Goal: Communication & Community: Answer question/provide support

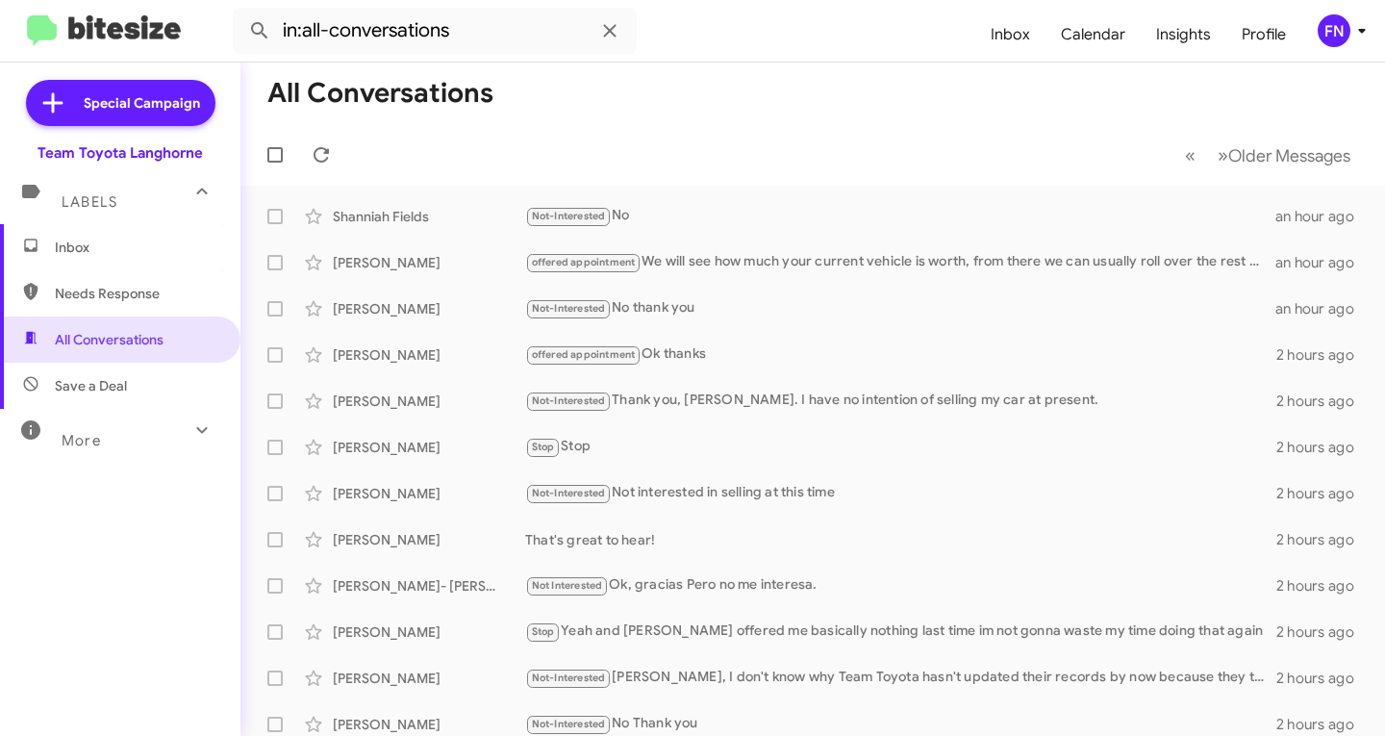
click at [74, 249] on span "Inbox" at bounding box center [137, 247] width 164 height 19
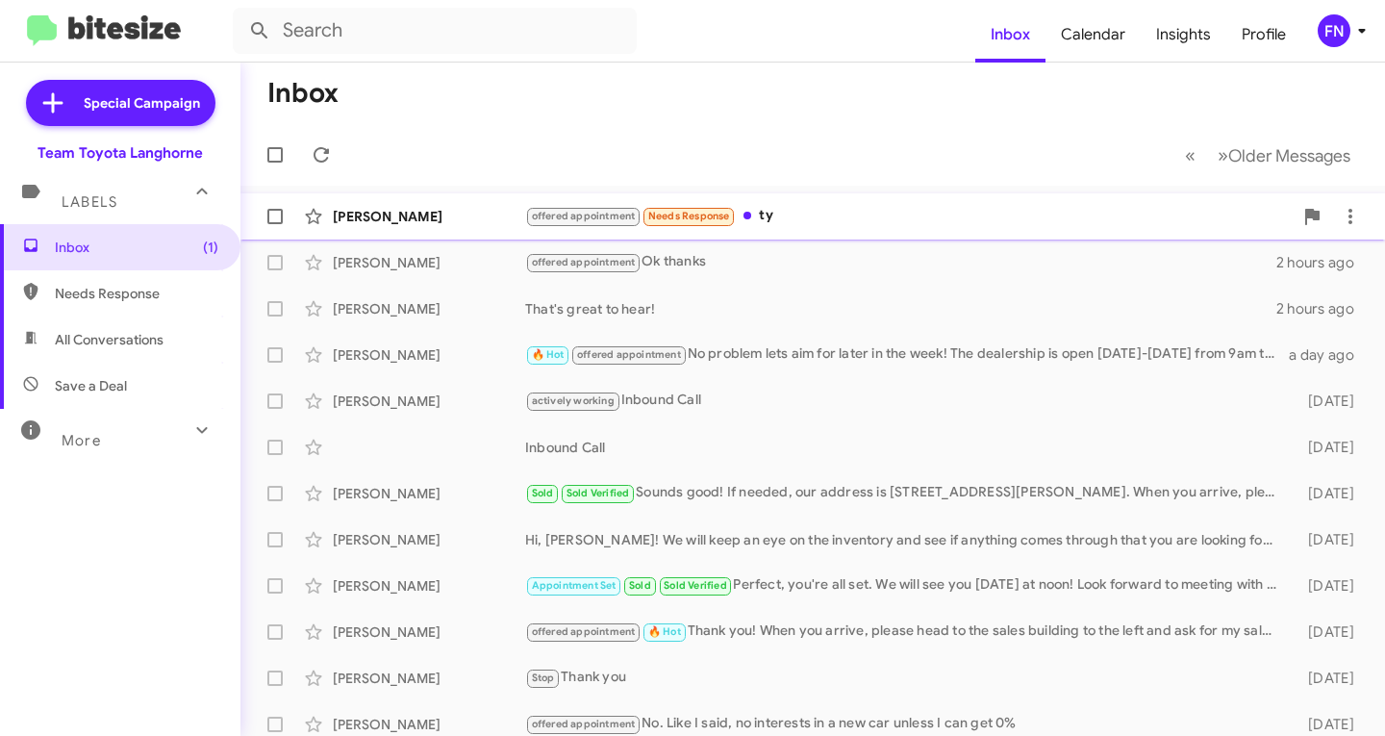
click at [444, 236] on span "Lisa Neiman offered appointment Needs Response ty an hour ago" at bounding box center [812, 216] width 1145 height 46
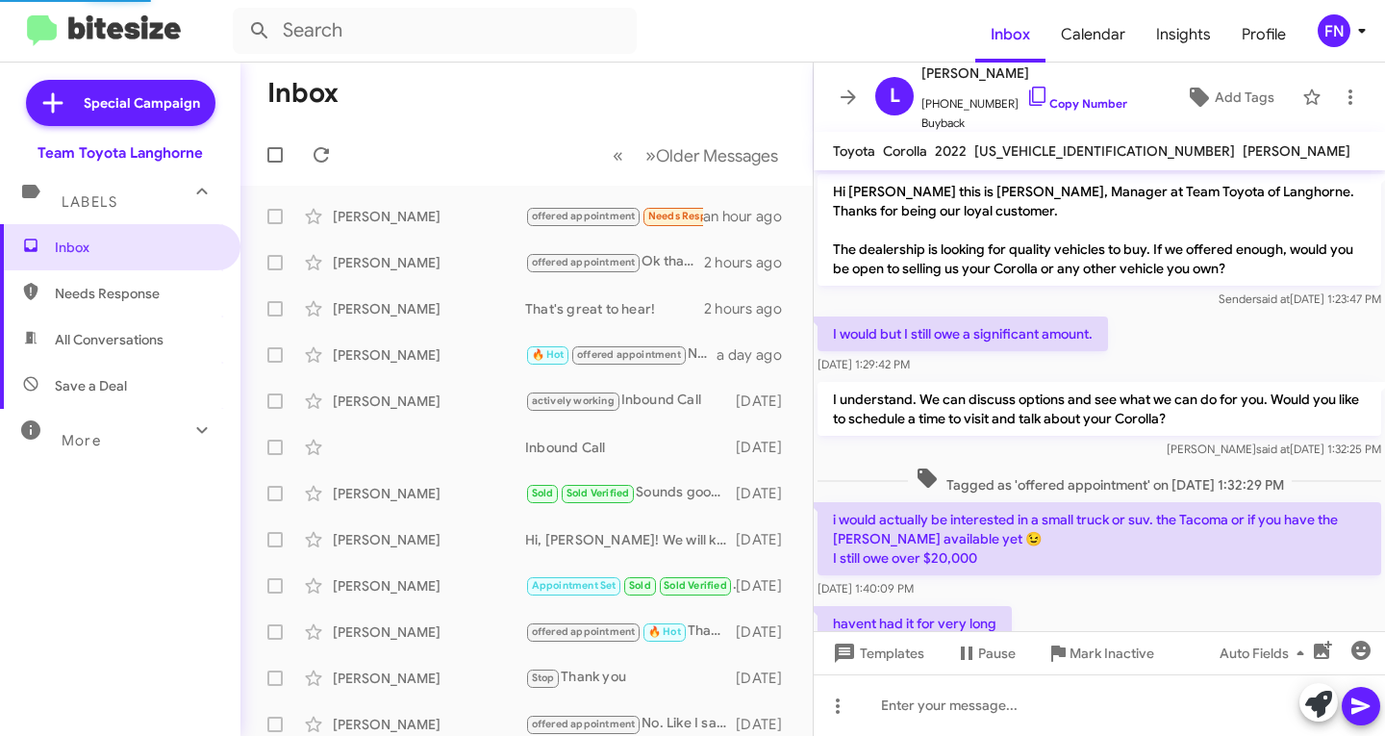
scroll to position [466, 0]
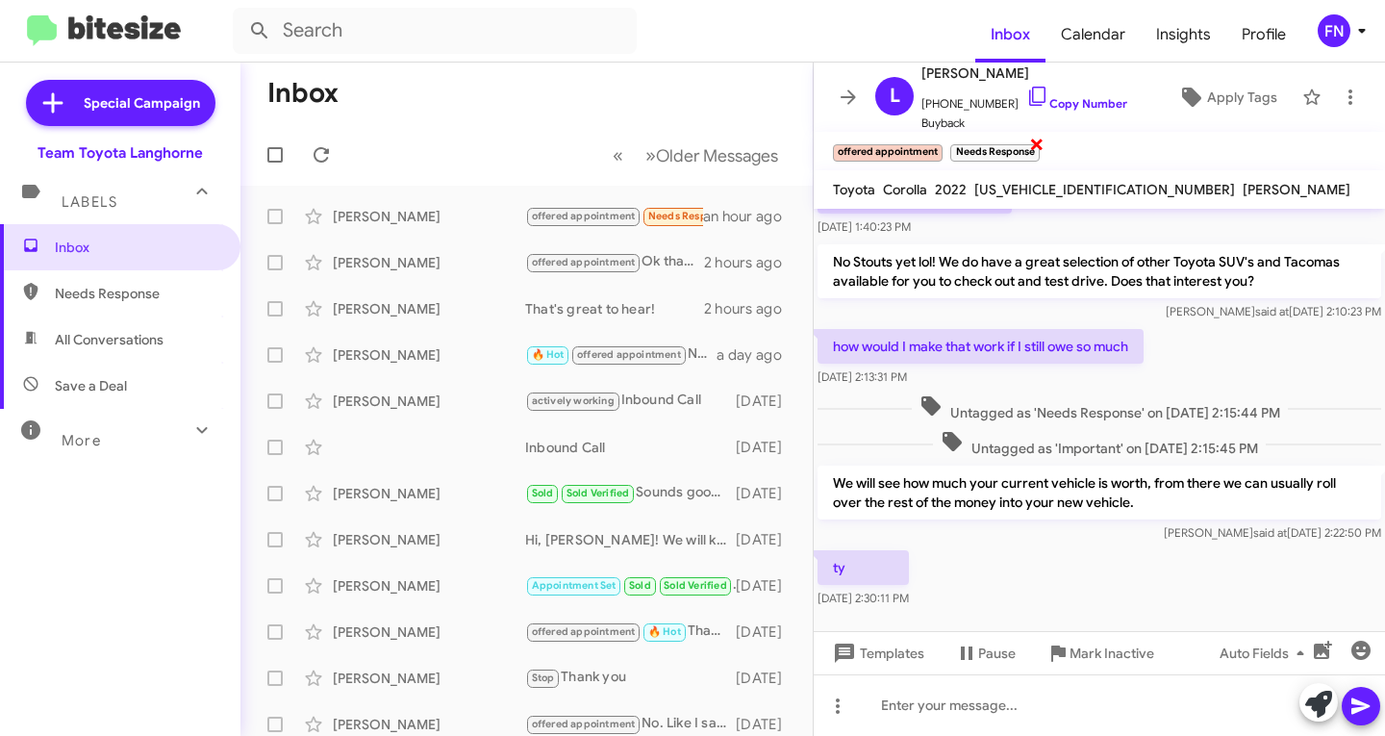
click at [1029, 139] on span "×" at bounding box center [1036, 143] width 15 height 23
click at [412, 229] on div "Lisa Neiman offered appointment Needs Response ty an hour ago" at bounding box center [527, 216] width 542 height 38
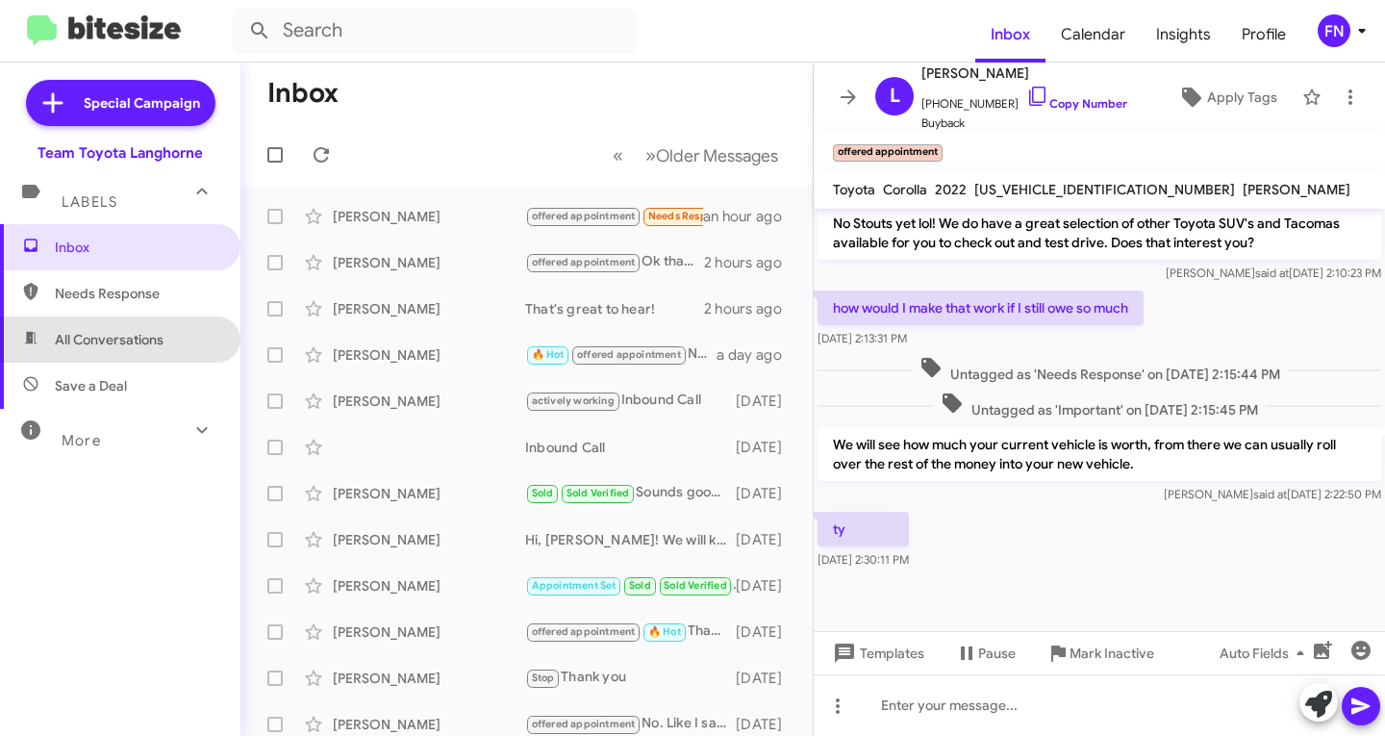
click at [186, 329] on span "All Conversations" at bounding box center [120, 339] width 240 height 46
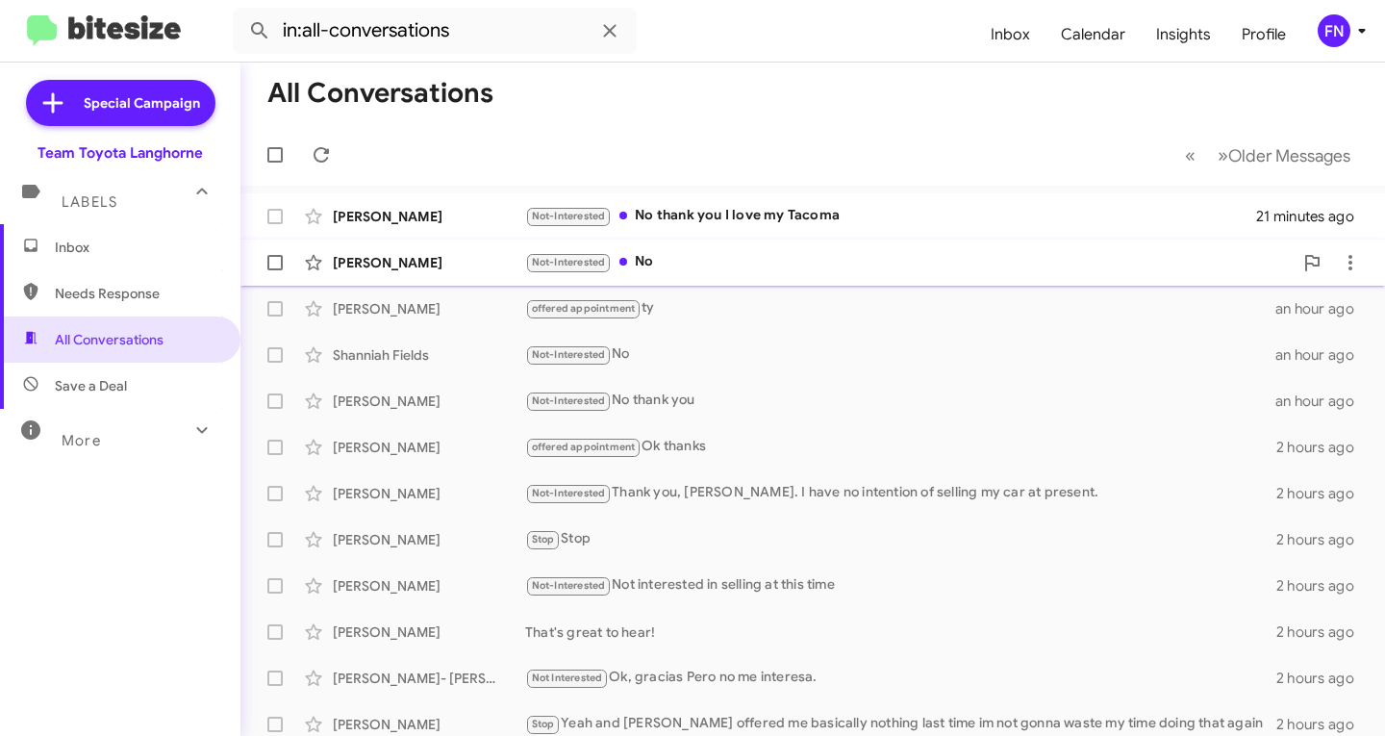
click at [389, 261] on div "William Langan" at bounding box center [429, 262] width 192 height 19
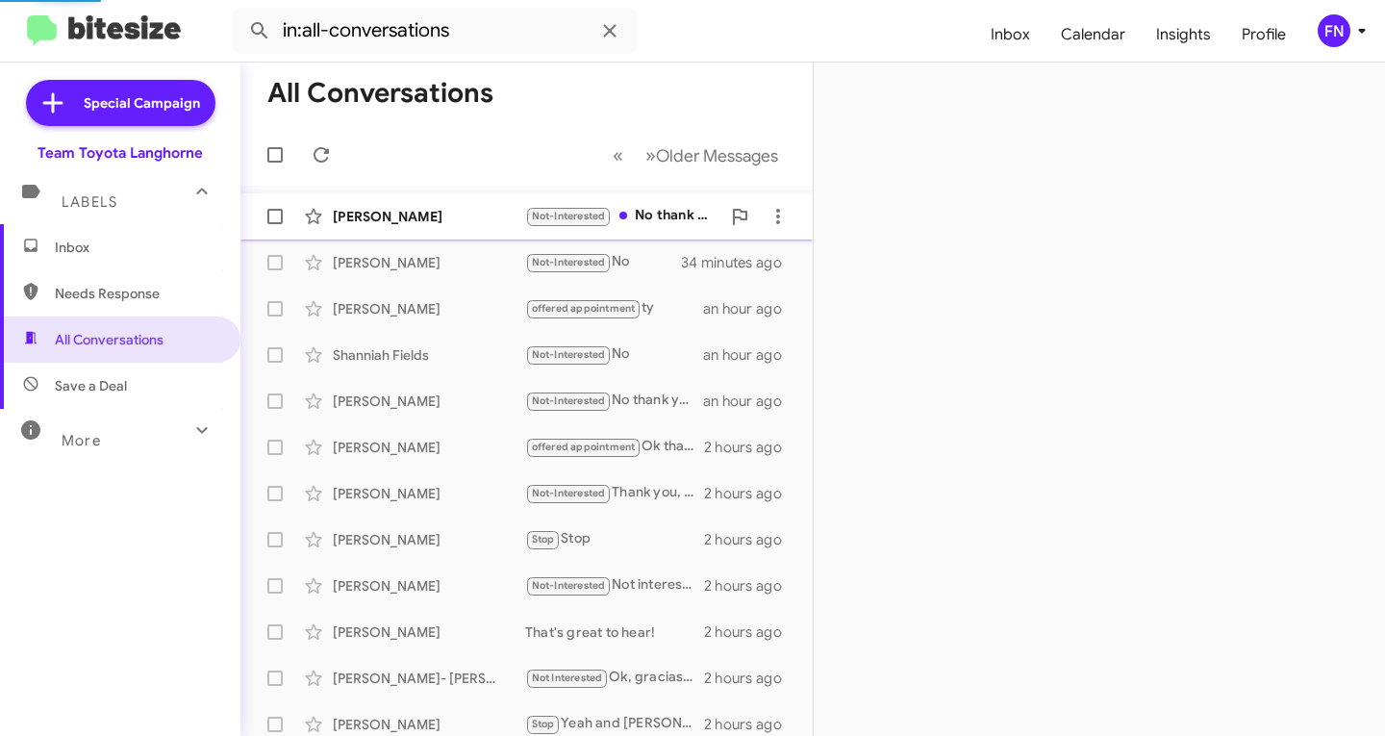
click at [422, 211] on div "Jean Welsh" at bounding box center [429, 216] width 192 height 19
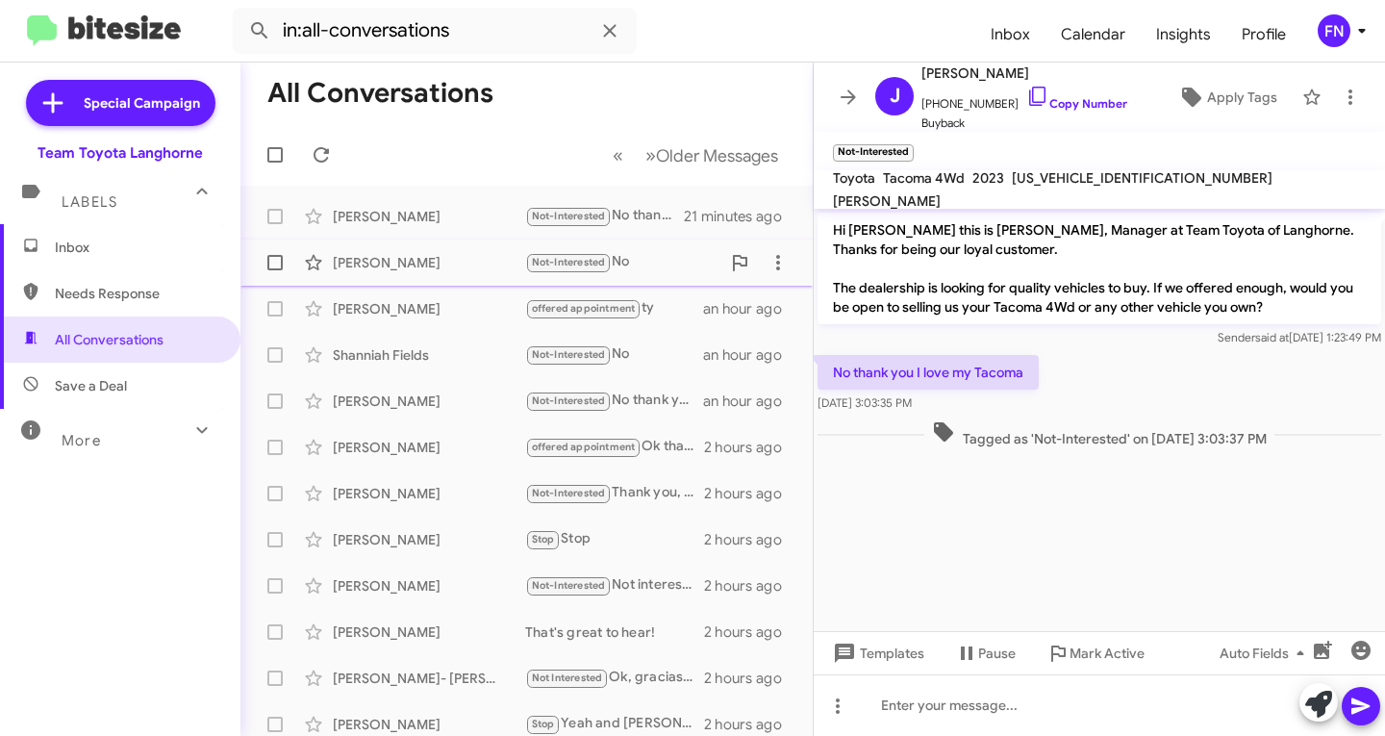
click at [443, 261] on div "William Langan" at bounding box center [429, 262] width 192 height 19
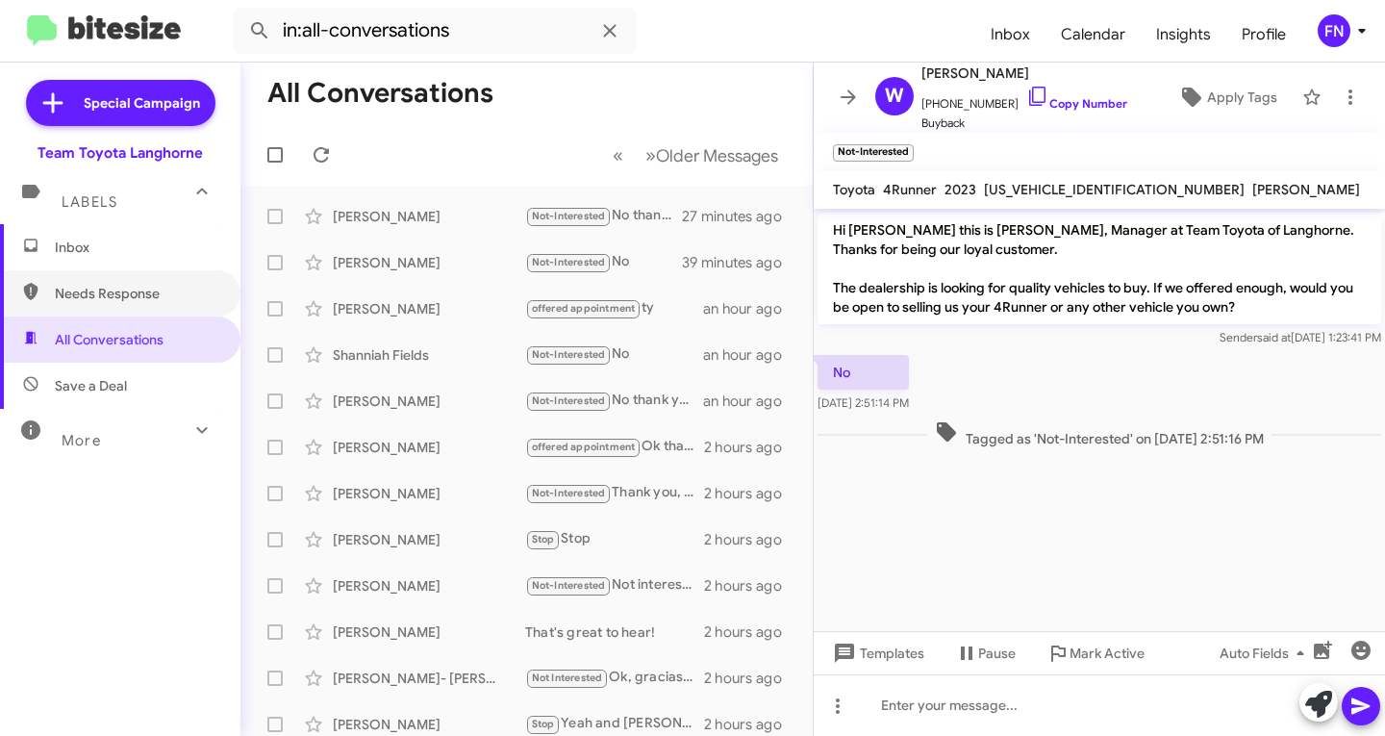
drag, startPoint x: 123, startPoint y: 283, endPoint x: 120, endPoint y: 264, distance: 19.5
click at [123, 283] on span "Needs Response" at bounding box center [120, 293] width 240 height 46
type input "in:needs-response"
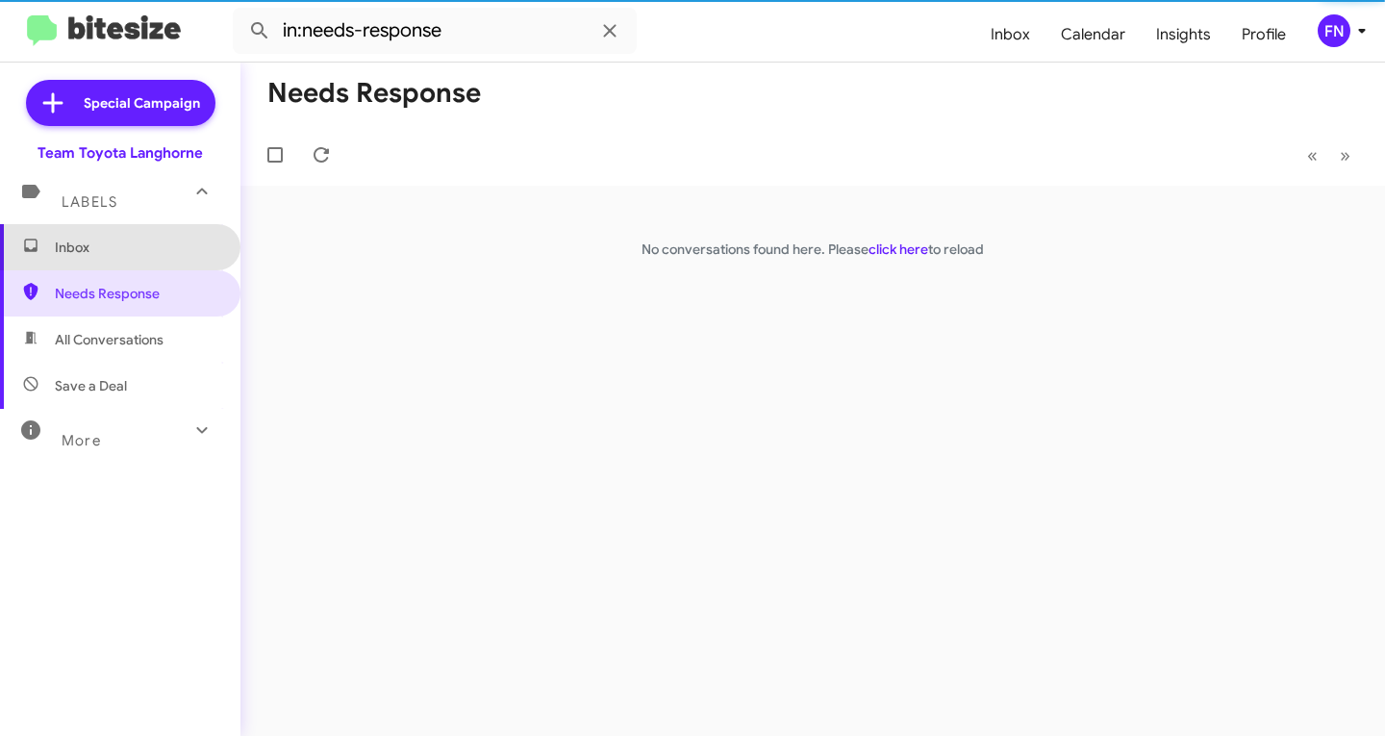
click at [120, 261] on span "Inbox" at bounding box center [120, 247] width 240 height 46
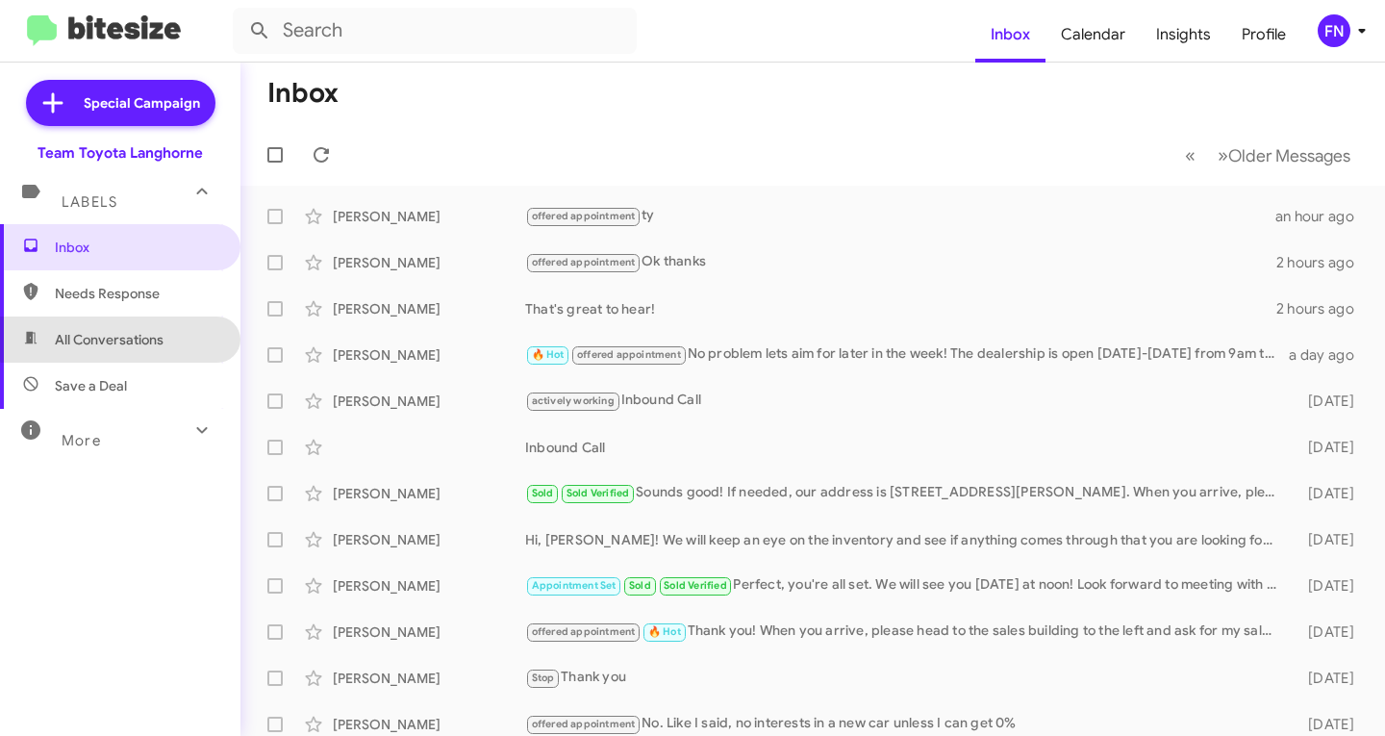
click at [128, 334] on span "All Conversations" at bounding box center [109, 339] width 109 height 19
type input "in:all-conversations"
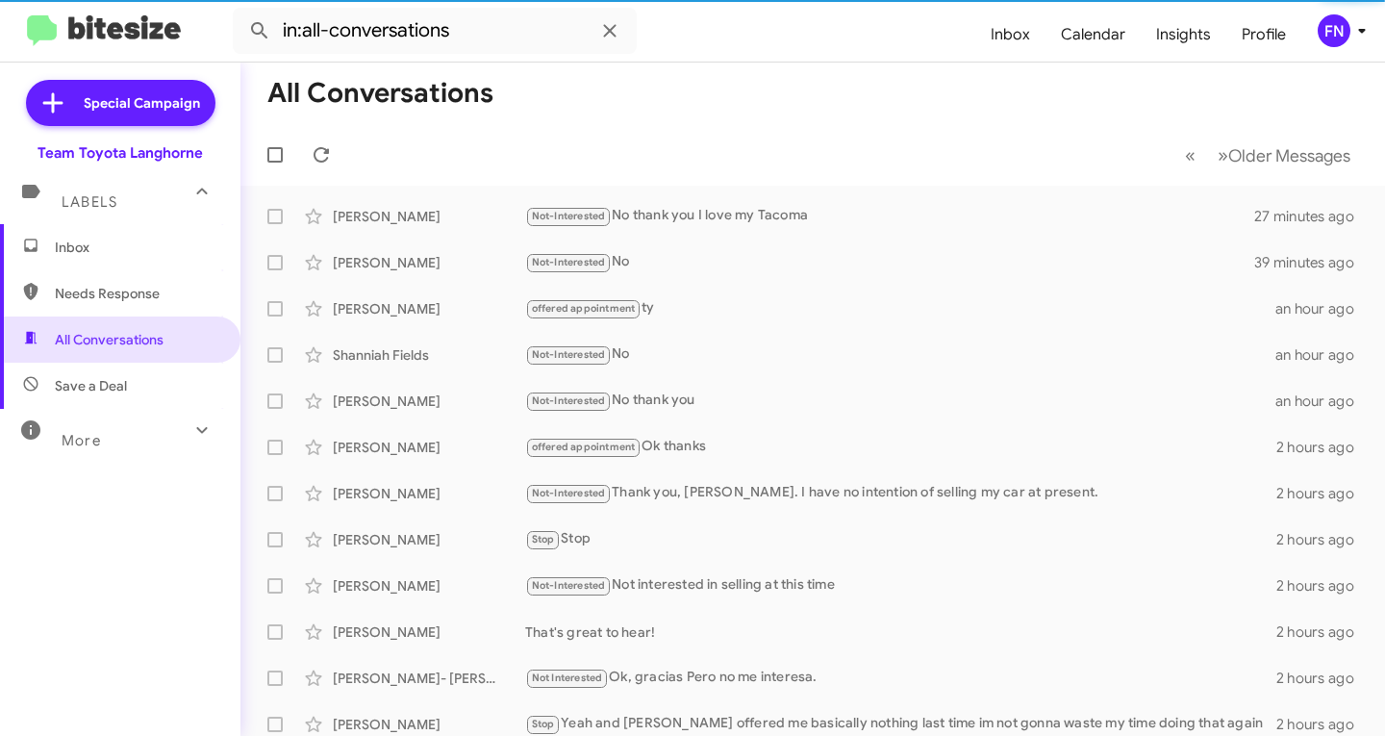
click at [1344, 26] on div "FN" at bounding box center [1334, 30] width 33 height 33
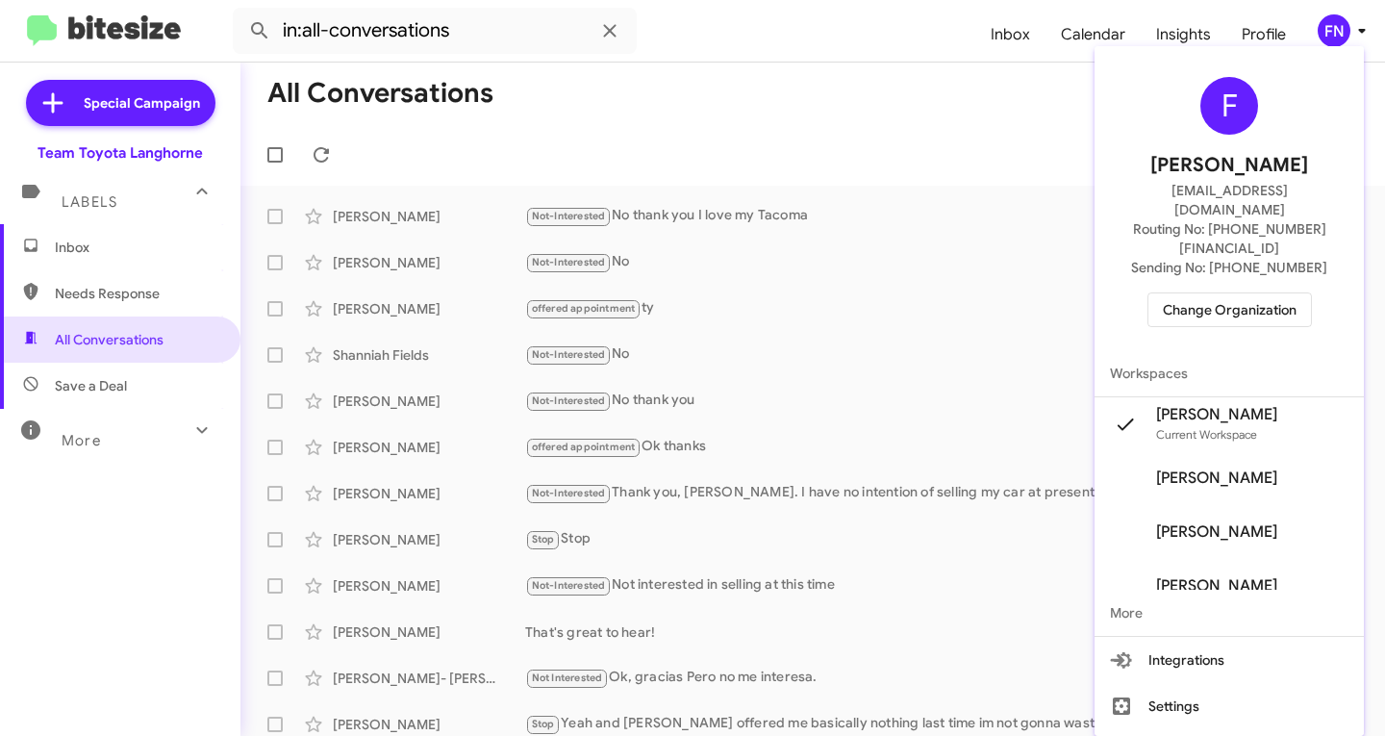
click at [1211, 293] on span "Change Organization" at bounding box center [1230, 309] width 134 height 33
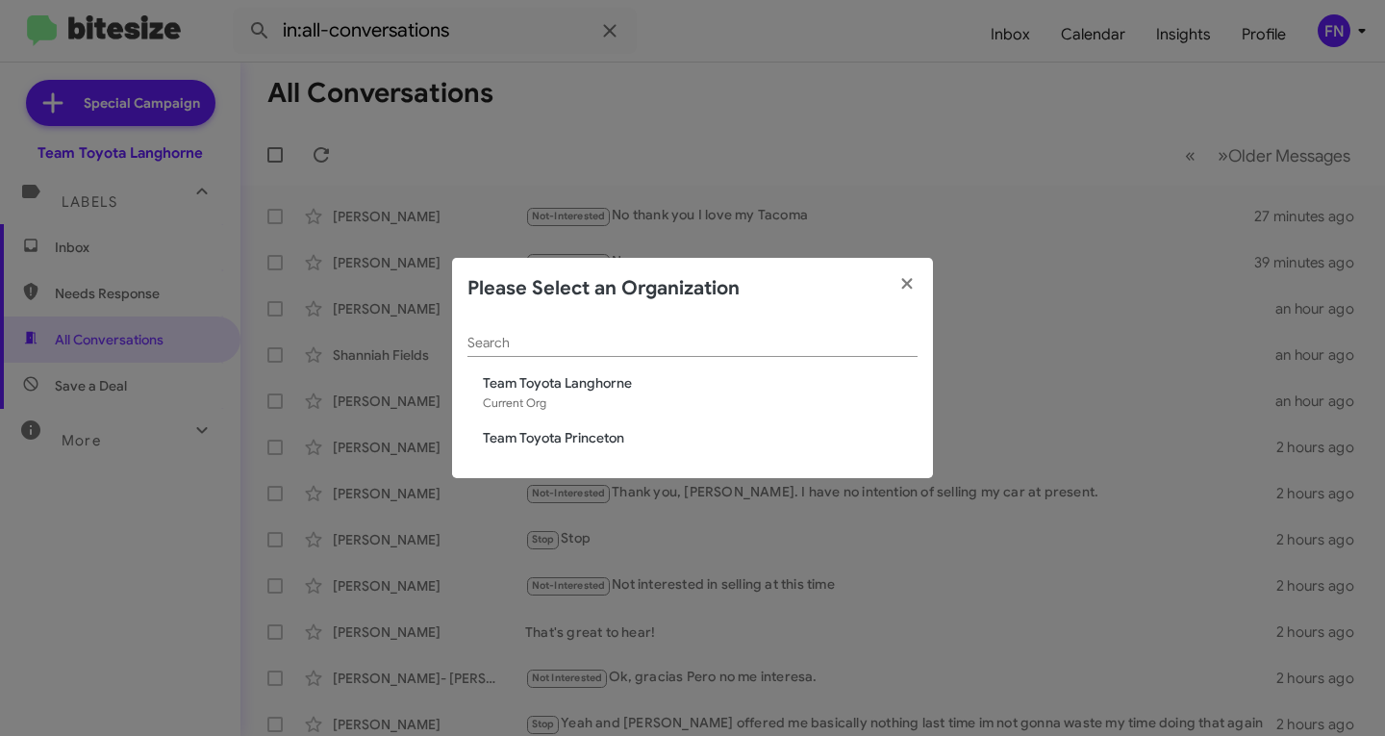
click at [617, 436] on span "Team Toyota Princeton" at bounding box center [700, 437] width 435 height 19
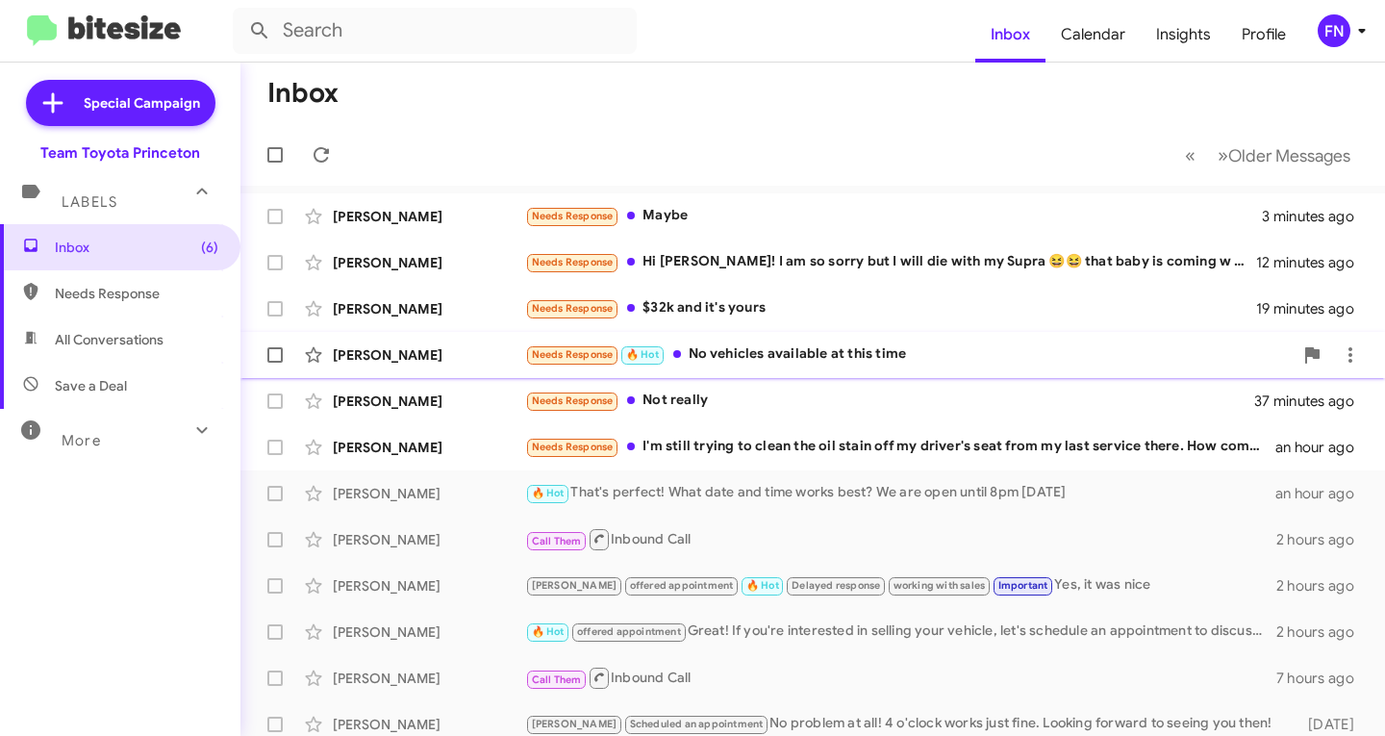
click at [460, 359] on div "[PERSON_NAME]" at bounding box center [429, 354] width 192 height 19
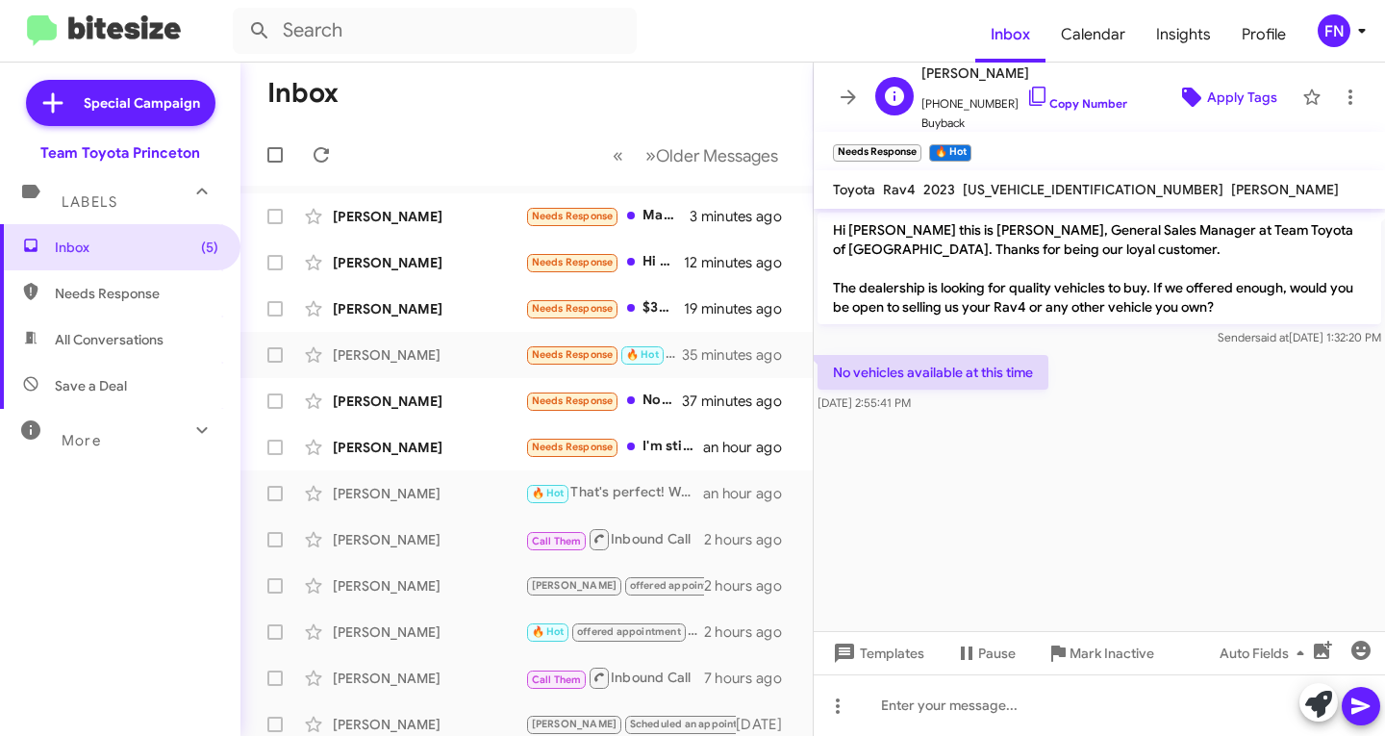
click at [1182, 97] on icon at bounding box center [1191, 97] width 19 height 19
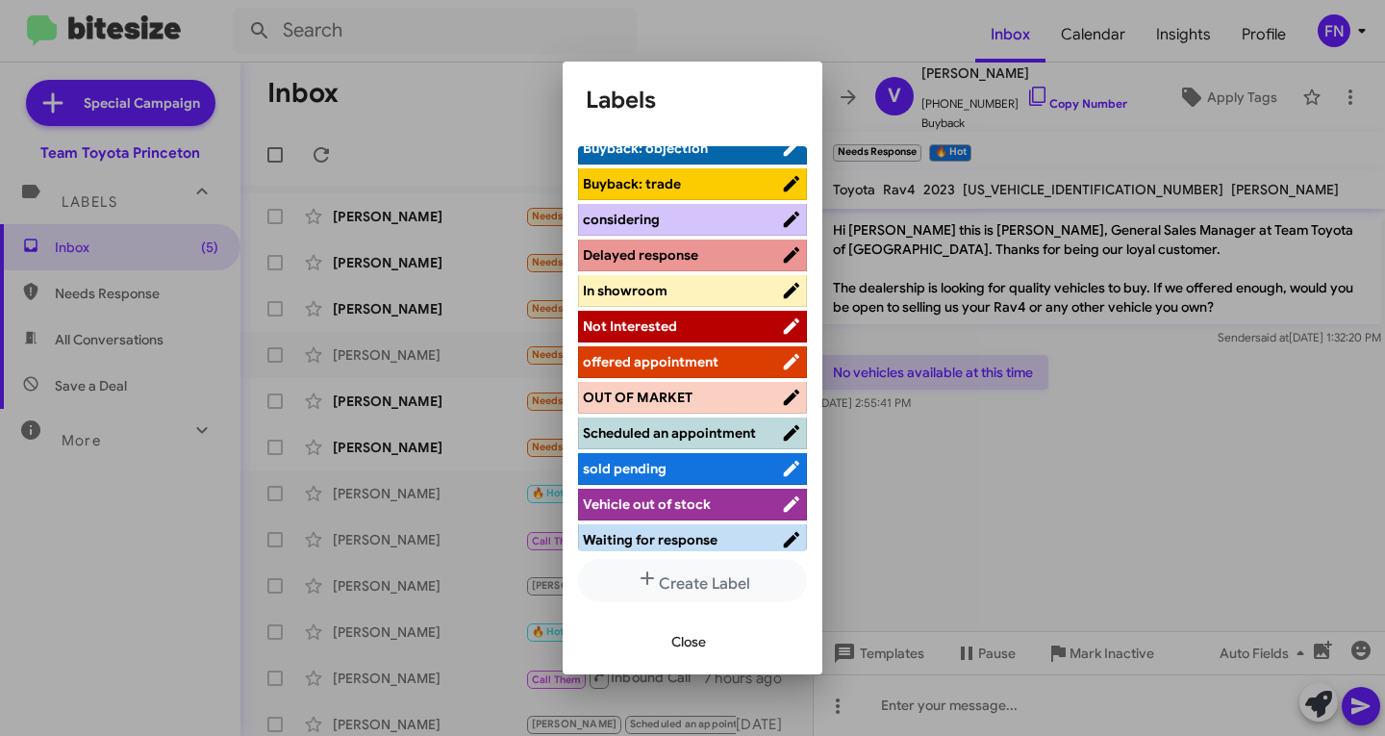
click at [676, 328] on span "Not Interested" at bounding box center [682, 325] width 198 height 19
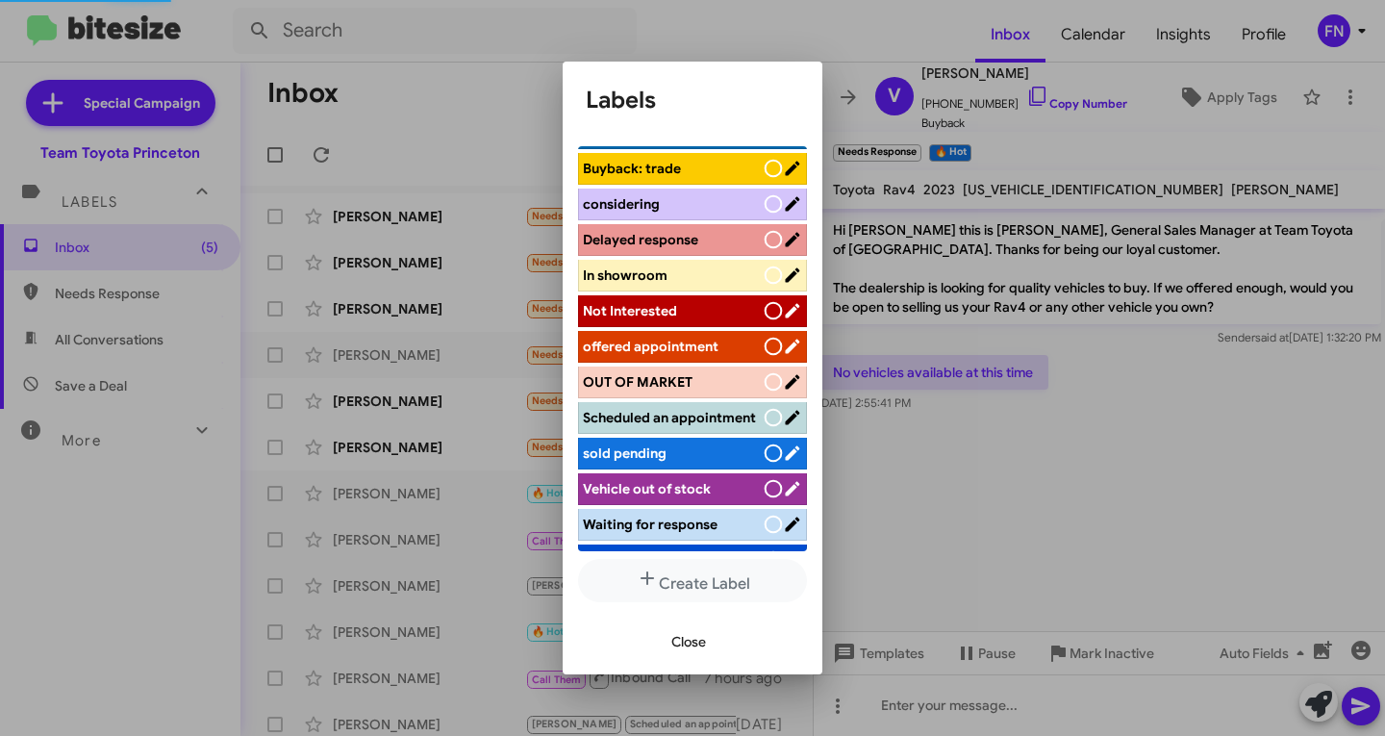
scroll to position [192, 0]
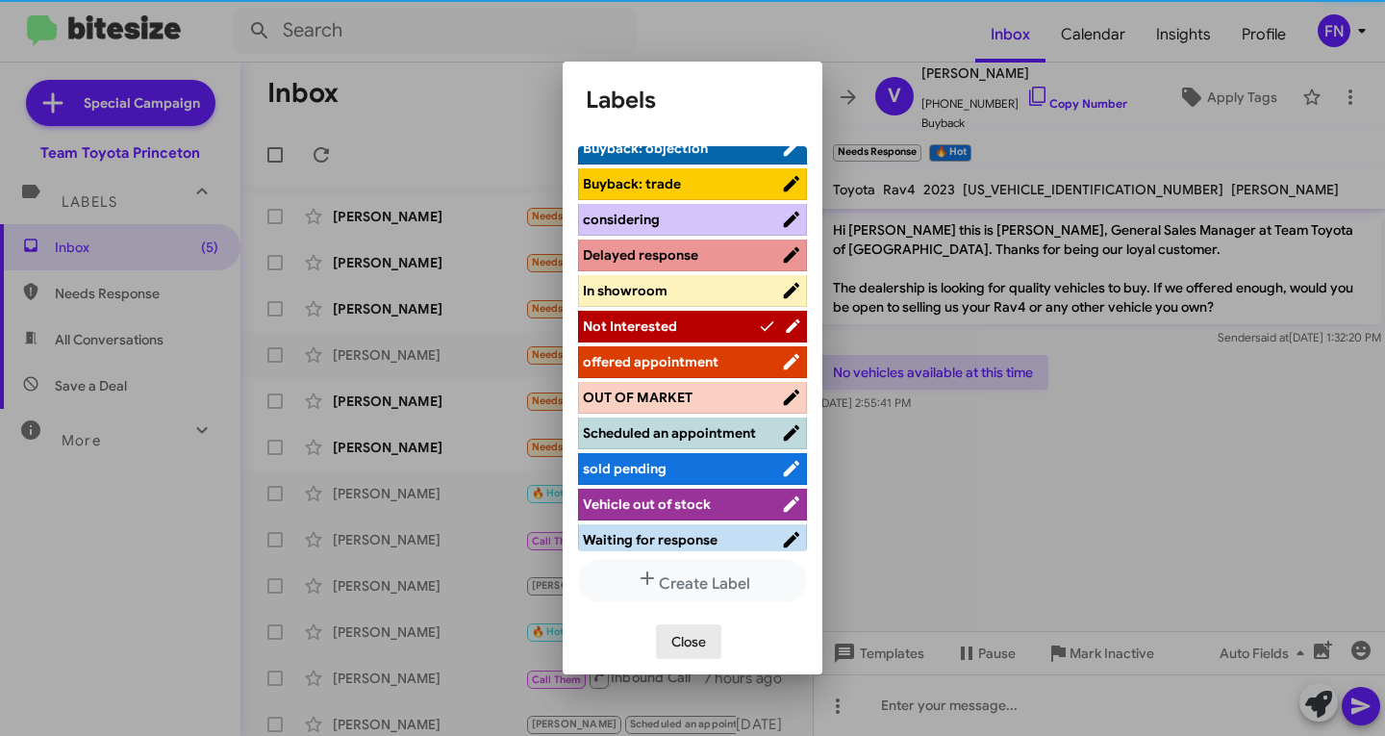
click at [686, 637] on span "Close" at bounding box center [688, 641] width 35 height 35
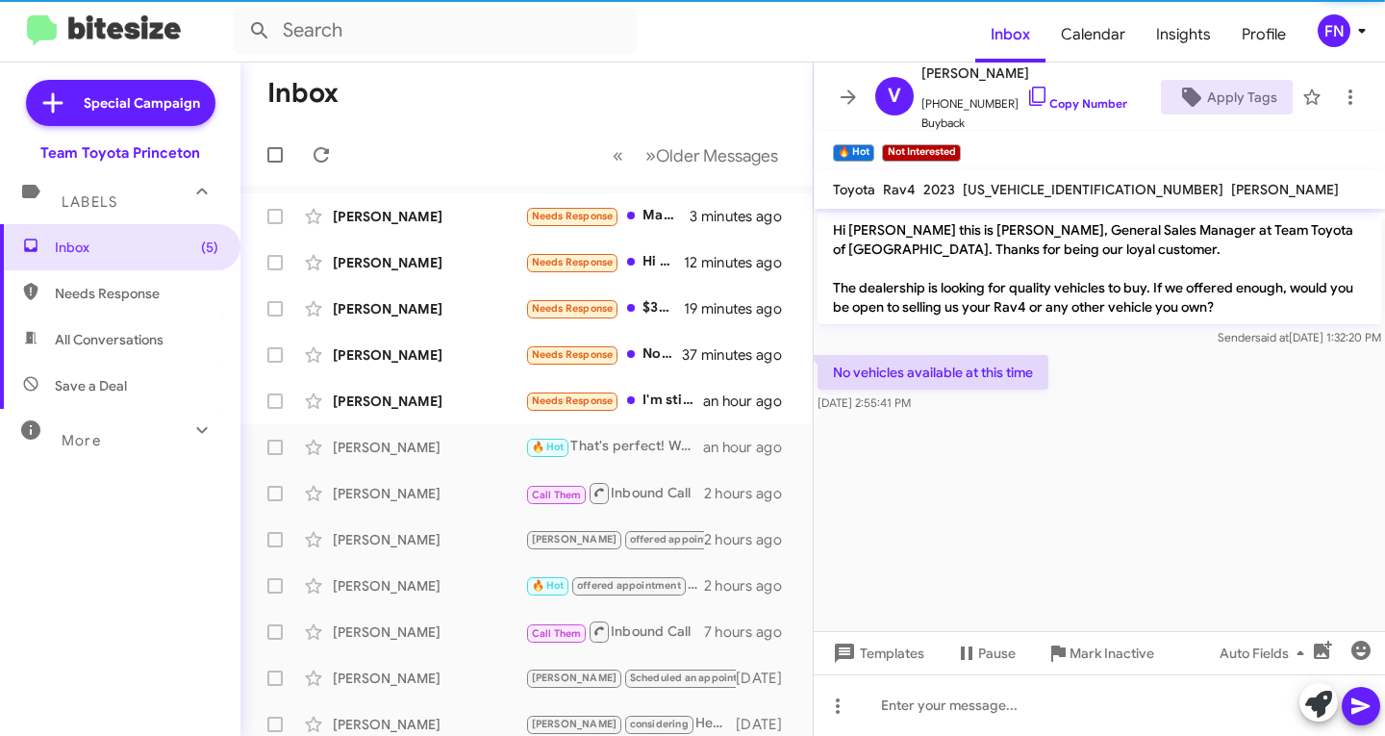
click at [919, 144] on small "Not Interested" at bounding box center [921, 152] width 78 height 17
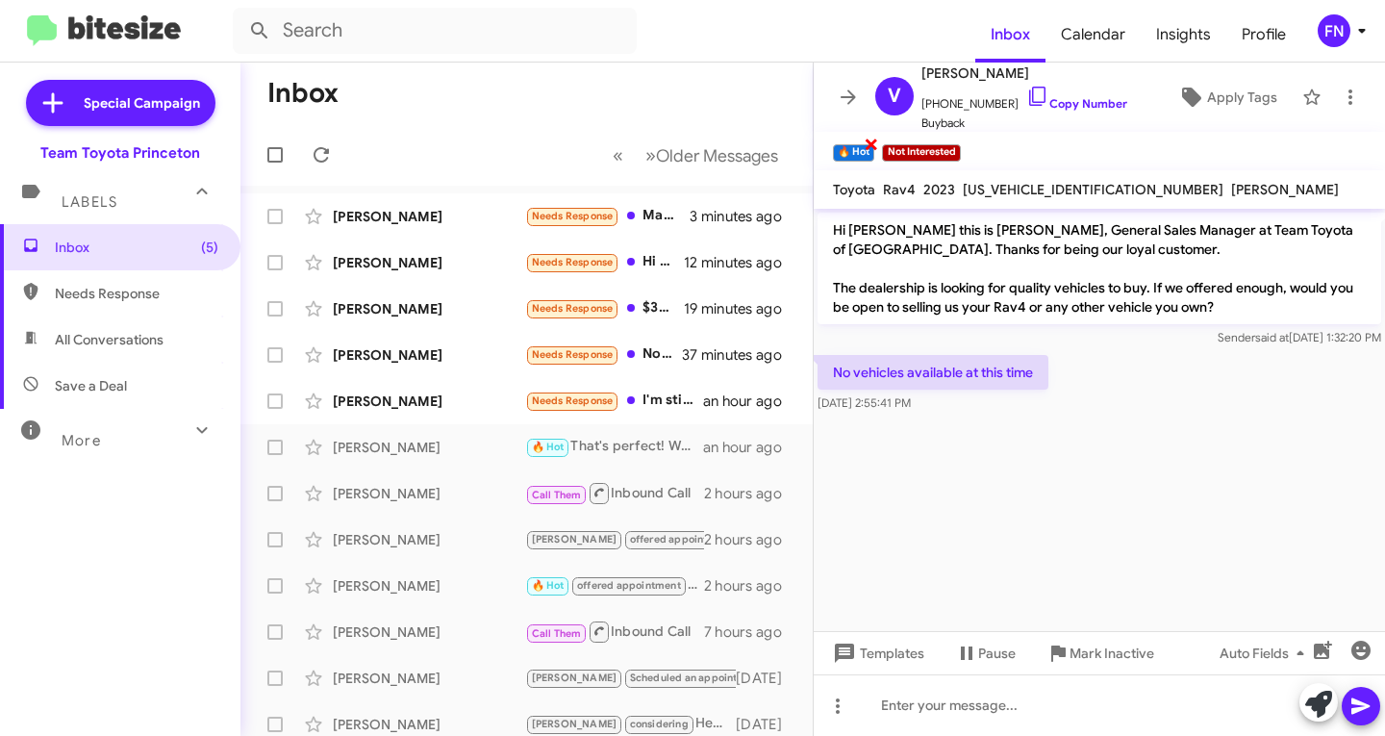
click at [870, 147] on span "×" at bounding box center [871, 143] width 15 height 23
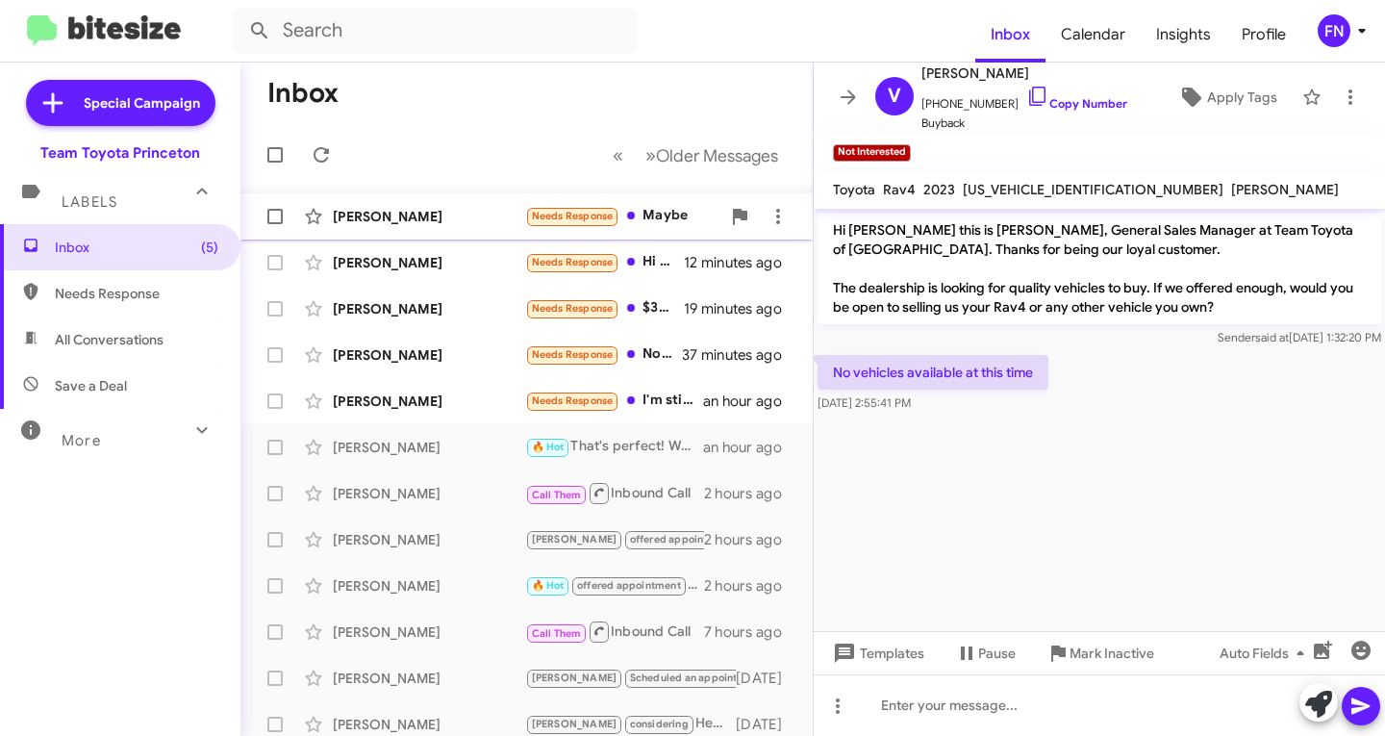
click at [450, 208] on div "[PERSON_NAME]" at bounding box center [429, 216] width 192 height 19
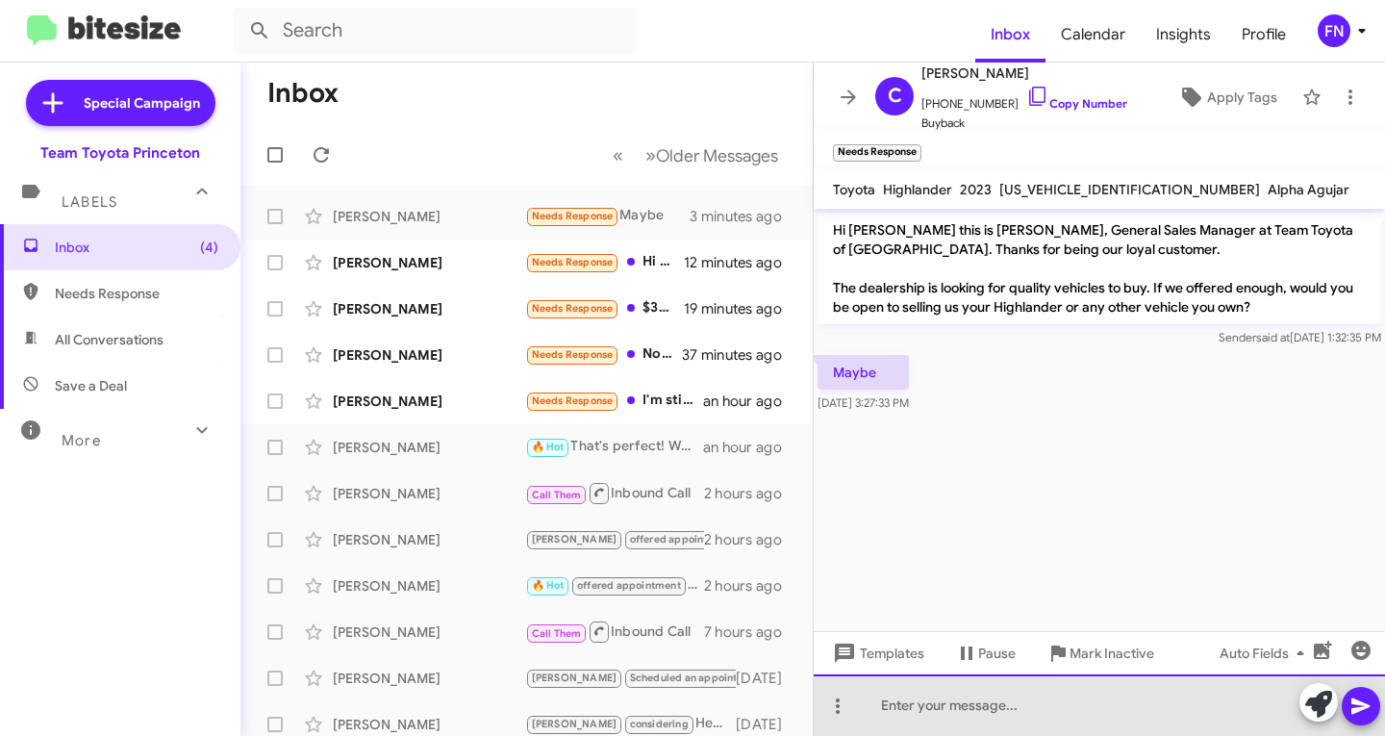
click at [1295, 709] on div at bounding box center [1099, 705] width 571 height 62
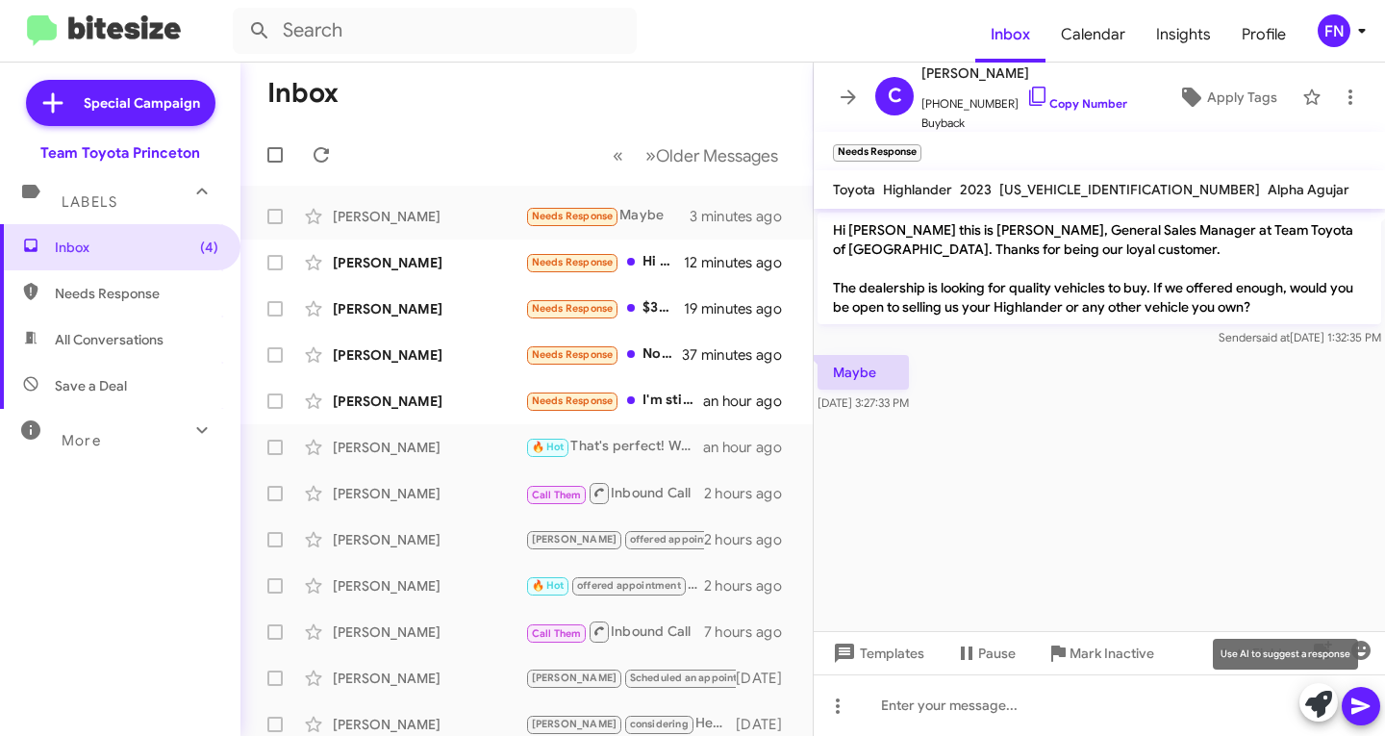
click at [1301, 710] on button at bounding box center [1319, 702] width 38 height 38
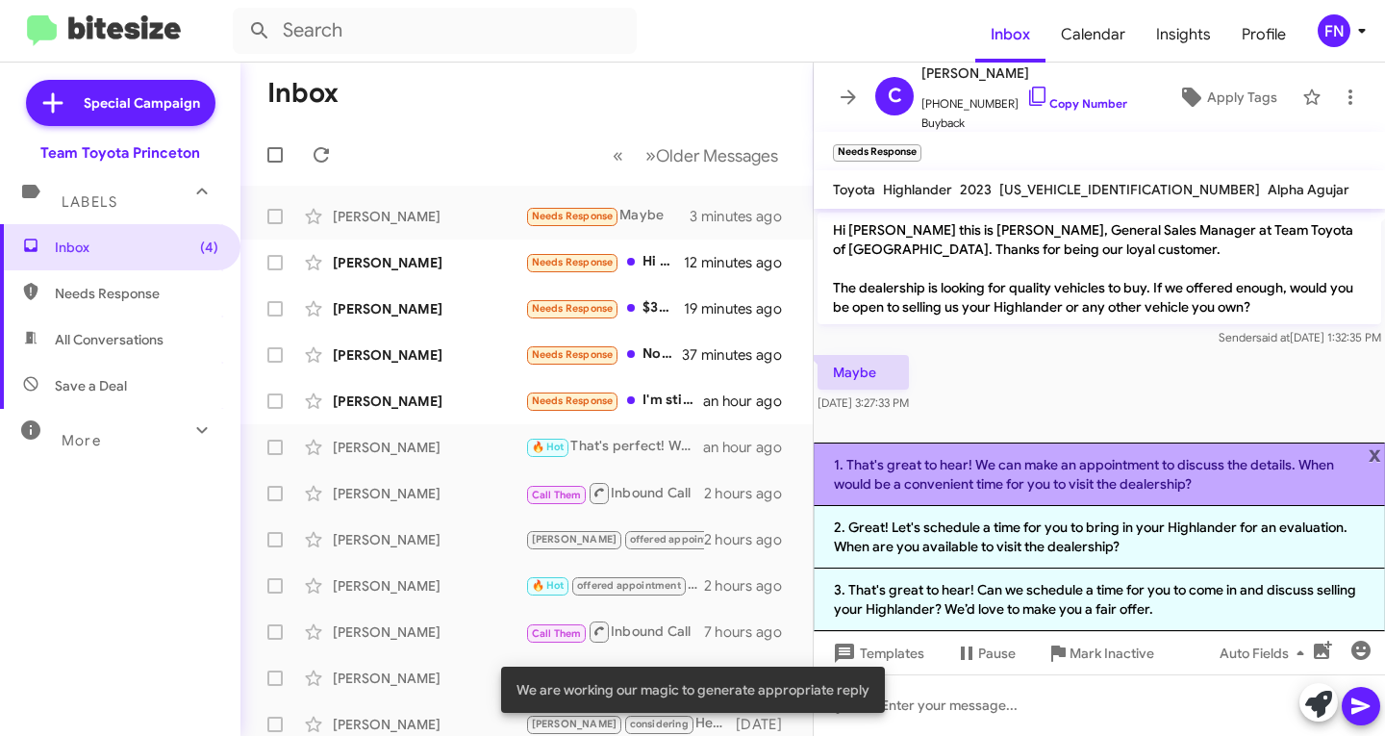
click at [1090, 465] on li "1. That's great to hear! We can make an appointment to discuss the details. Whe…" at bounding box center [1099, 473] width 571 height 63
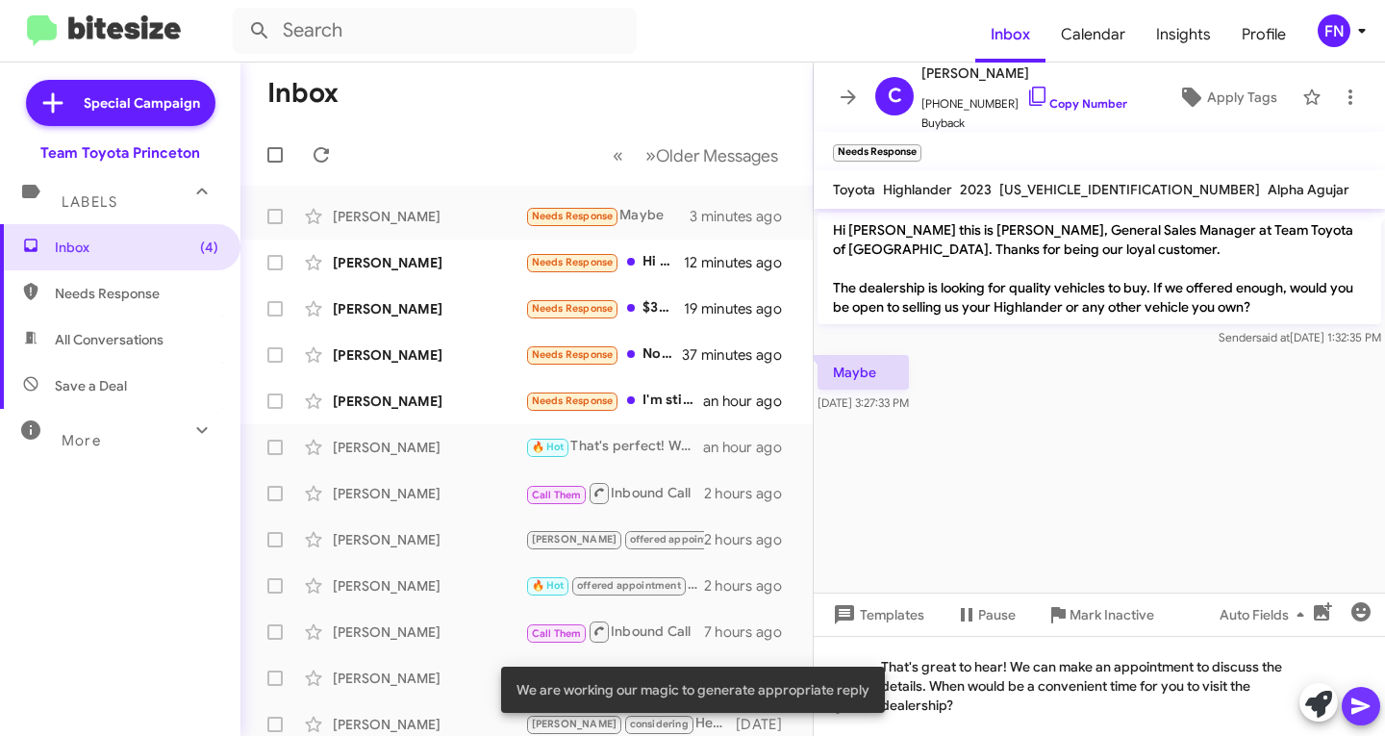
click at [1363, 723] on span at bounding box center [1361, 706] width 23 height 38
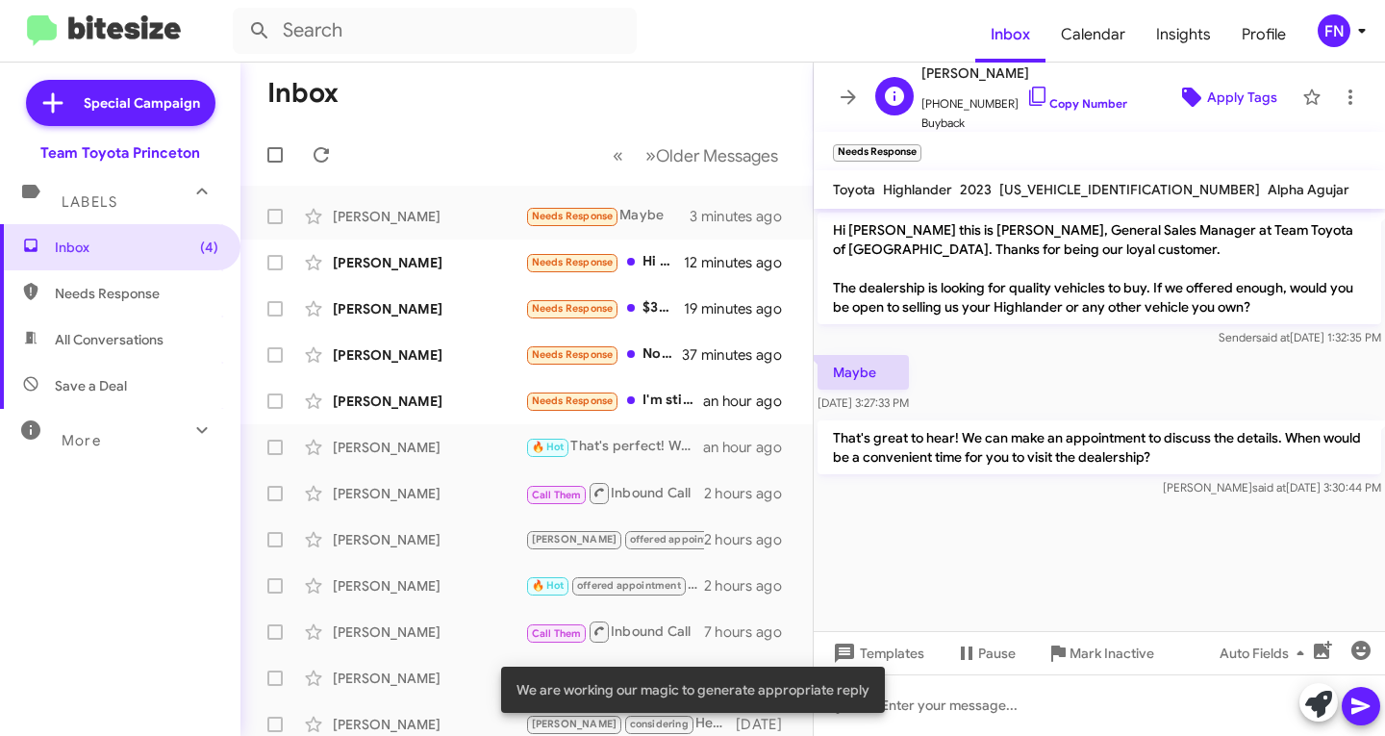
click at [1207, 93] on span "Apply Tags" at bounding box center [1242, 97] width 70 height 35
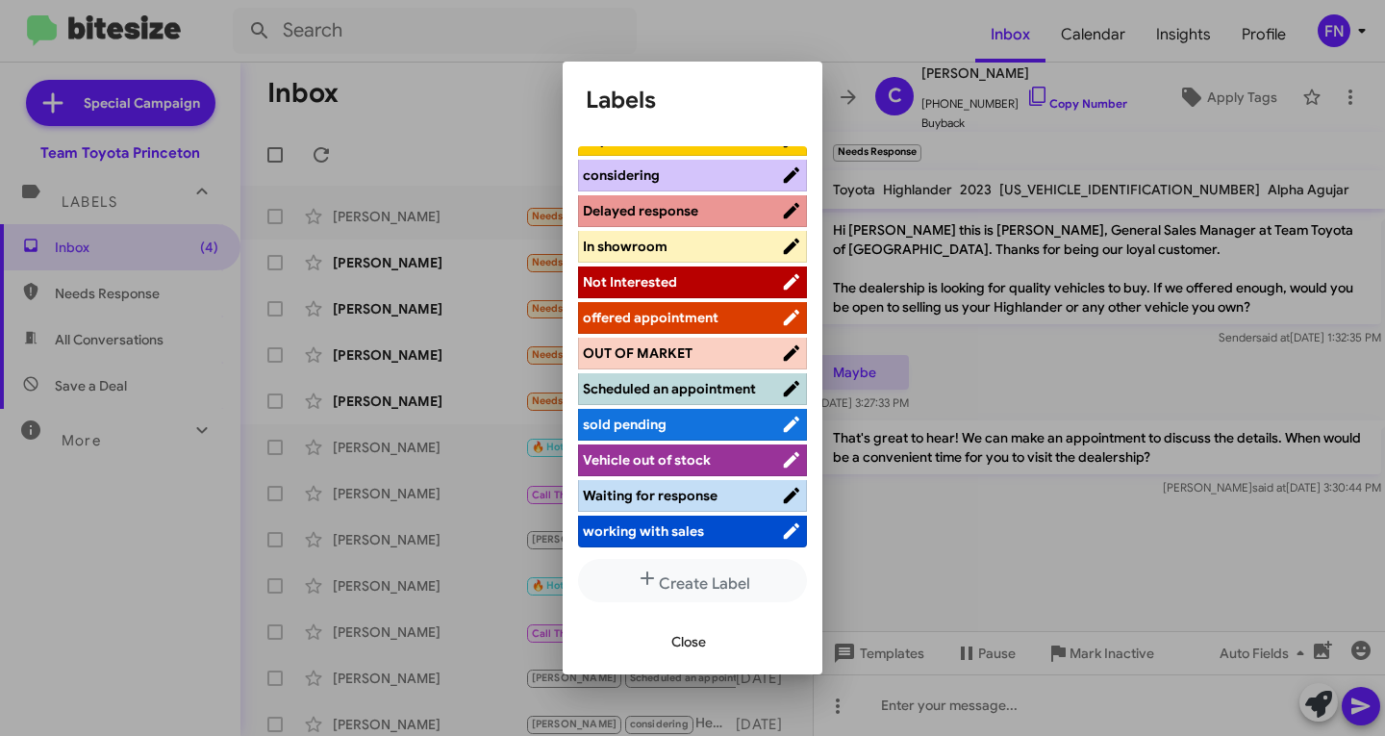
click at [707, 201] on span "Delayed response" at bounding box center [682, 210] width 198 height 19
click at [692, 309] on span "offered appointment" at bounding box center [651, 317] width 136 height 17
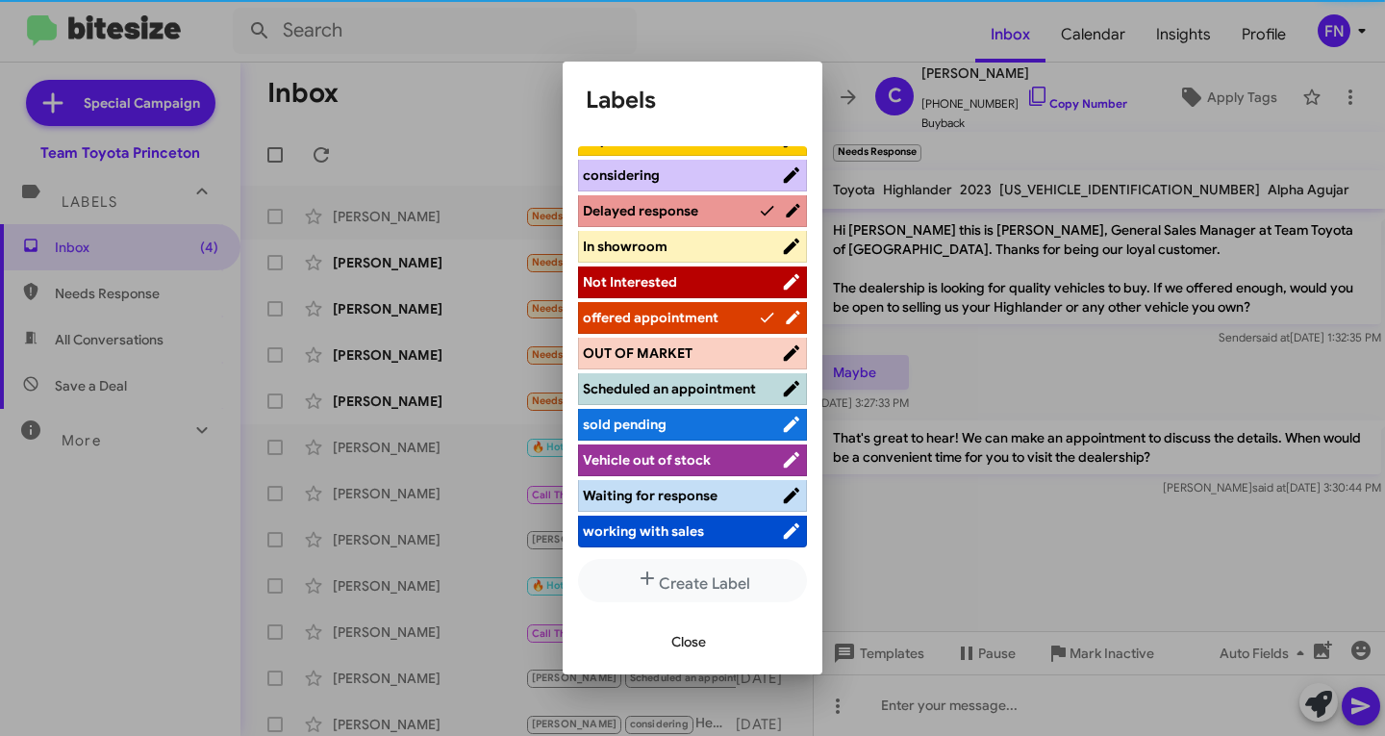
click at [706, 201] on span "Delayed response" at bounding box center [670, 210] width 175 height 19
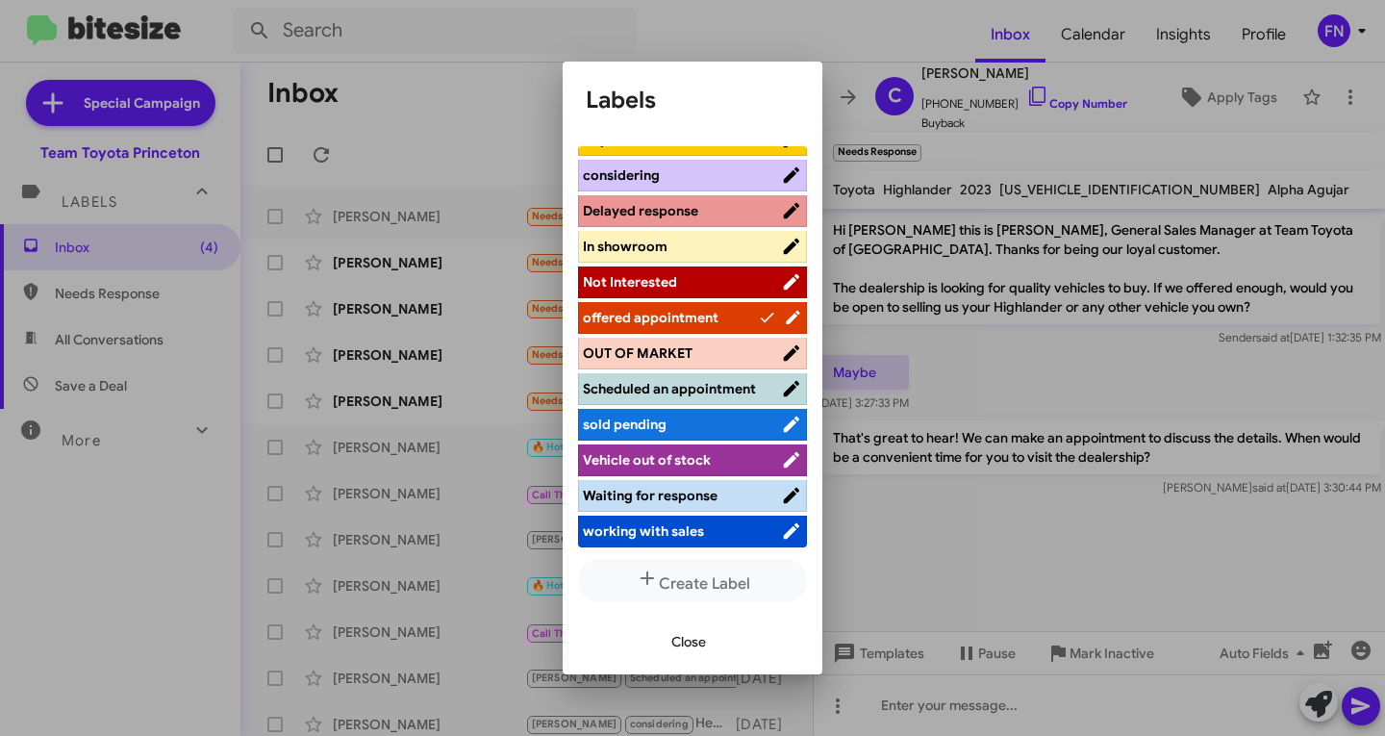
click at [701, 648] on span "Close" at bounding box center [688, 641] width 35 height 35
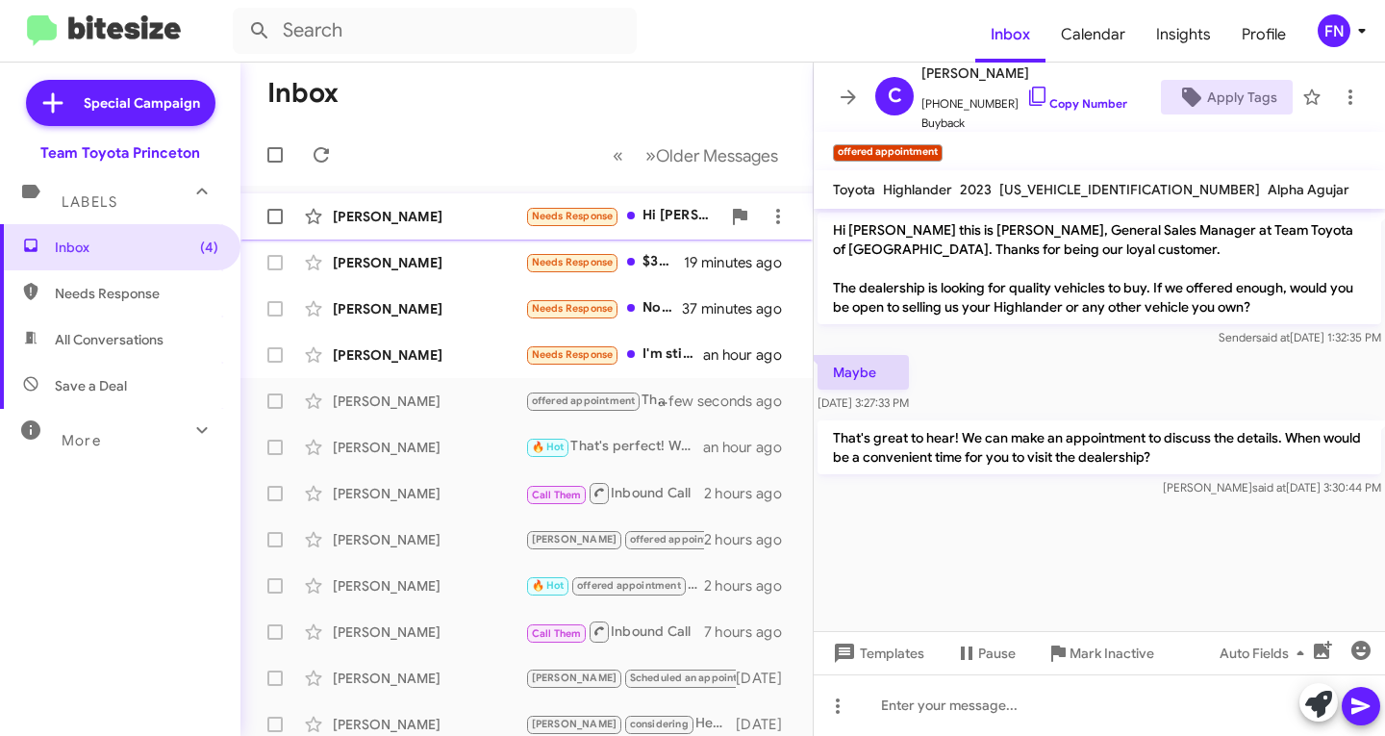
click at [442, 216] on div "[PERSON_NAME]" at bounding box center [429, 216] width 192 height 19
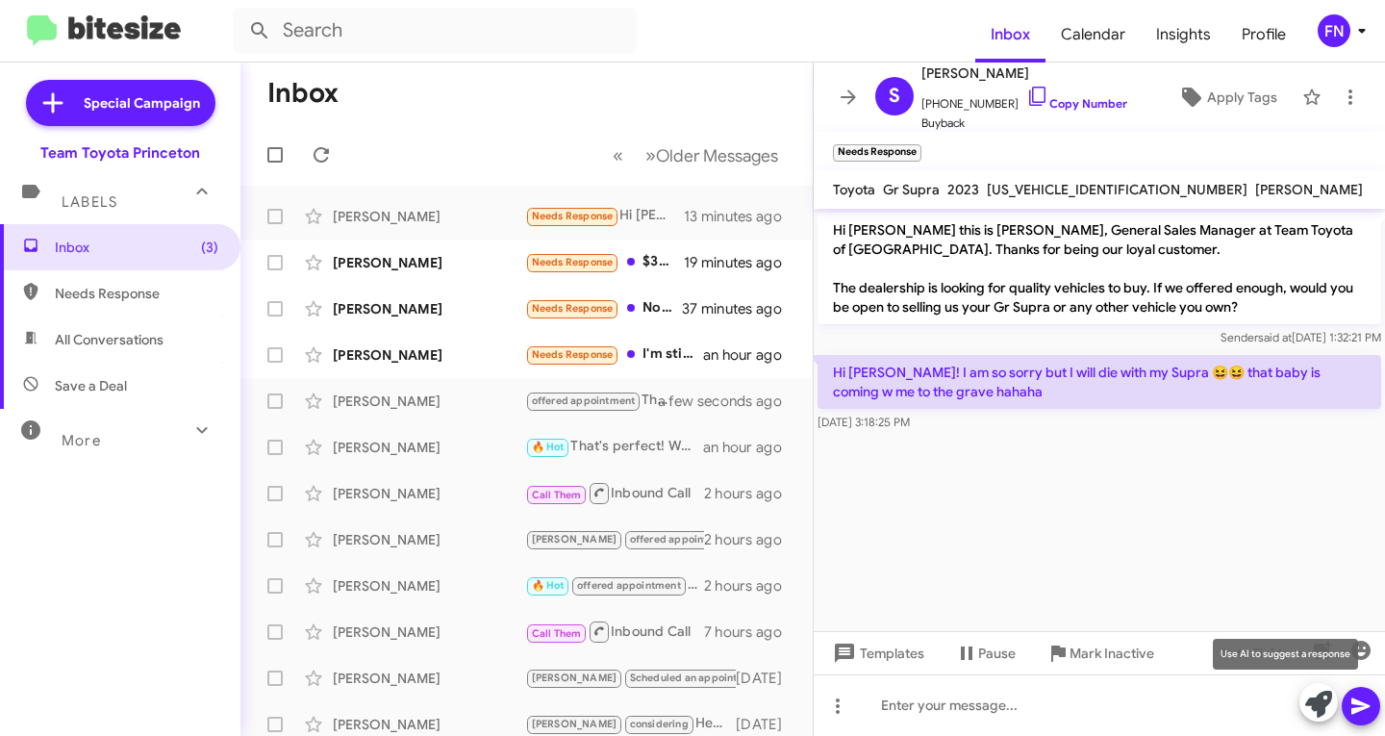
click at [1323, 706] on icon at bounding box center [1318, 704] width 27 height 27
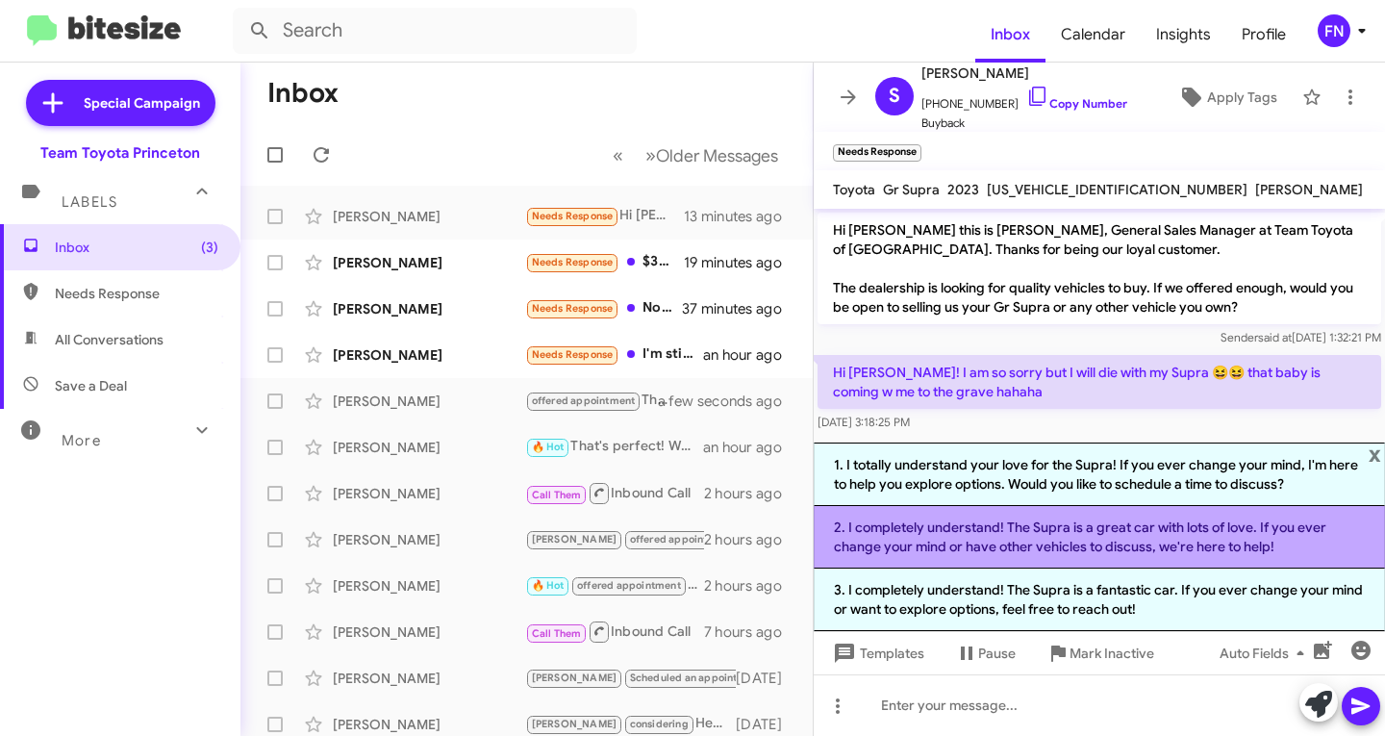
click at [1047, 534] on li "2. I completely understand! The Supra is a great car with lots of love. If you …" at bounding box center [1099, 537] width 571 height 63
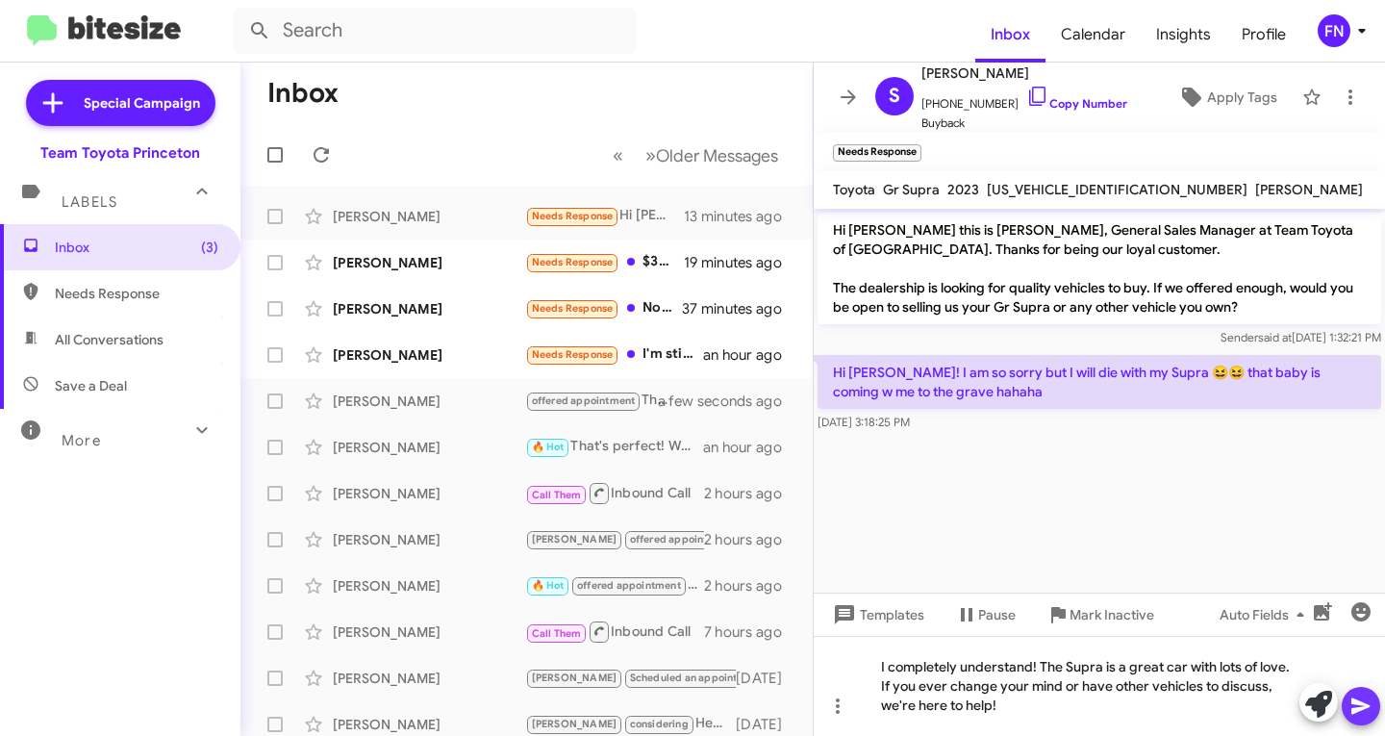
click at [1352, 704] on icon at bounding box center [1360, 706] width 18 height 16
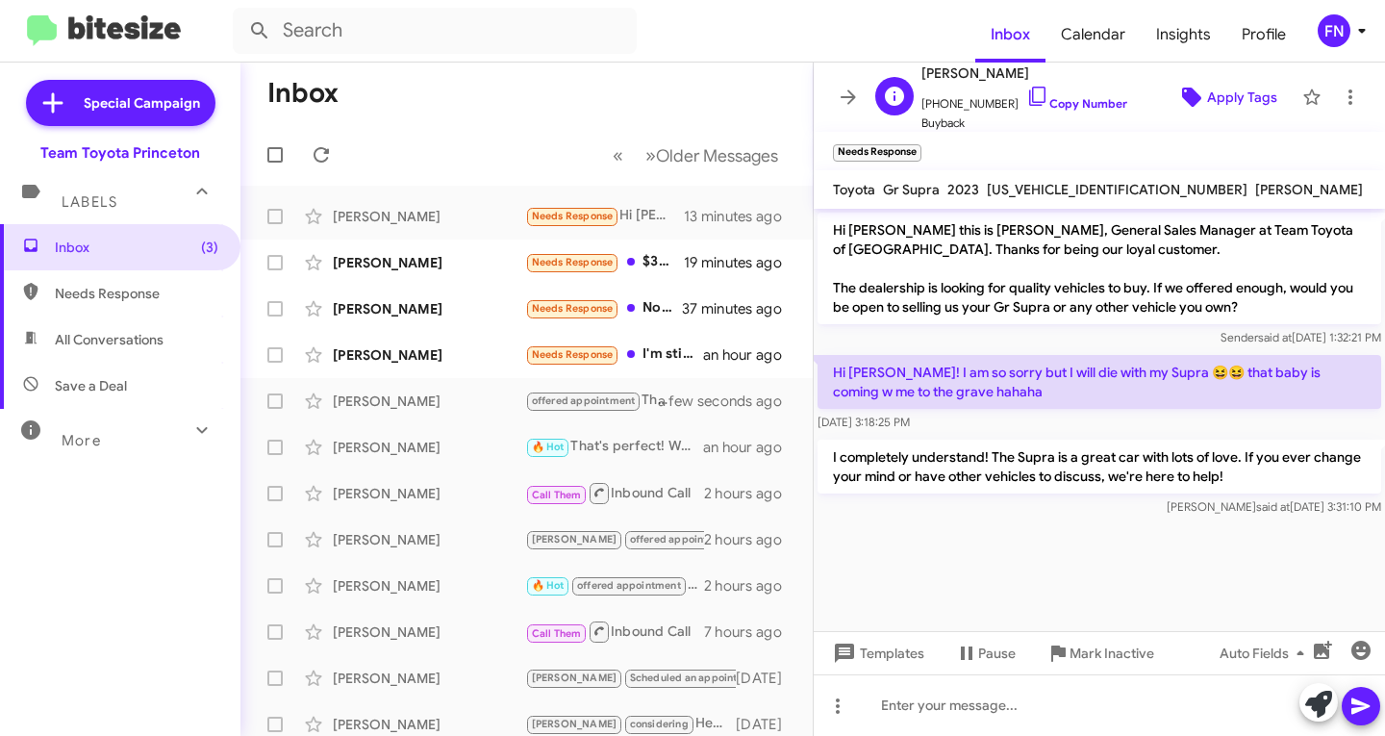
click at [1260, 96] on span "Apply Tags" at bounding box center [1242, 97] width 70 height 35
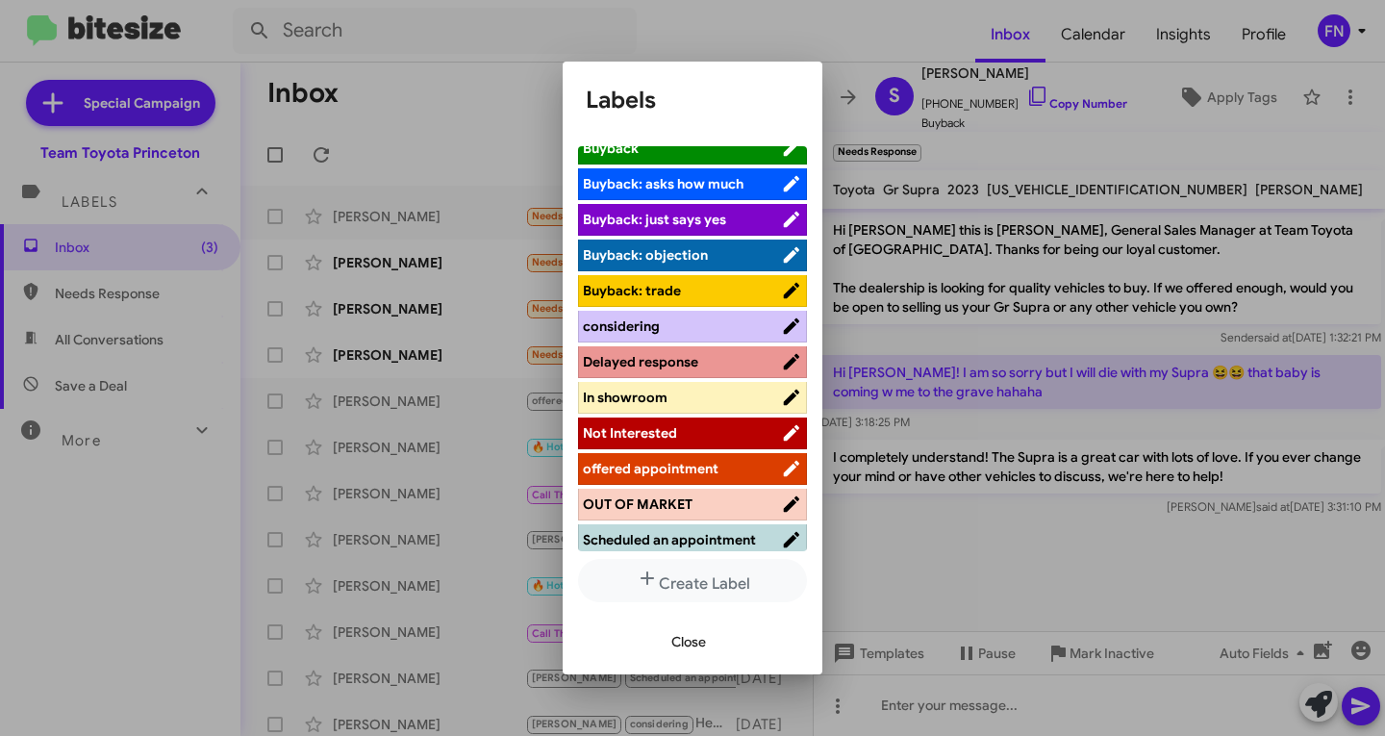
scroll to position [252, 0]
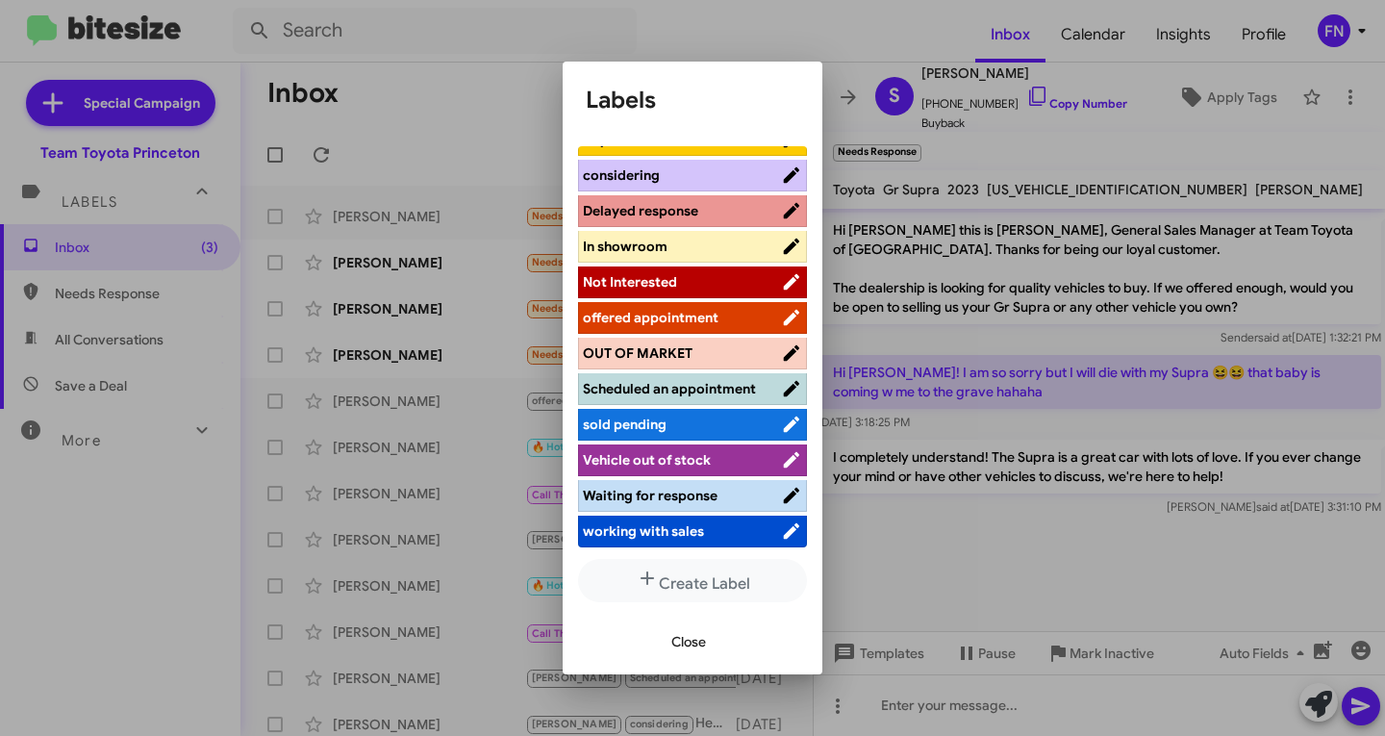
click at [691, 272] on span "Not Interested" at bounding box center [682, 281] width 198 height 19
click at [674, 644] on span "Close" at bounding box center [688, 641] width 35 height 35
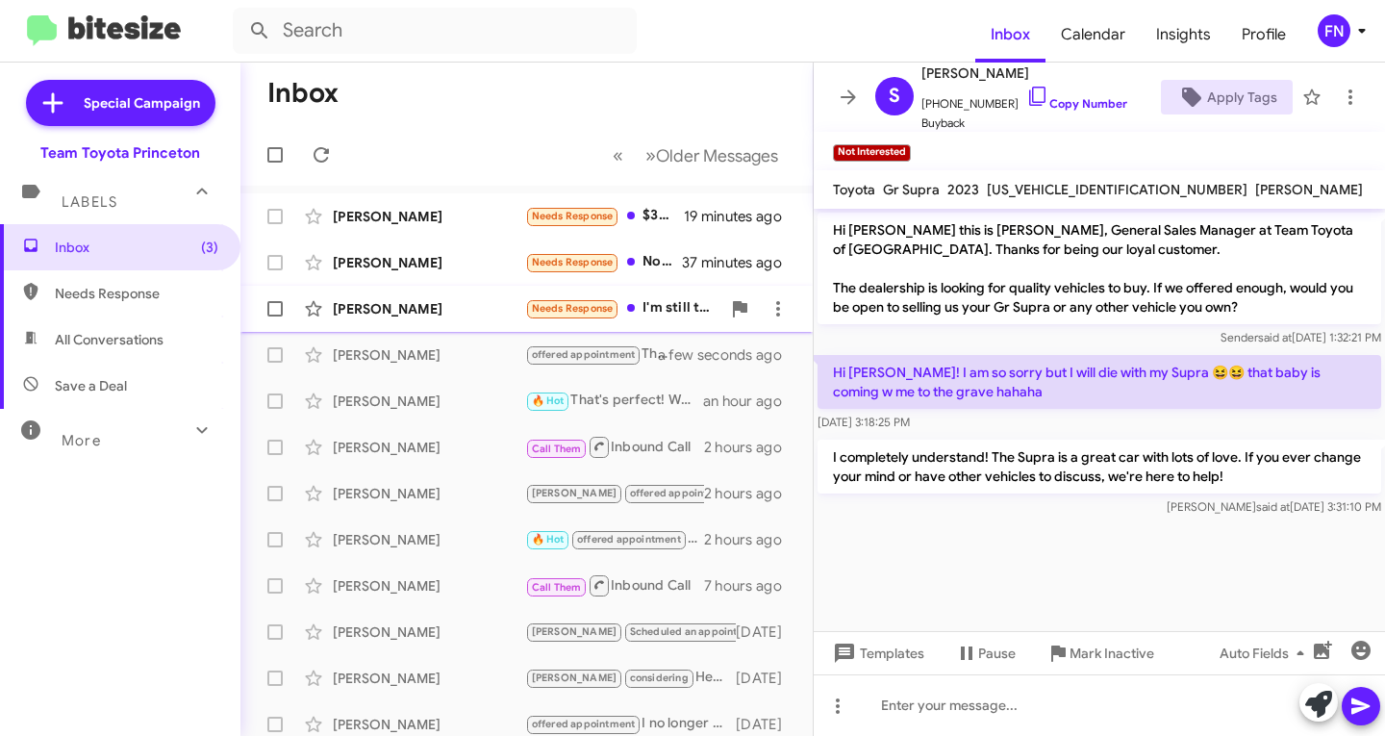
click at [363, 299] on div "[PERSON_NAME]" at bounding box center [429, 308] width 192 height 19
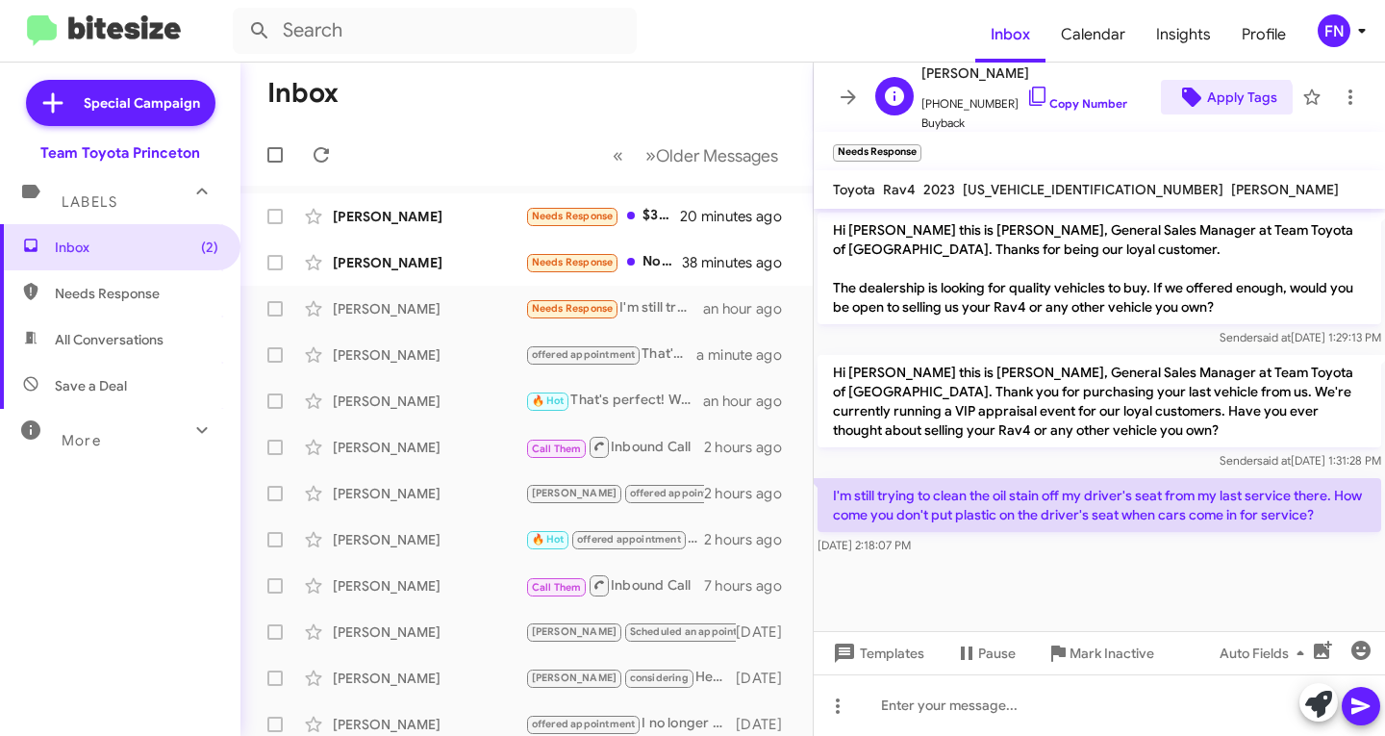
click at [1212, 112] on span "Apply Tags" at bounding box center [1242, 97] width 70 height 35
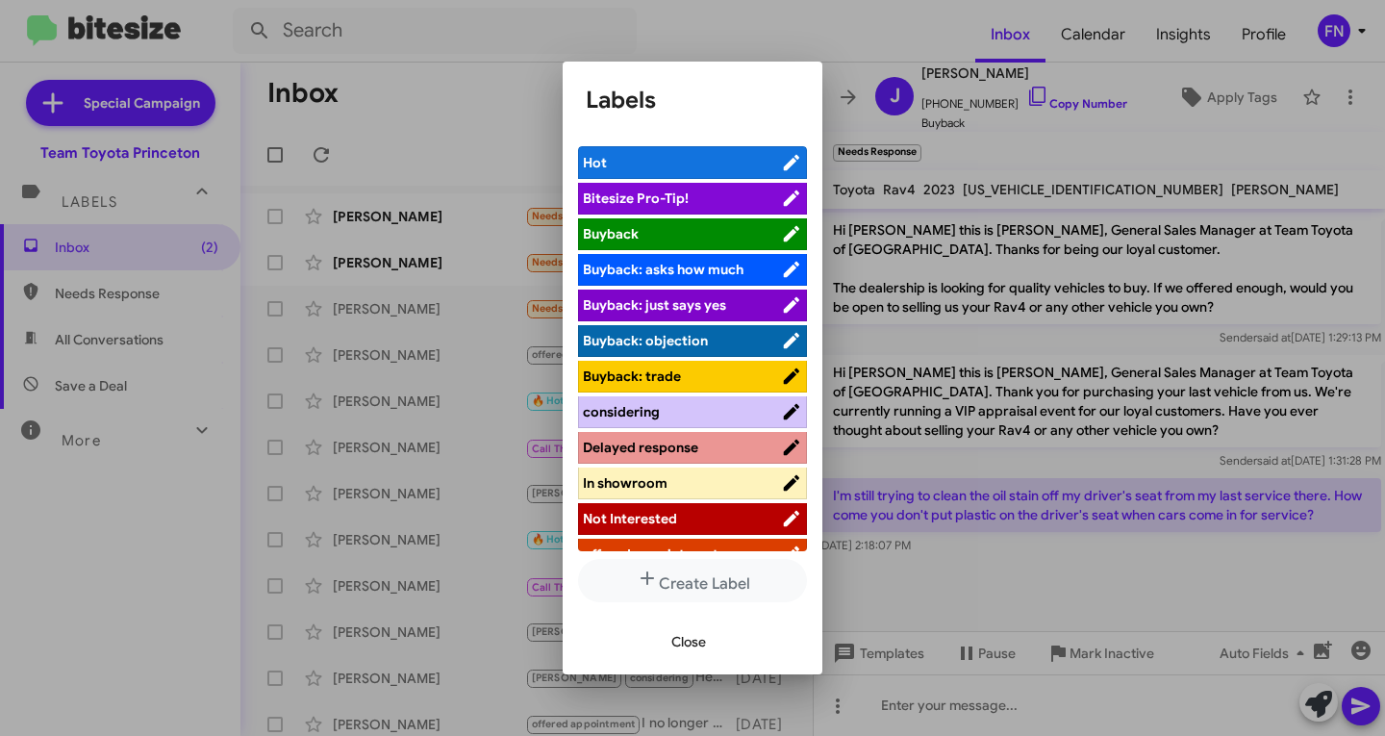
click at [669, 516] on span "Not Interested" at bounding box center [630, 518] width 94 height 17
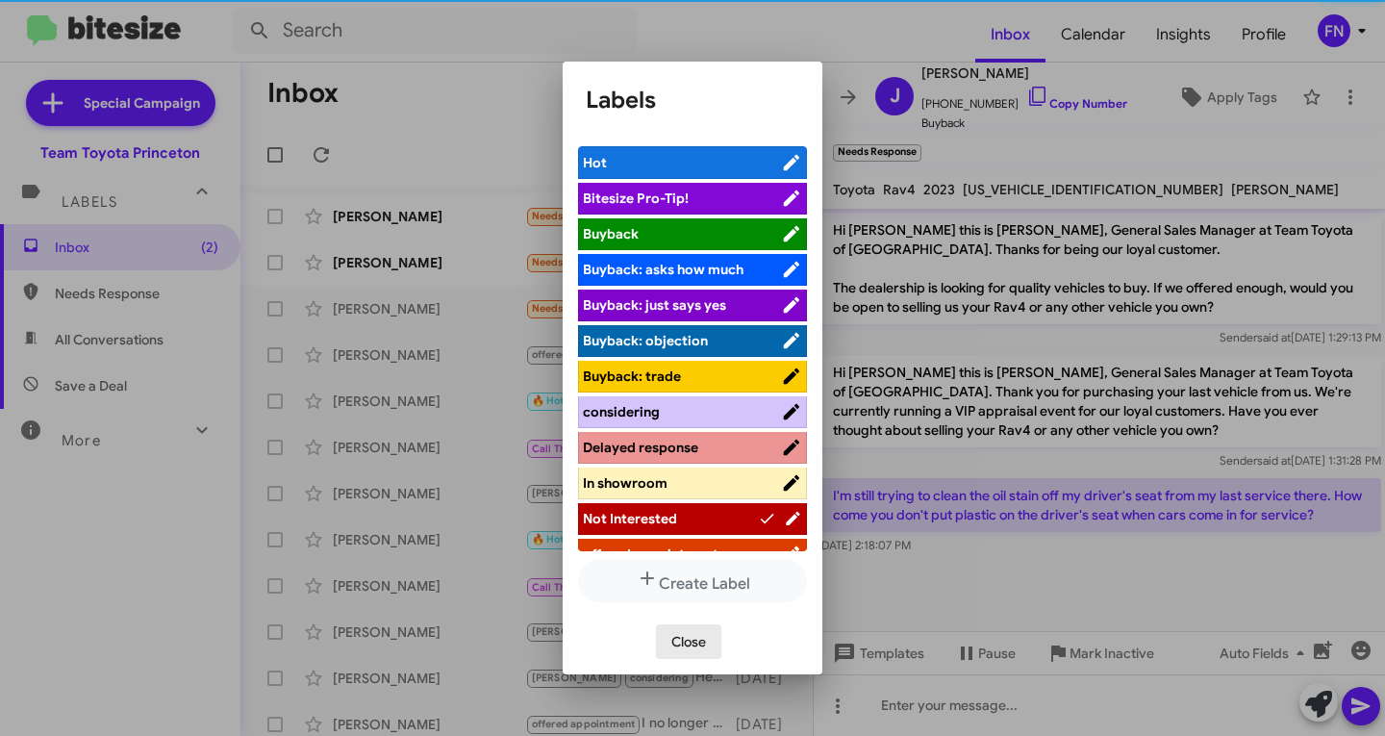
click at [675, 641] on span "Close" at bounding box center [688, 641] width 35 height 35
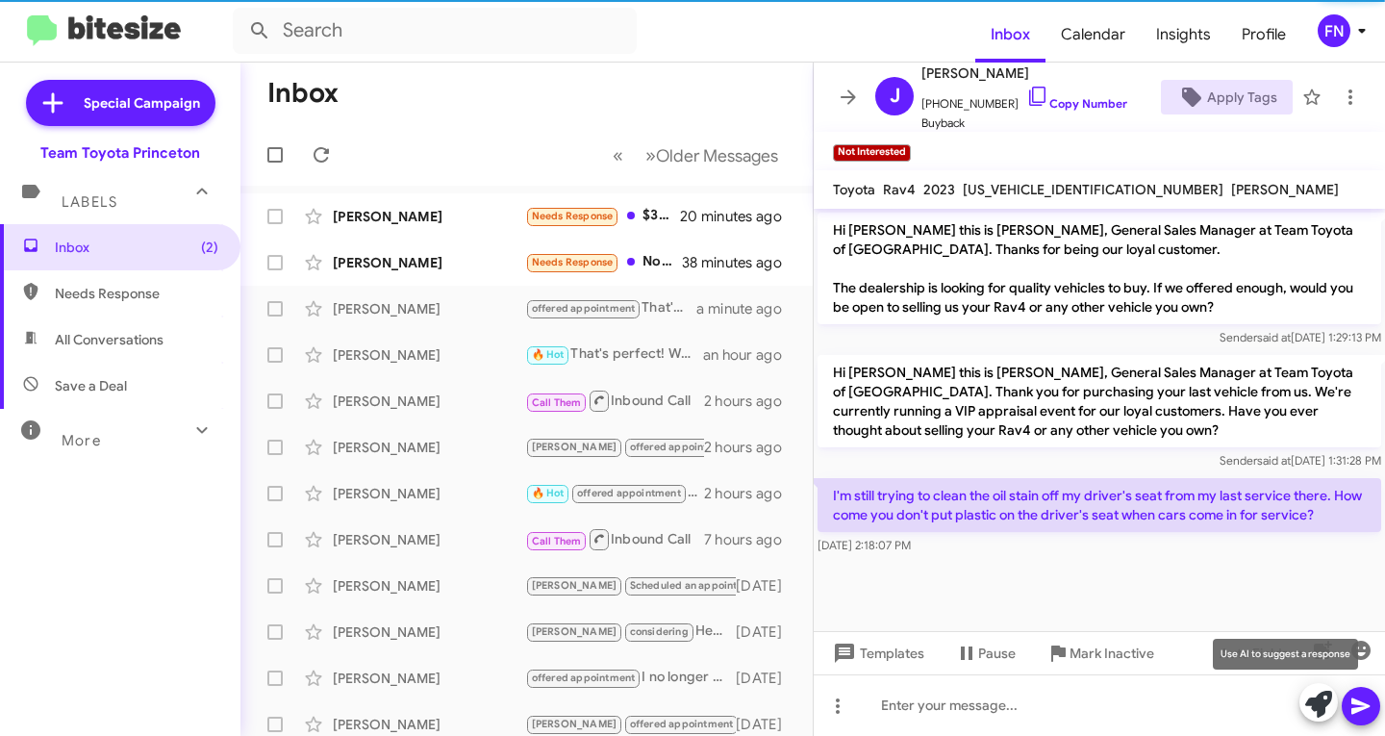
click at [1326, 703] on icon at bounding box center [1318, 704] width 27 height 27
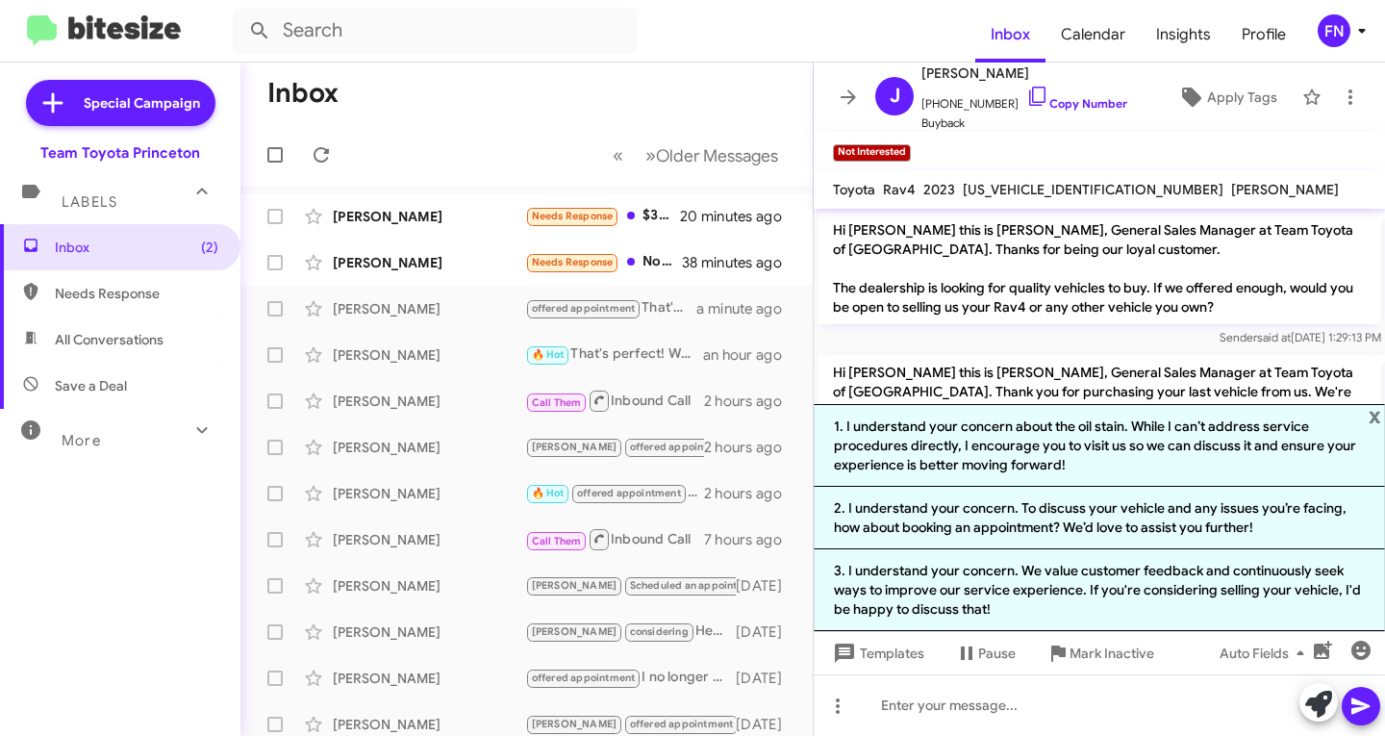
click at [1143, 247] on p "Hi [PERSON_NAME] this is [PERSON_NAME], General Sales Manager at Team Toyota of…" at bounding box center [1100, 269] width 564 height 112
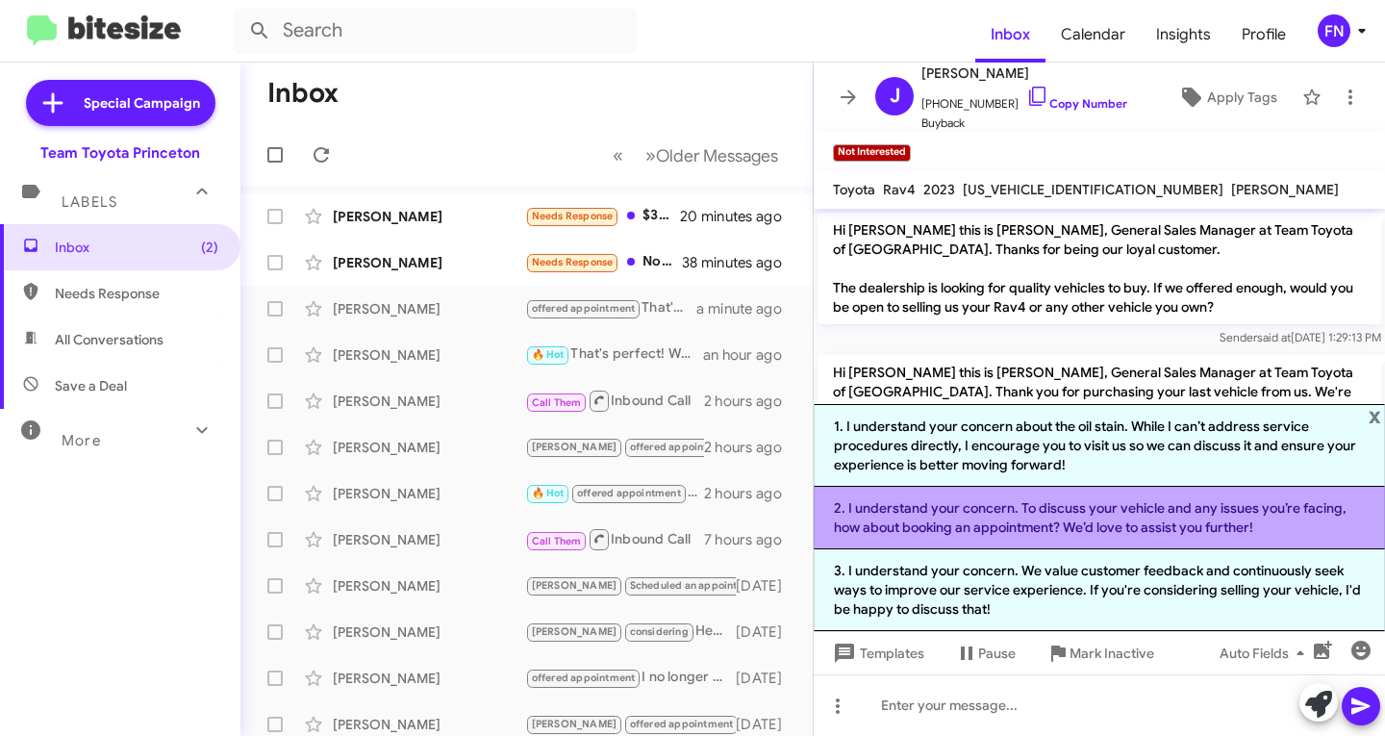
click at [924, 499] on li "2. I understand your concern. To discuss your vehicle and any issues you’re fac…" at bounding box center [1099, 518] width 571 height 63
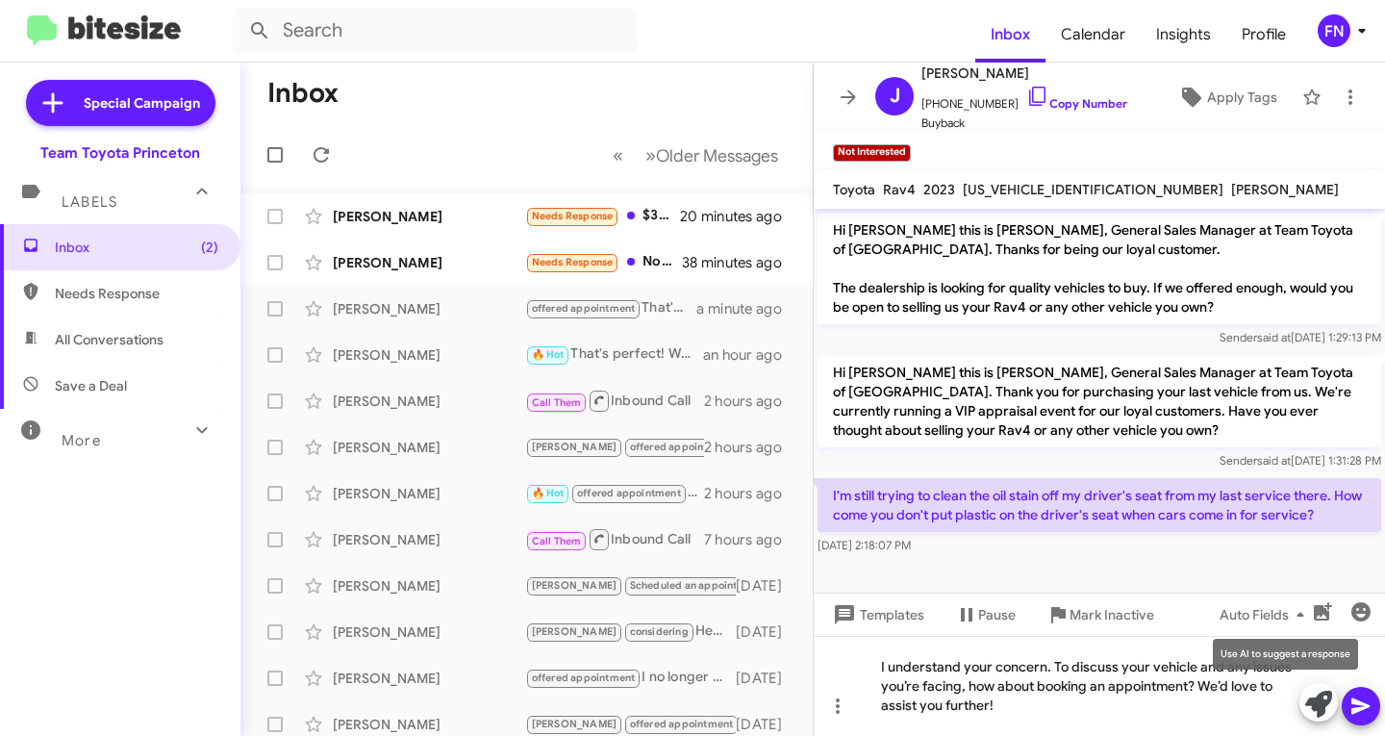
click at [1318, 700] on icon at bounding box center [1318, 704] width 27 height 27
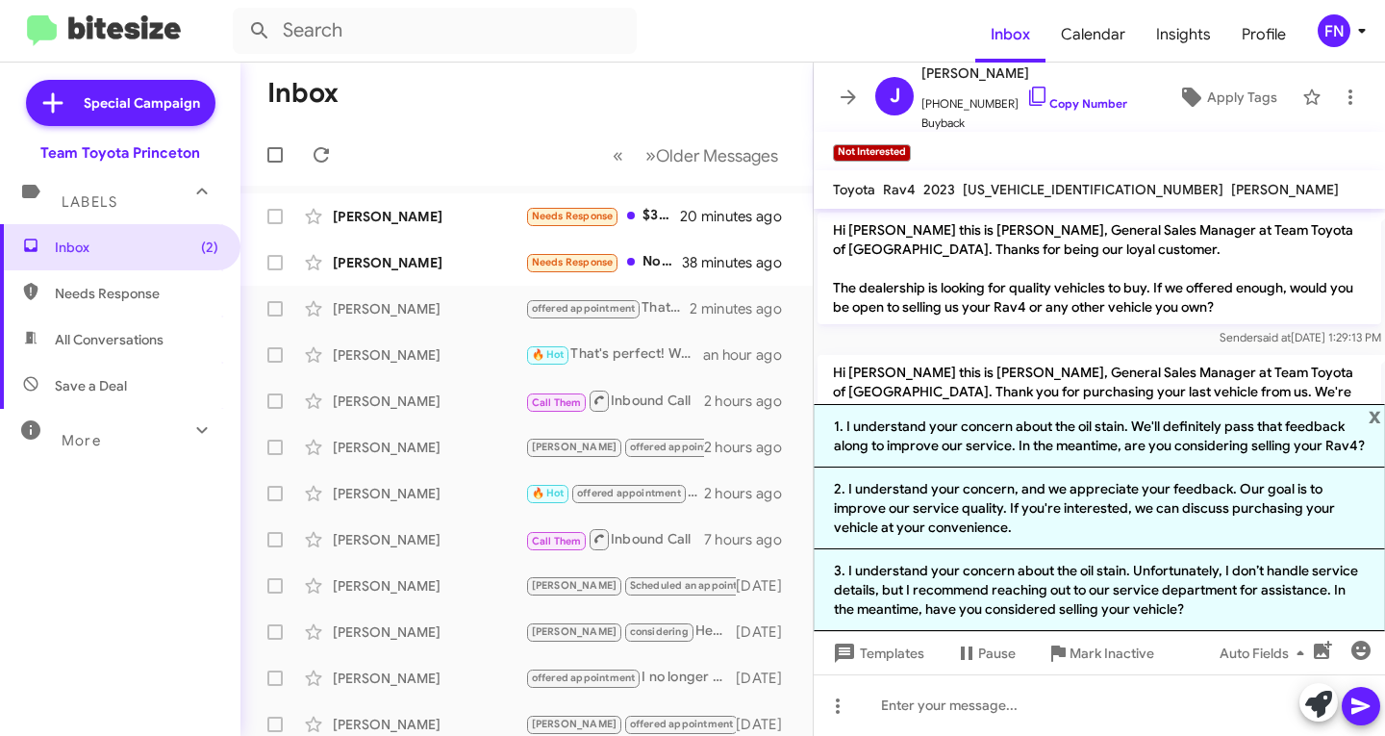
click at [1017, 231] on p "Hi [PERSON_NAME] this is [PERSON_NAME], General Sales Manager at Team Toyota of…" at bounding box center [1100, 269] width 564 height 112
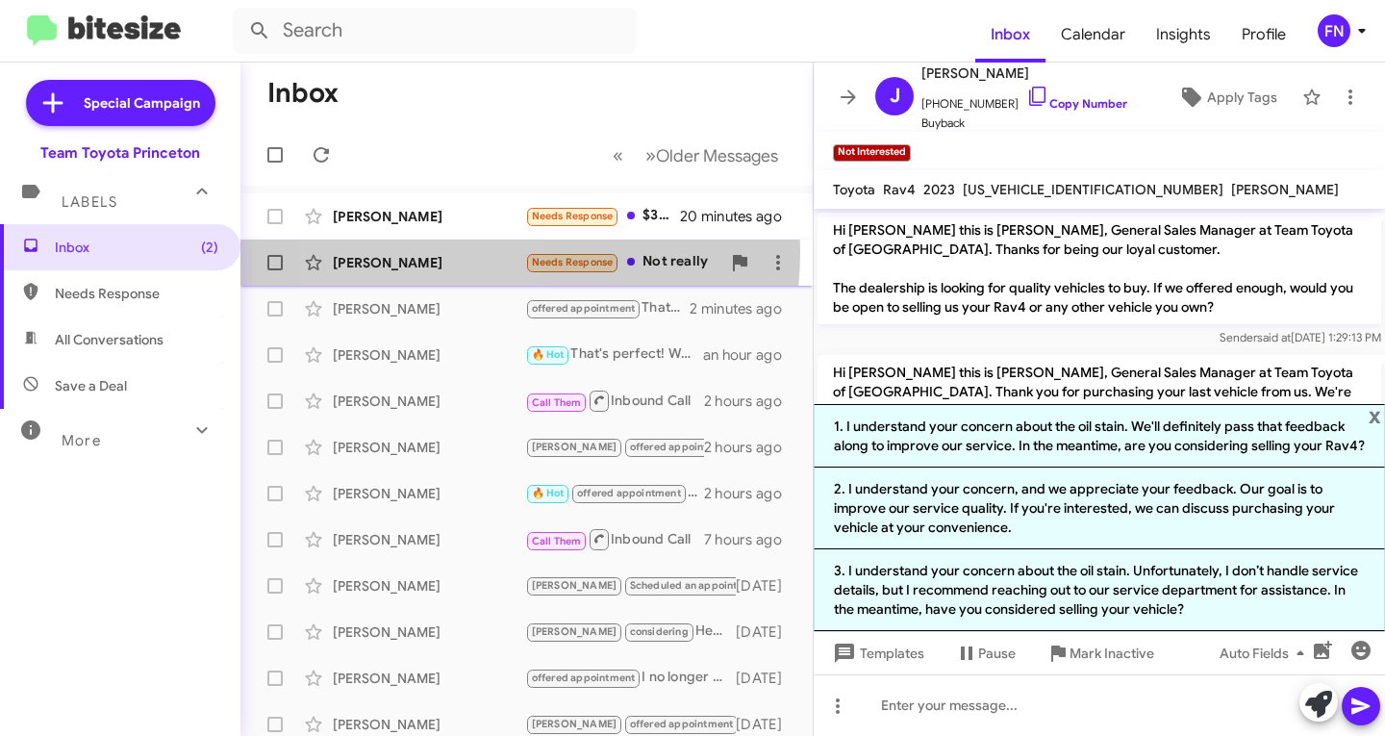
click at [427, 251] on div "[PERSON_NAME] Needs Response Not really 38 minutes ago" at bounding box center [527, 262] width 542 height 38
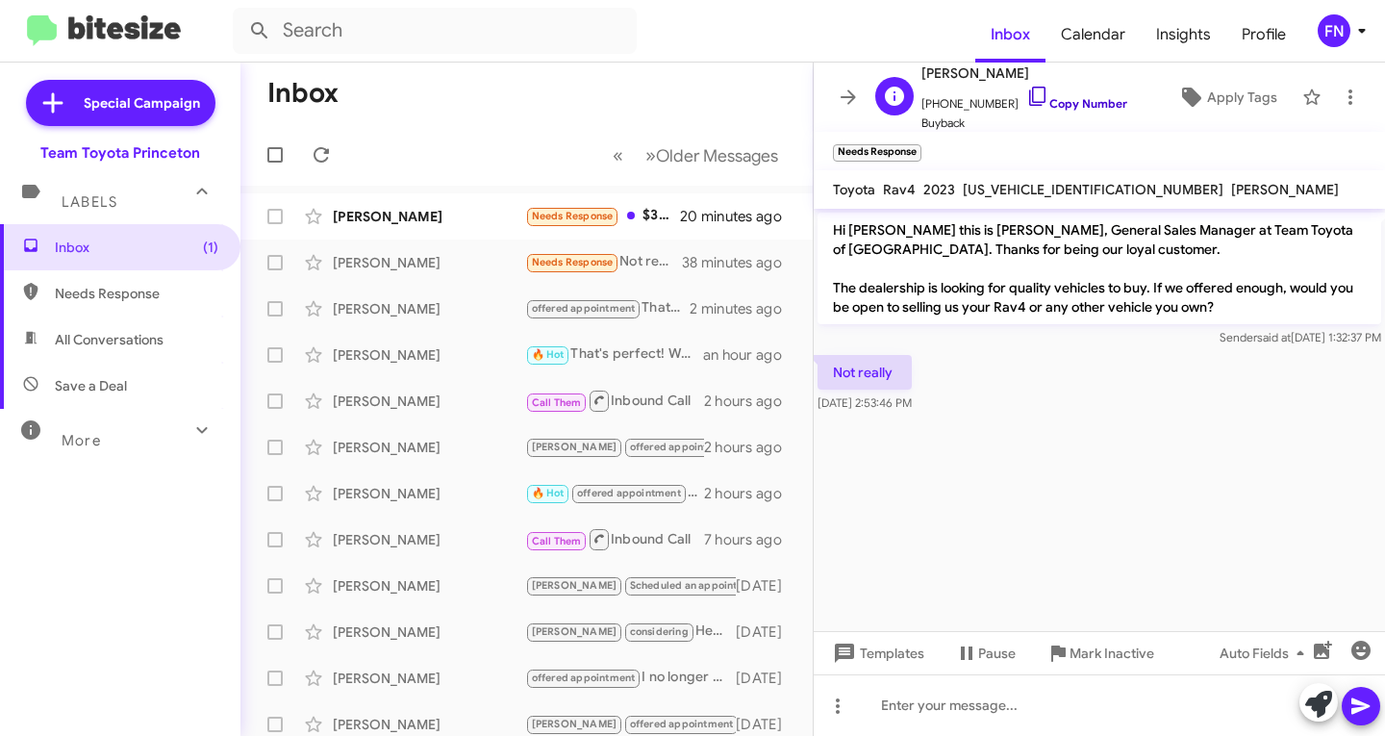
click at [1097, 100] on link "Copy Number" at bounding box center [1076, 103] width 101 height 14
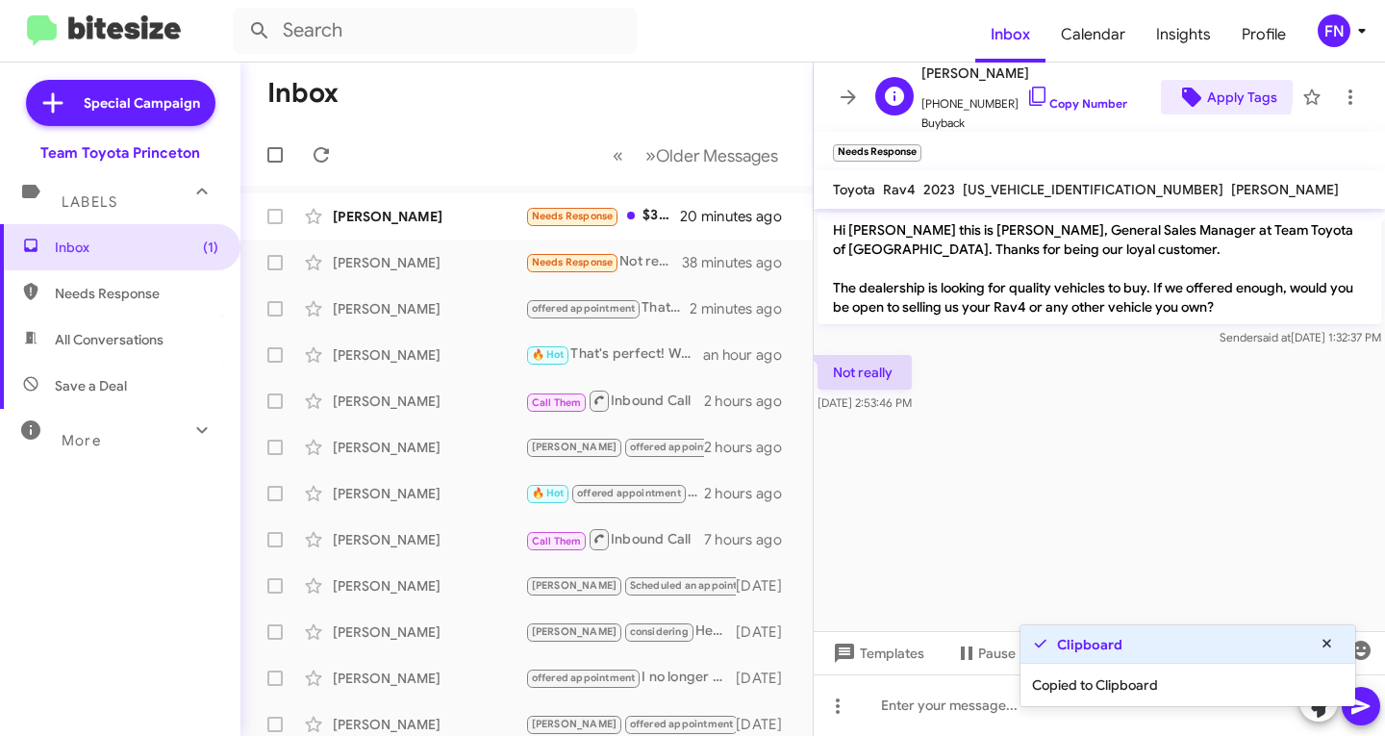
click at [1182, 88] on icon at bounding box center [1191, 97] width 19 height 19
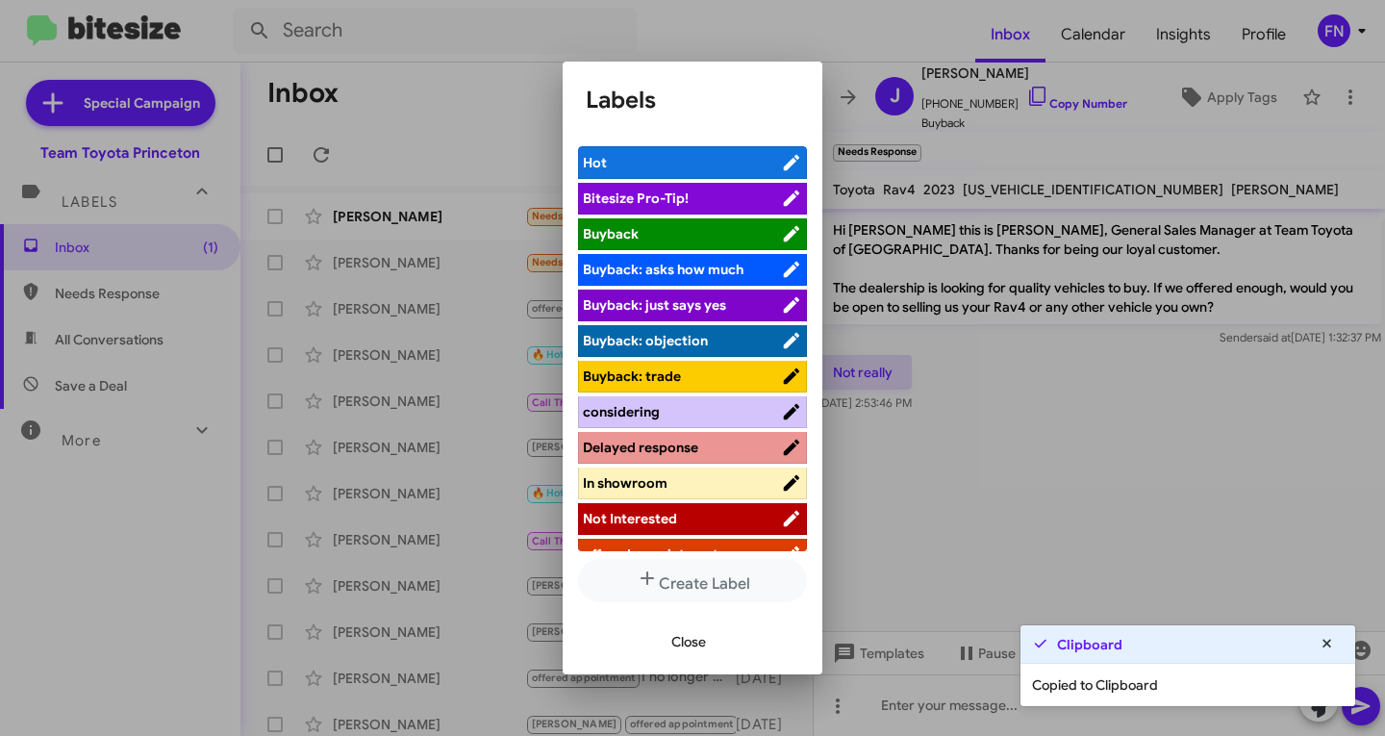
click at [662, 529] on li "Not Interested" at bounding box center [692, 519] width 229 height 32
click at [661, 524] on span "Not Interested" at bounding box center [630, 518] width 94 height 17
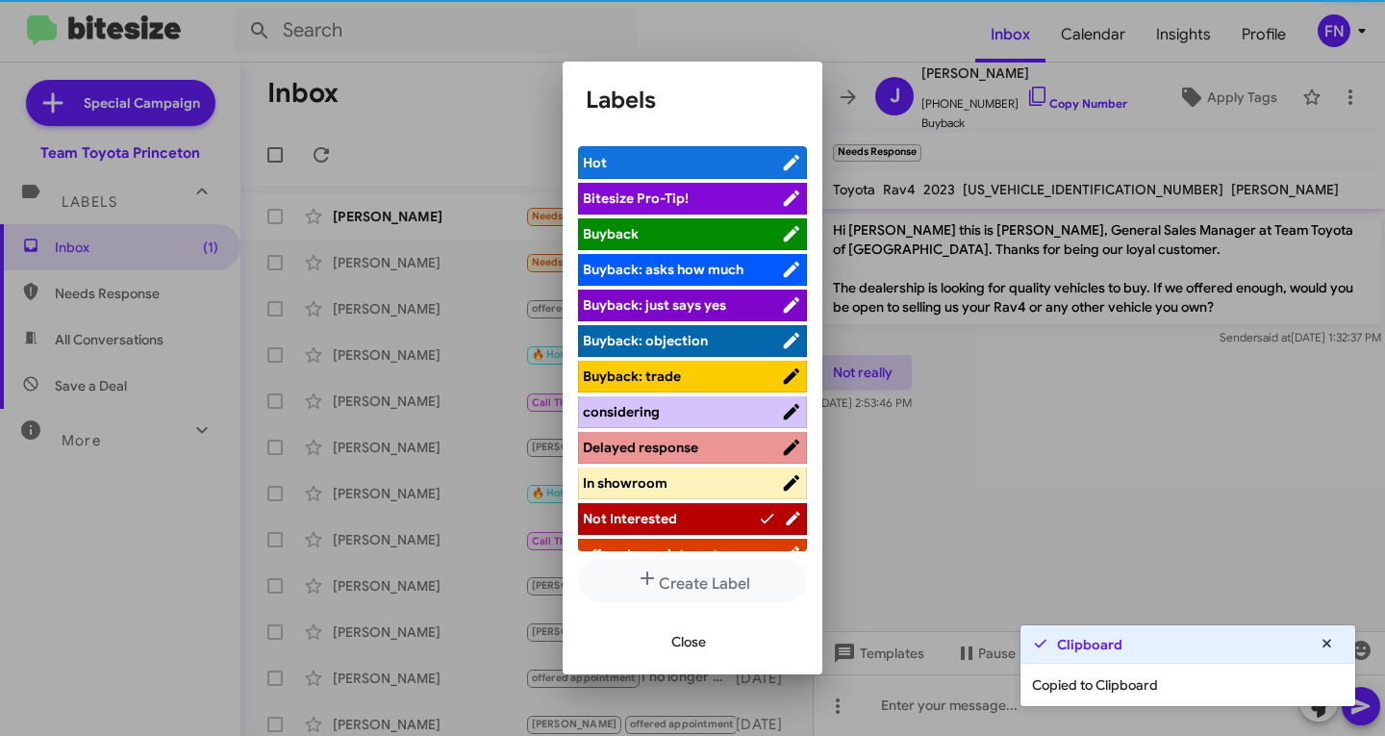
click at [684, 635] on span "Close" at bounding box center [688, 641] width 35 height 35
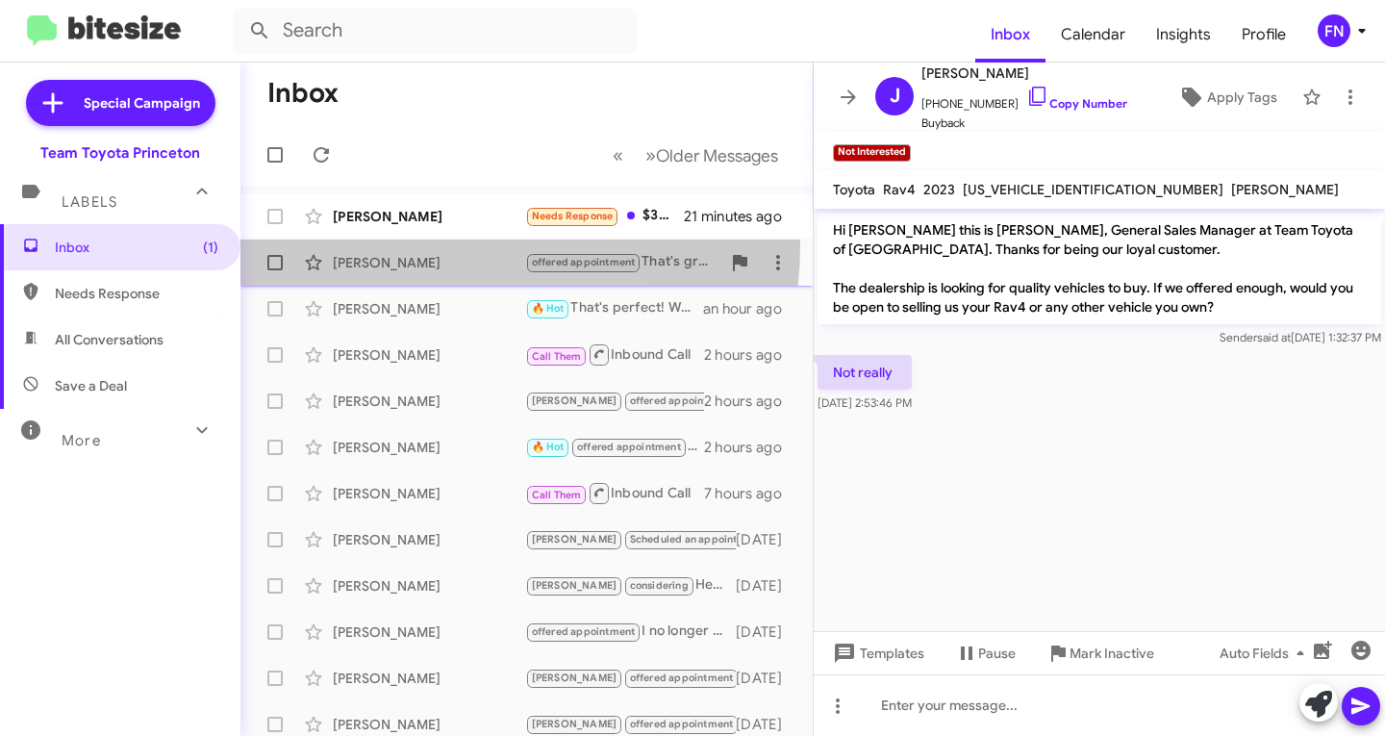
click at [357, 242] on span "[PERSON_NAME] offered appointment That's great to hear! We can make an appointm…" at bounding box center [526, 263] width 572 height 46
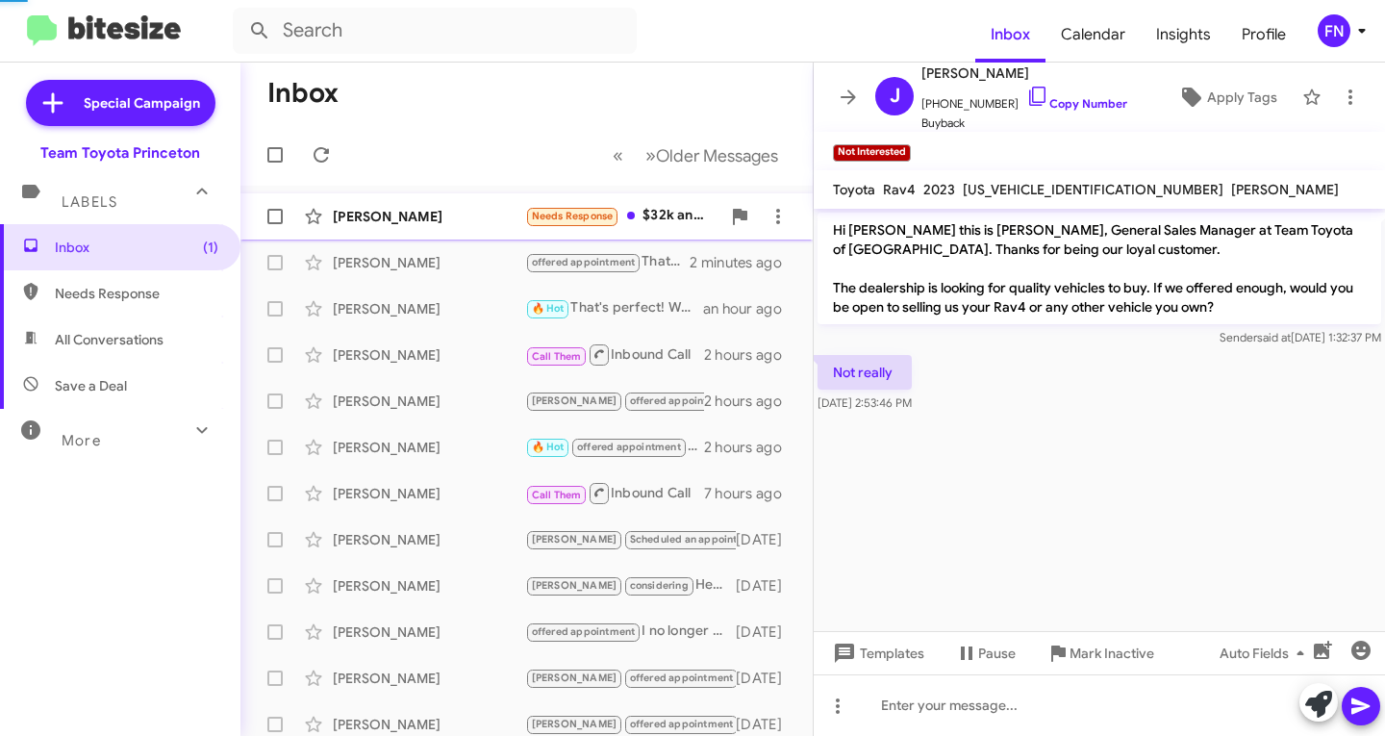
click at [383, 227] on div "[PERSON_NAME] Needs Response $32k and it's yours 21 minutes ago" at bounding box center [527, 216] width 542 height 38
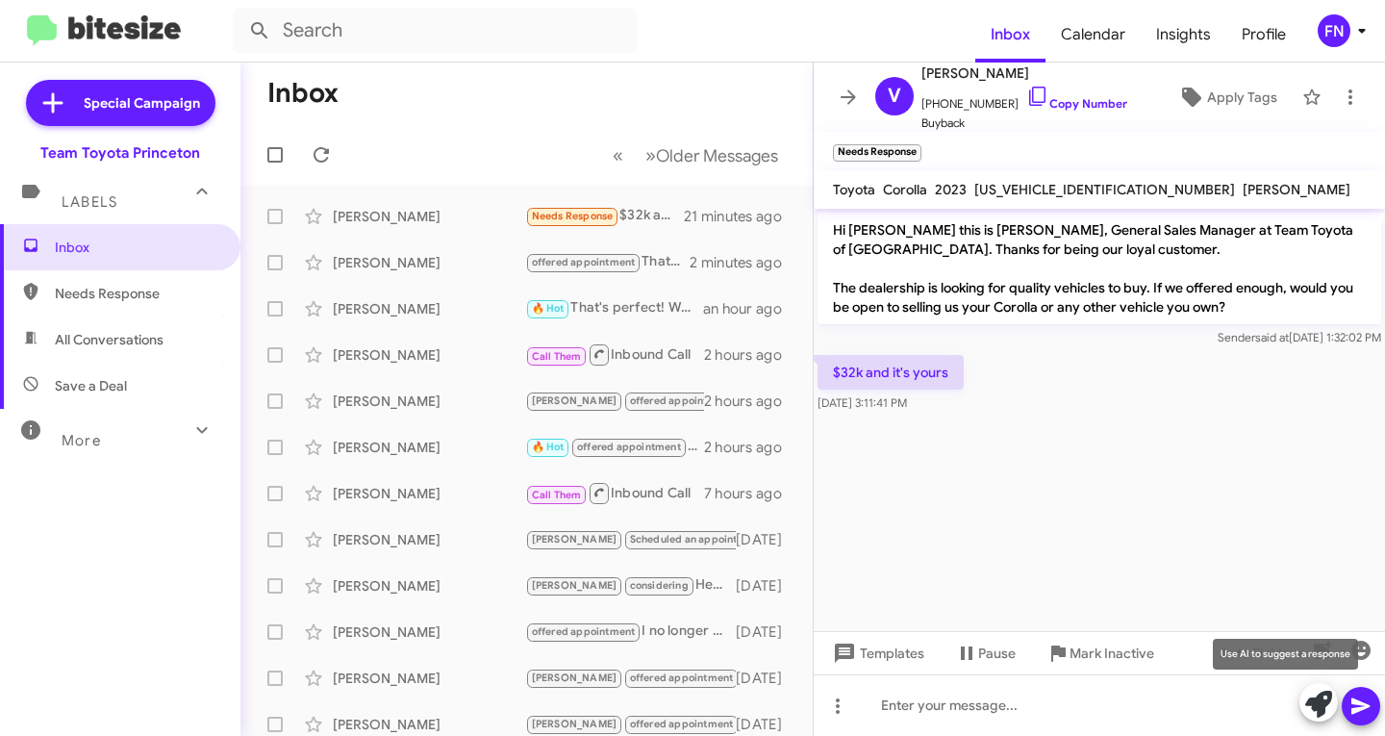
click at [1318, 710] on icon at bounding box center [1318, 704] width 27 height 27
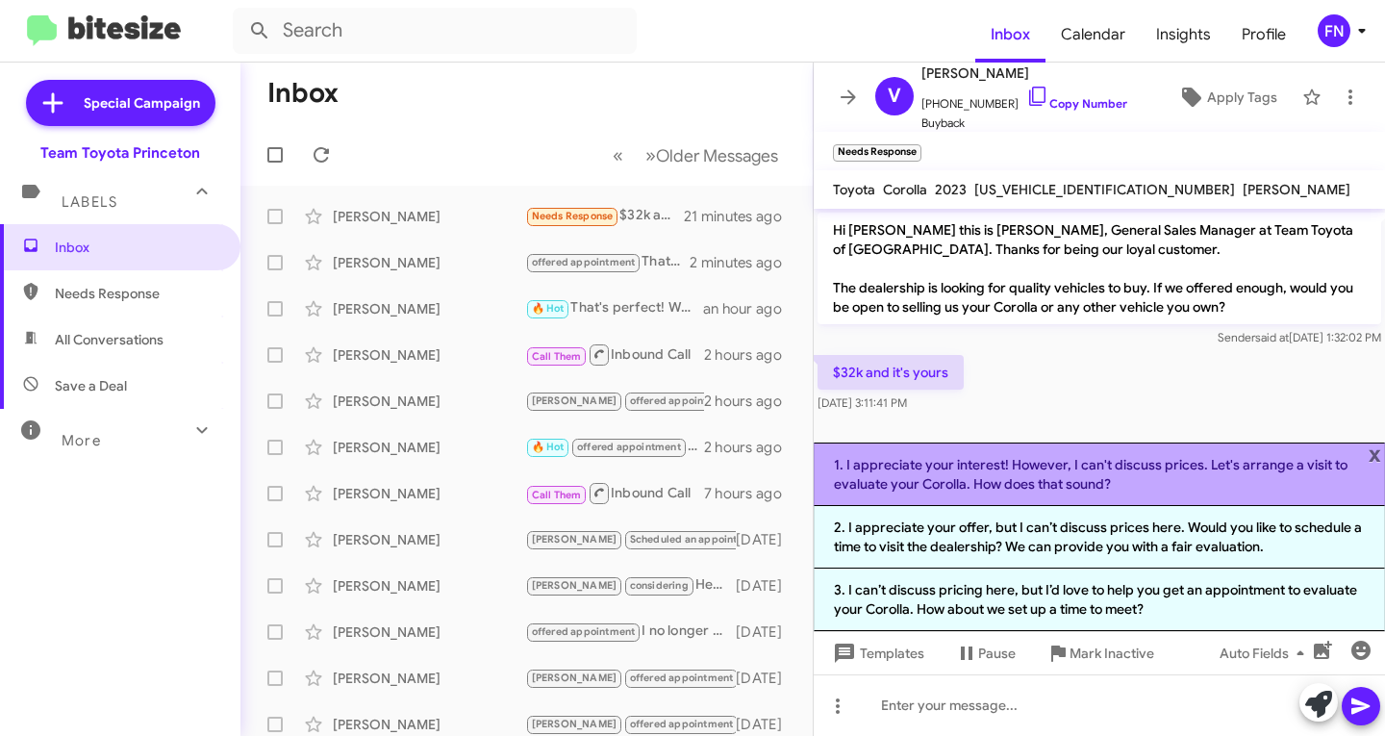
click at [999, 482] on li "1. I appreciate your interest! However, I can't discuss prices. Let's arrange a…" at bounding box center [1099, 473] width 571 height 63
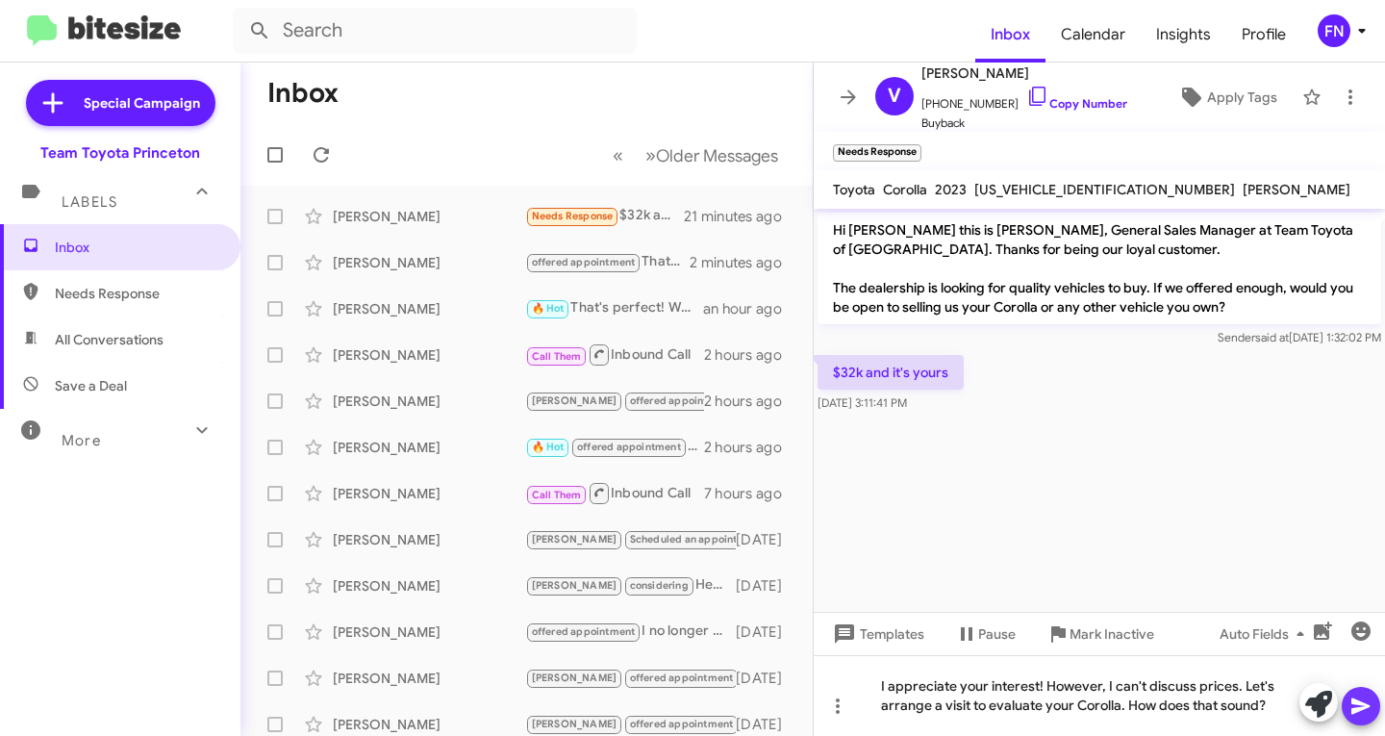
click at [1356, 695] on icon at bounding box center [1361, 706] width 23 height 23
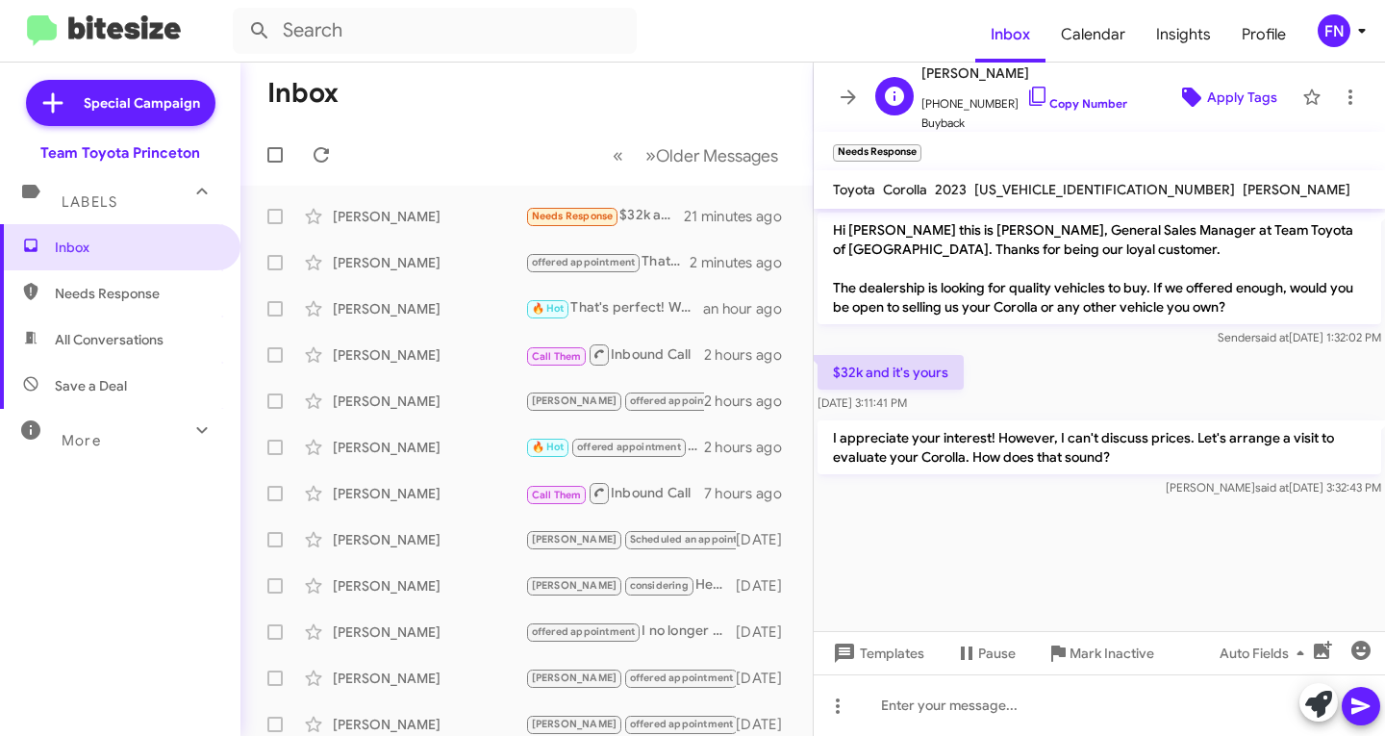
click at [1186, 98] on icon at bounding box center [1191, 97] width 19 height 19
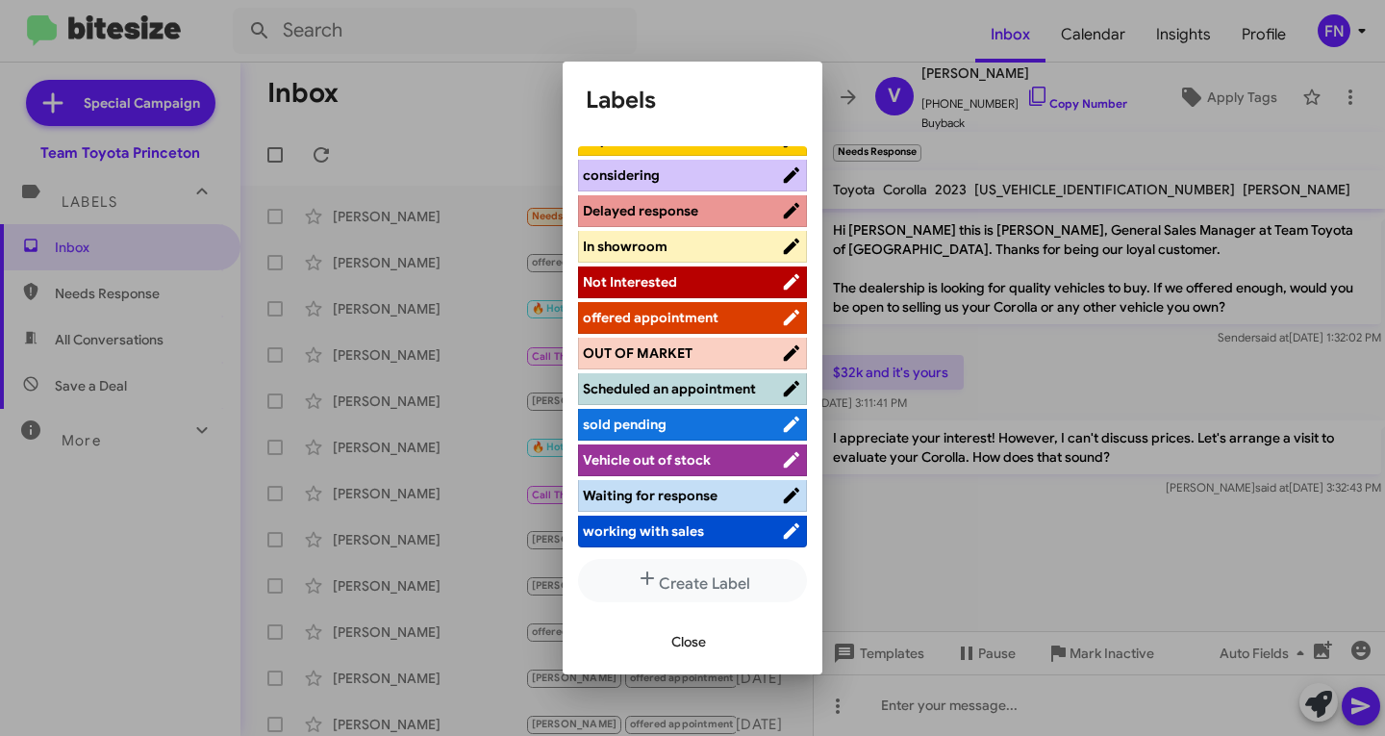
click at [705, 309] on span "offered appointment" at bounding box center [651, 317] width 136 height 17
click at [685, 642] on span "Close" at bounding box center [688, 641] width 35 height 35
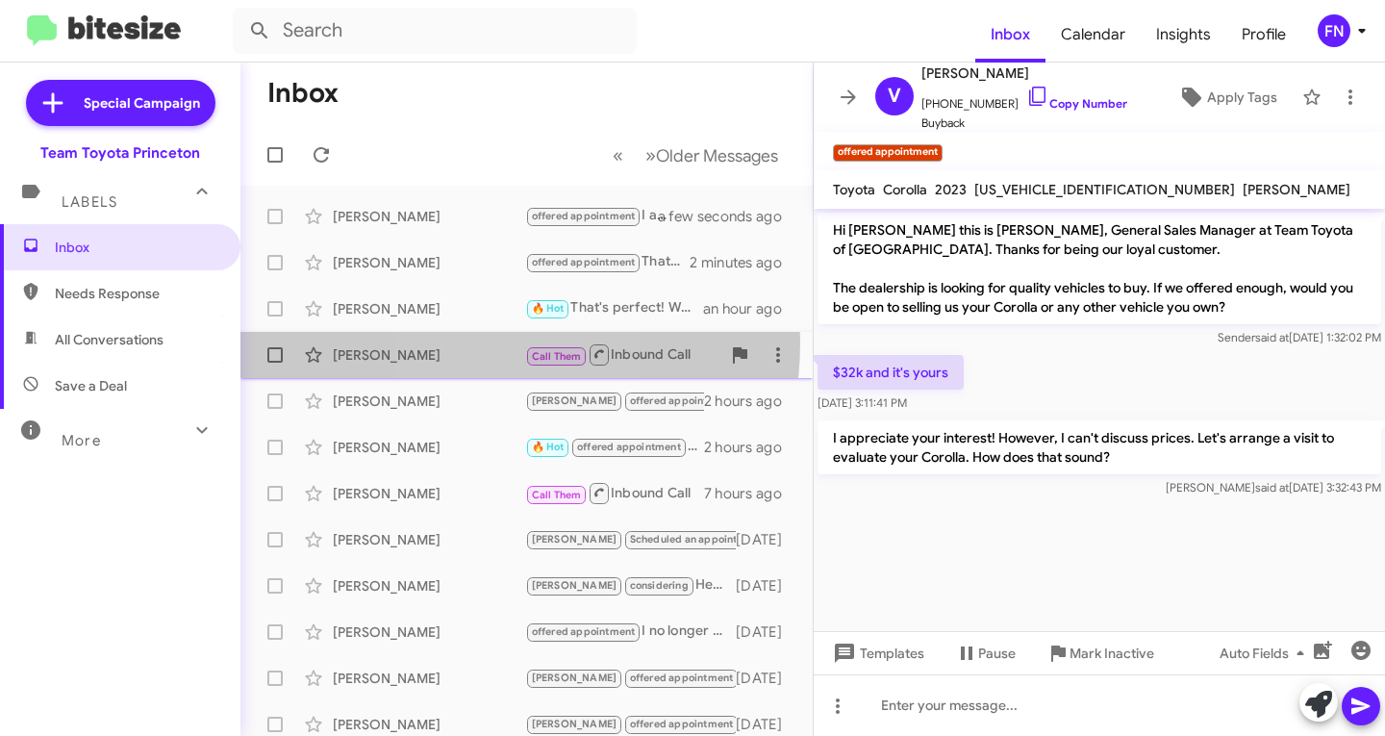
click at [474, 342] on div "[PERSON_NAME] Call Them Inbound Call 2 hours ago" at bounding box center [527, 355] width 542 height 38
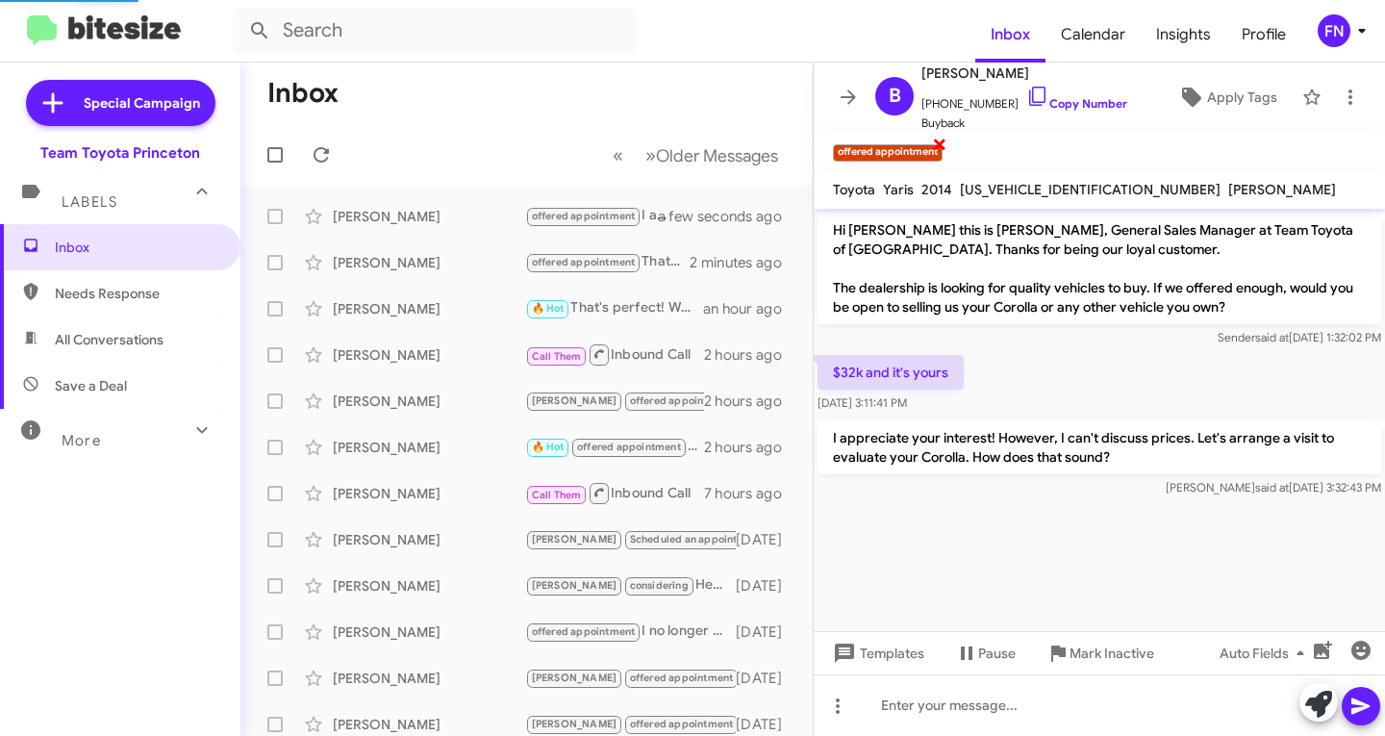
scroll to position [83, 0]
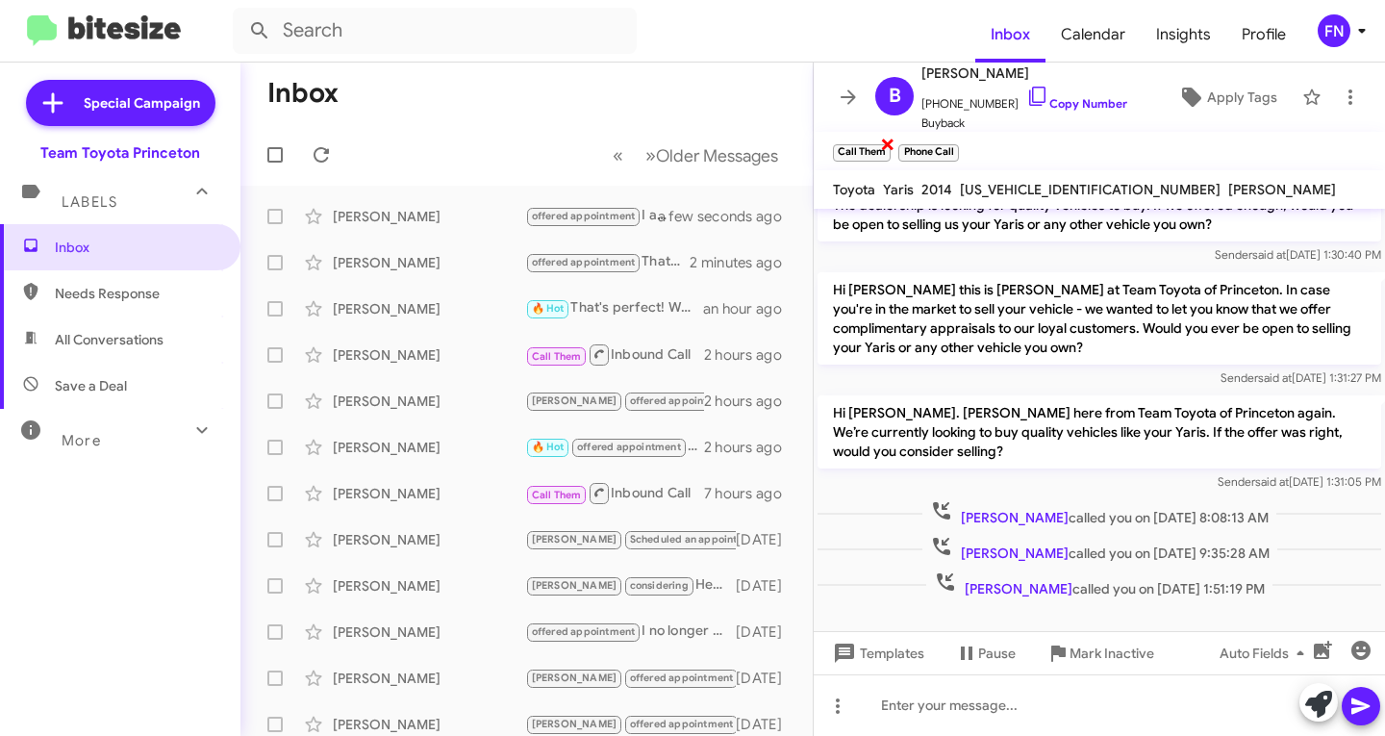
click at [895, 145] on span "×" at bounding box center [887, 143] width 15 height 23
click at [884, 146] on div "Call Them × Phone Call ×" at bounding box center [896, 151] width 134 height 24
click at [888, 153] on span "×" at bounding box center [889, 143] width 15 height 23
click at [1325, 691] on icon at bounding box center [1318, 704] width 27 height 27
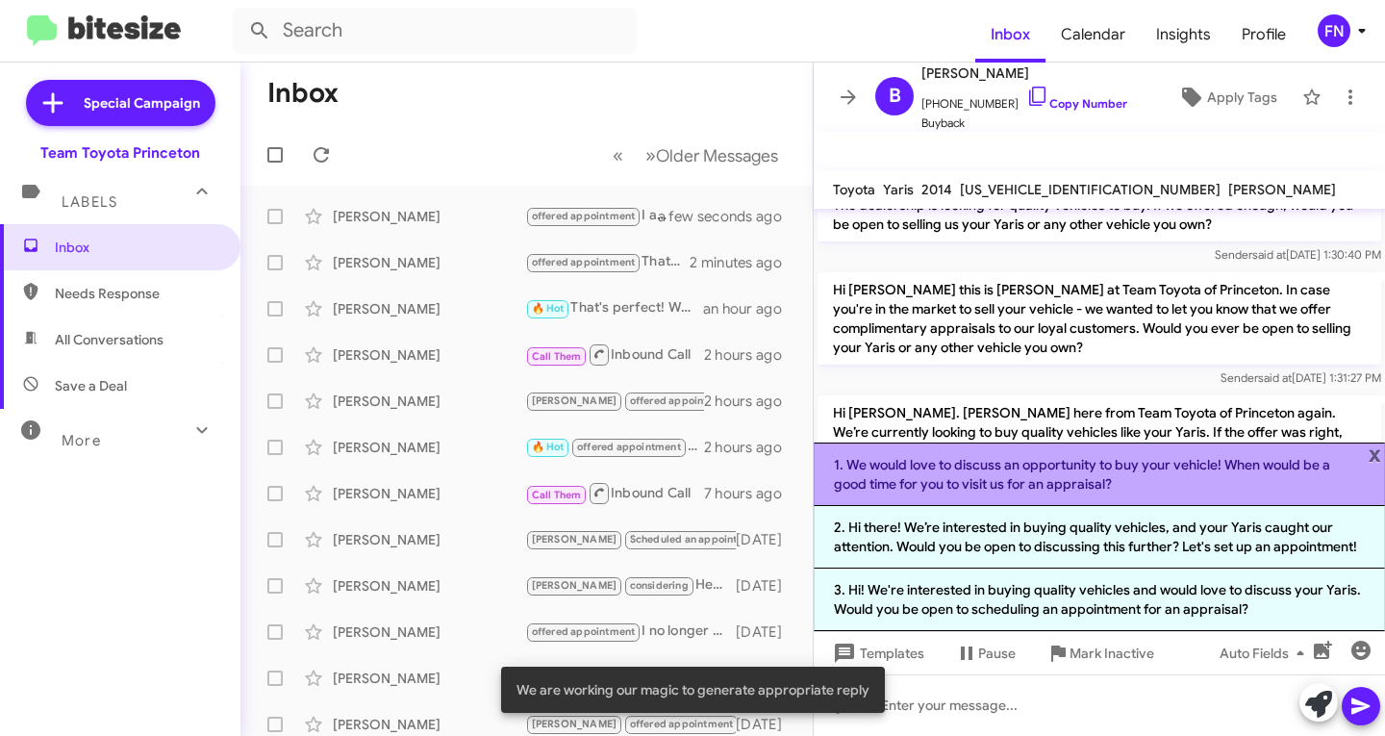
click at [961, 492] on li "1. We would love to discuss an opportunity to buy your vehicle! When would be a…" at bounding box center [1099, 473] width 571 height 63
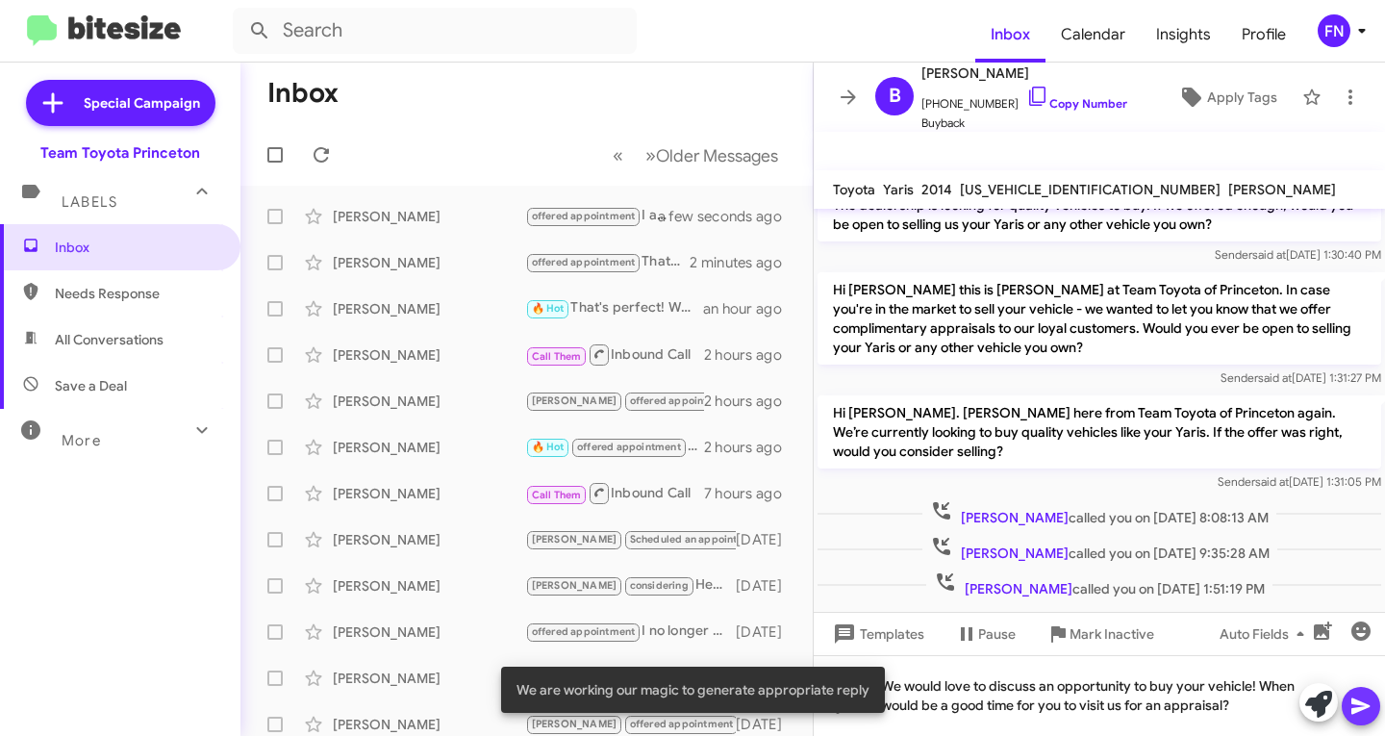
click at [1360, 709] on icon at bounding box center [1360, 706] width 18 height 16
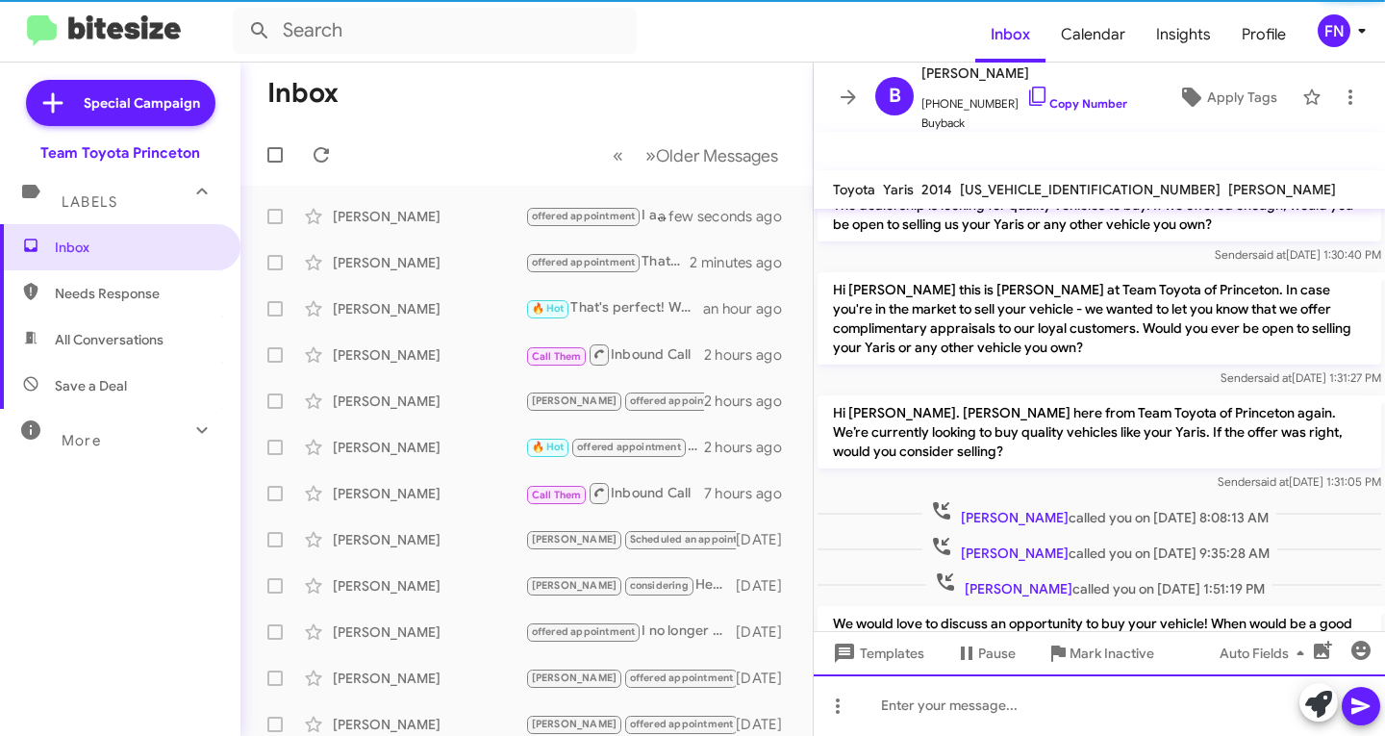
scroll to position [172, 0]
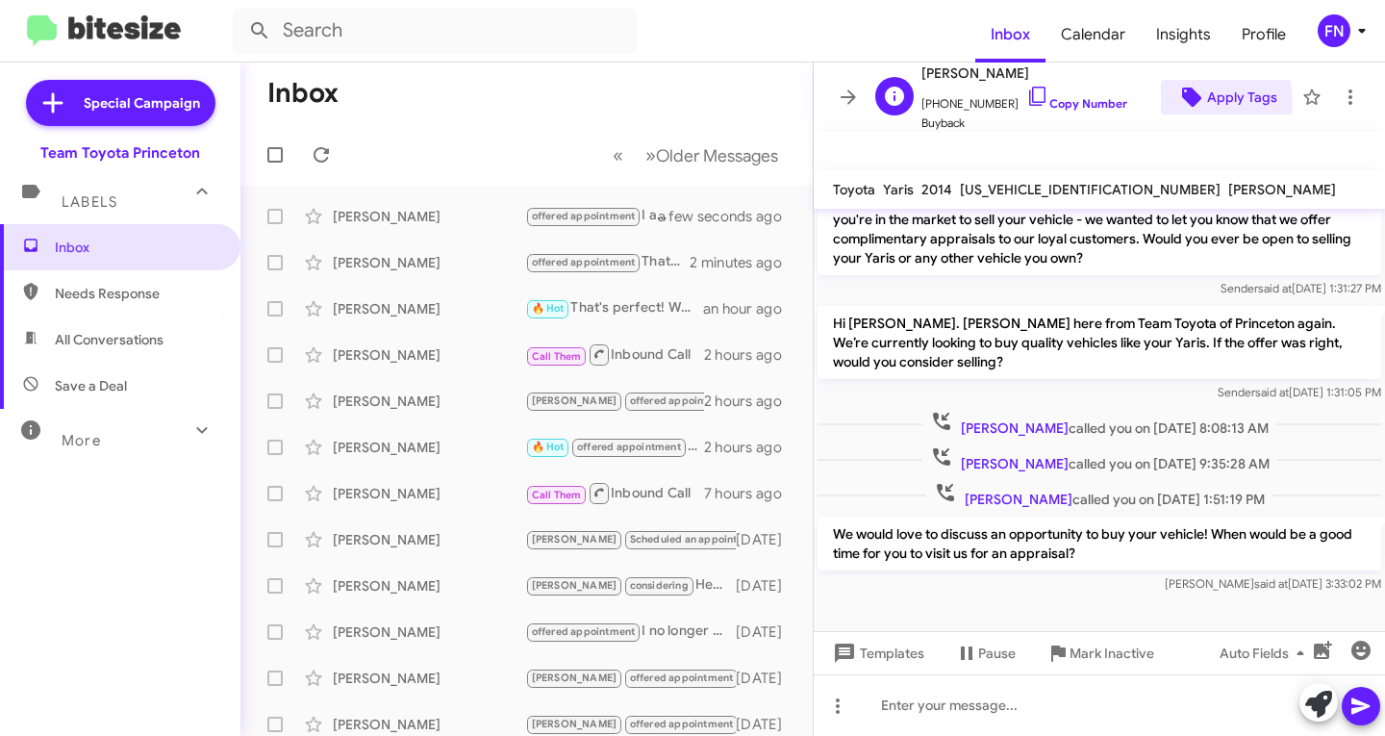
click at [1180, 102] on icon at bounding box center [1191, 97] width 23 height 23
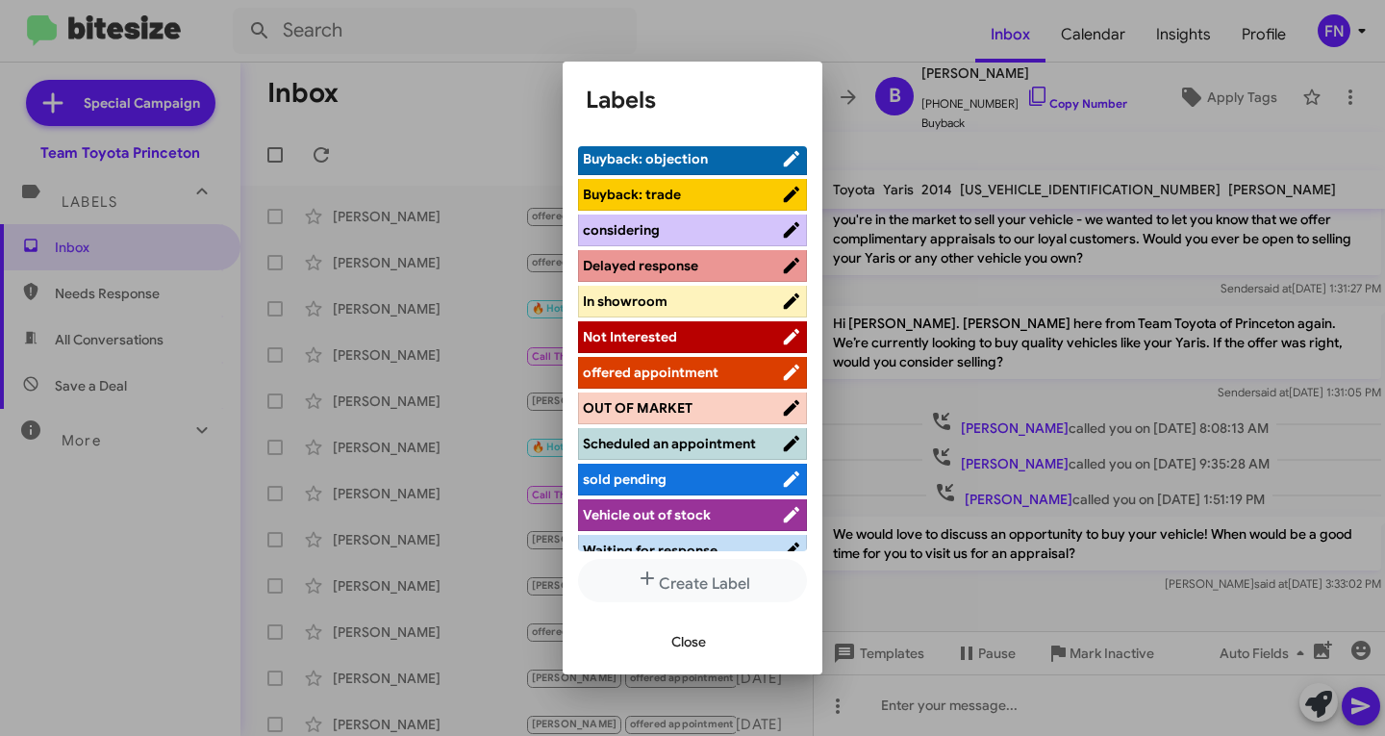
scroll to position [252, 0]
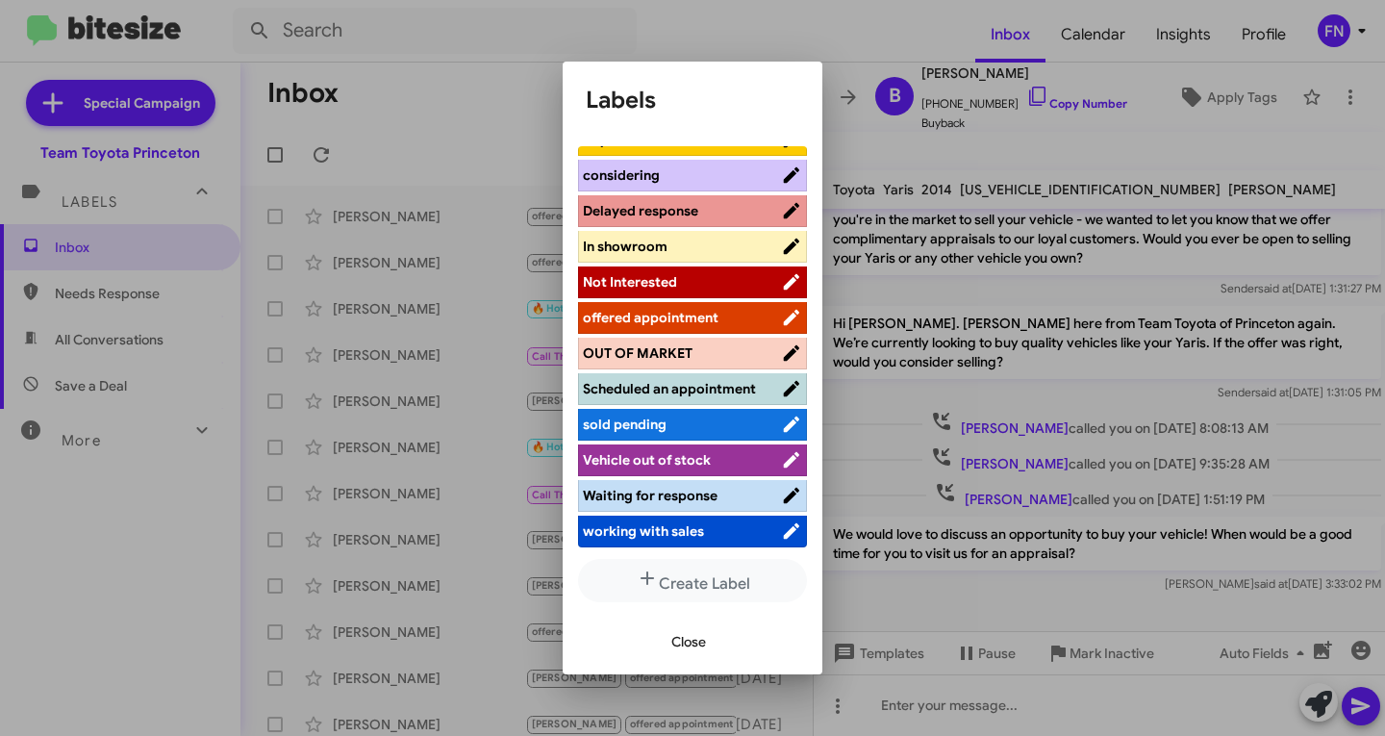
click at [668, 309] on span "offered appointment" at bounding box center [651, 317] width 136 height 17
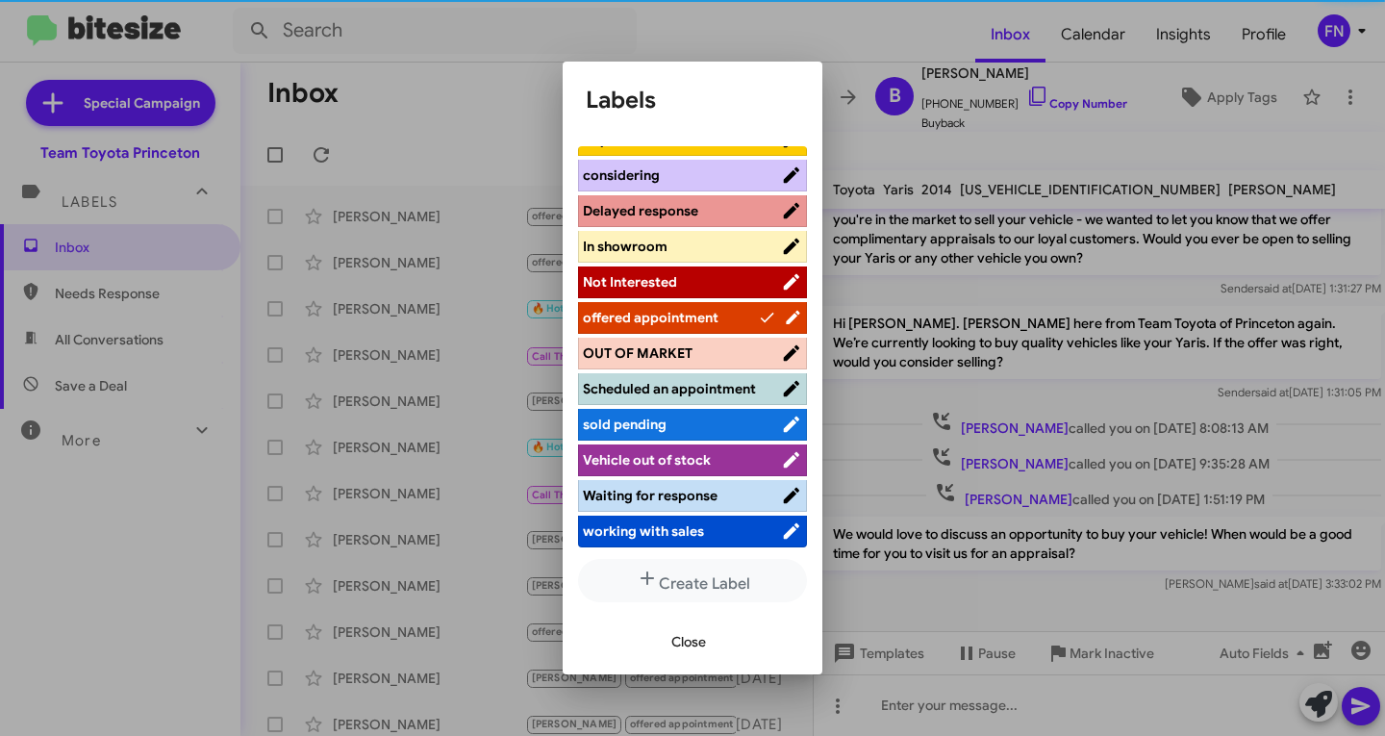
click at [695, 650] on span "Close" at bounding box center [688, 641] width 35 height 35
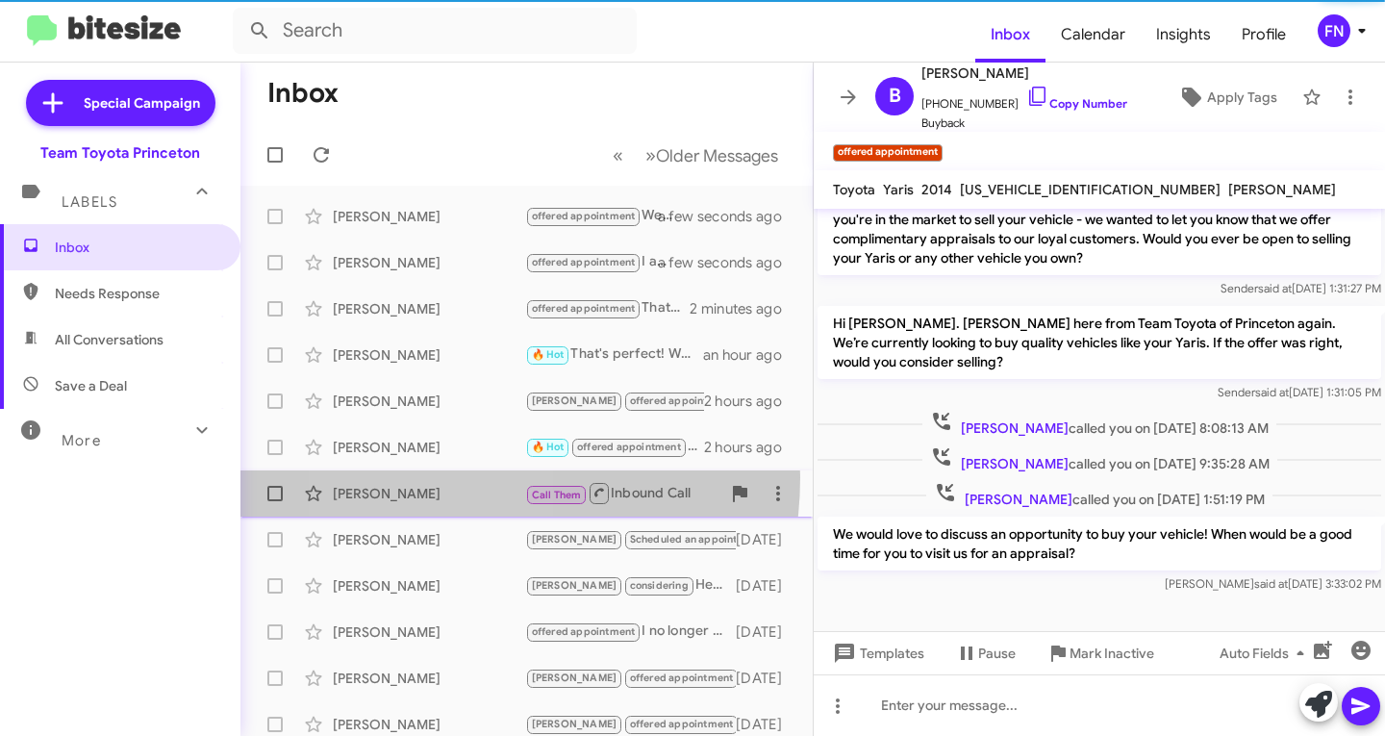
click at [432, 477] on div "[PERSON_NAME] Call Them Inbound Call 7 hours ago" at bounding box center [527, 493] width 542 height 38
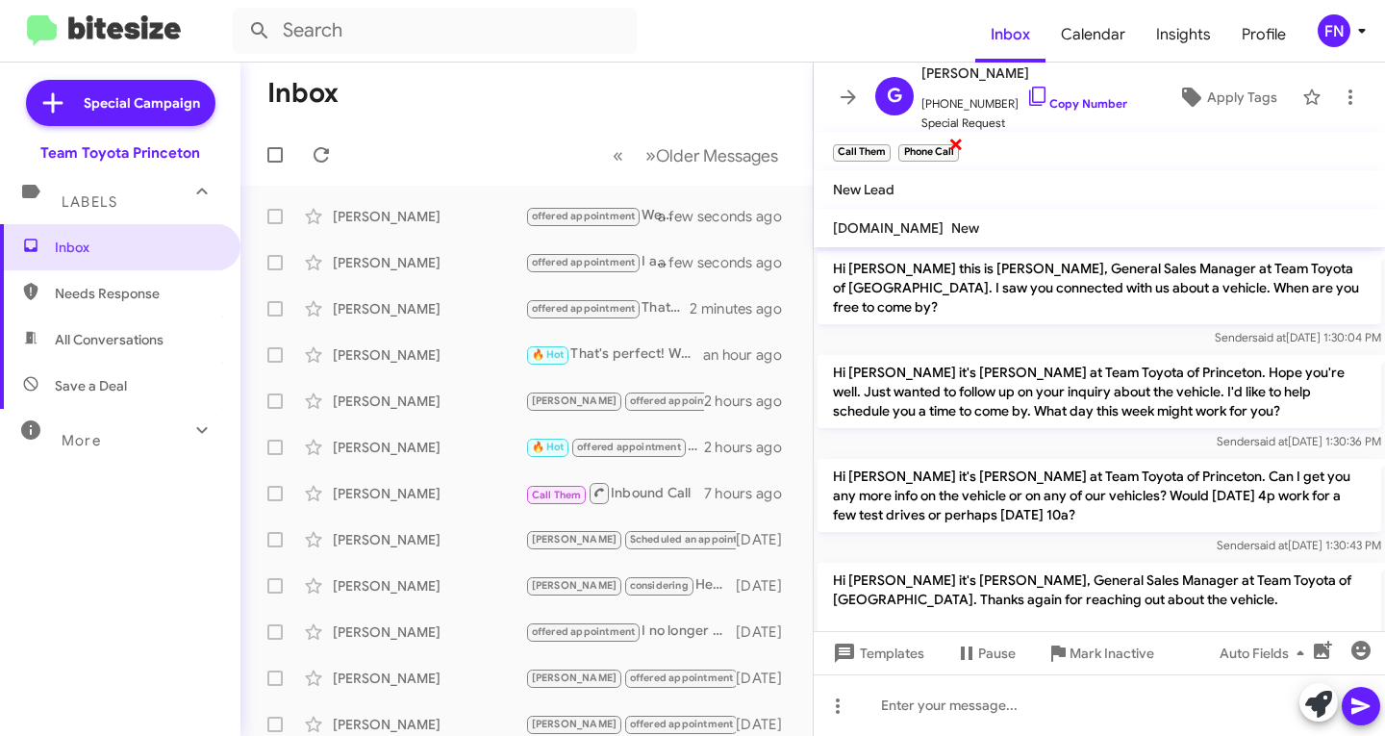
click at [950, 141] on span "×" at bounding box center [955, 143] width 15 height 23
click at [886, 144] on span "×" at bounding box center [887, 143] width 15 height 23
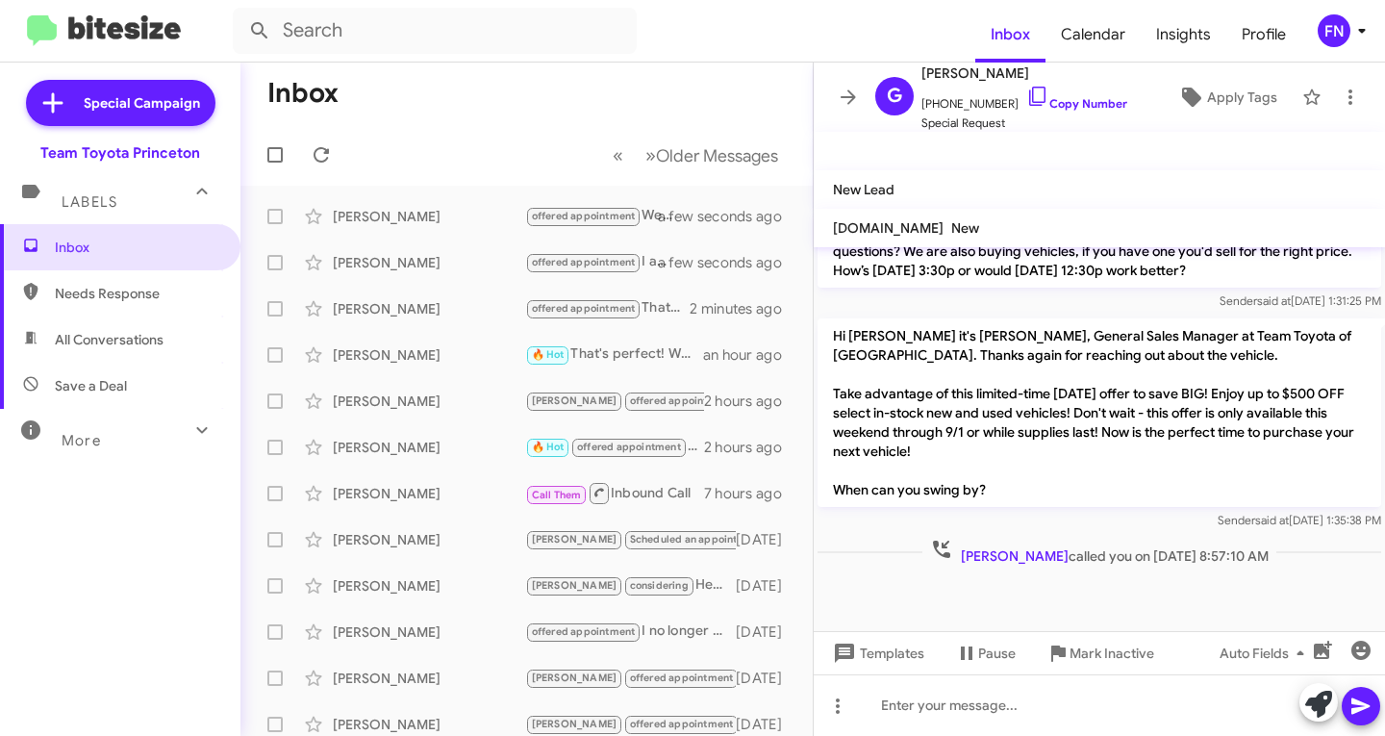
scroll to position [1384, 0]
click at [104, 346] on span "All Conversations" at bounding box center [109, 339] width 109 height 19
type input "in:all-conversations"
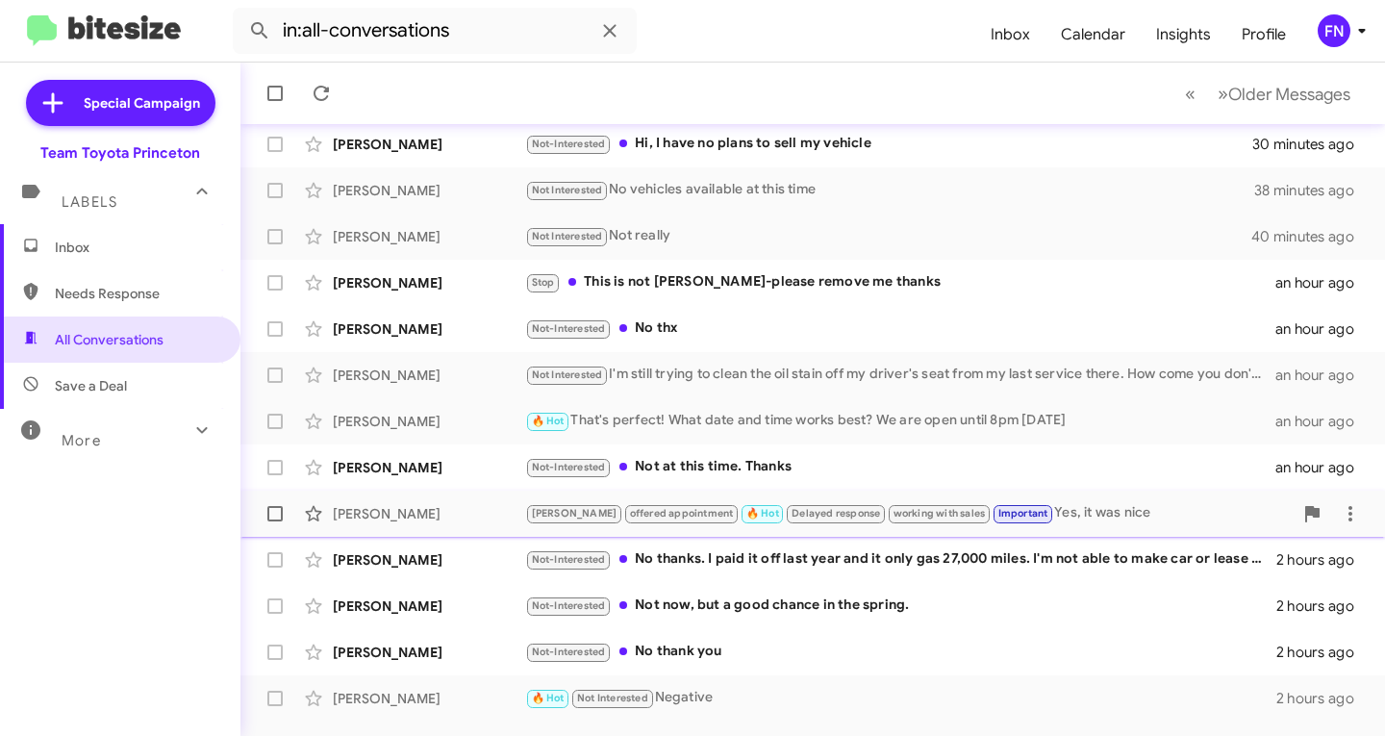
scroll to position [381, 0]
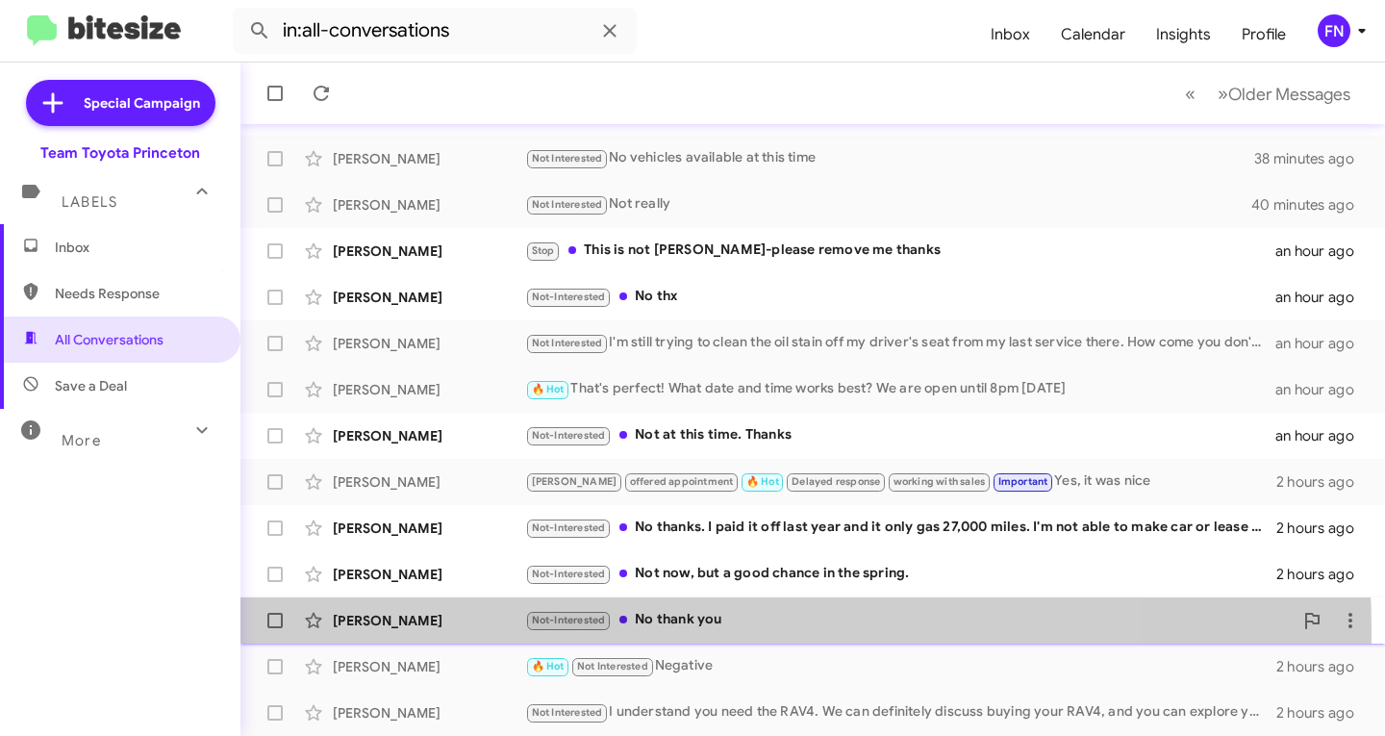
click at [401, 633] on div "[PERSON_NAME] Not-Interested No thank you 2 hours ago" at bounding box center [813, 620] width 1114 height 38
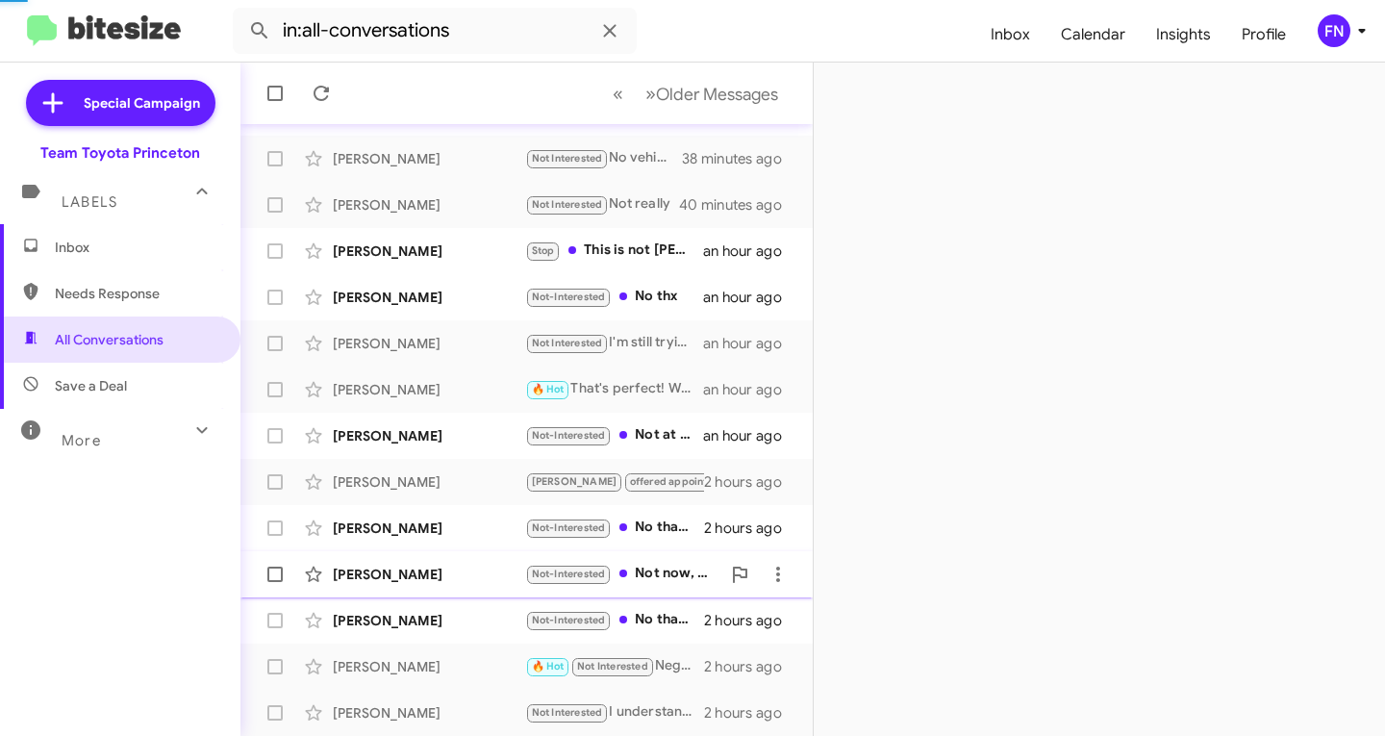
click at [426, 574] on div "[PERSON_NAME]" at bounding box center [429, 574] width 192 height 19
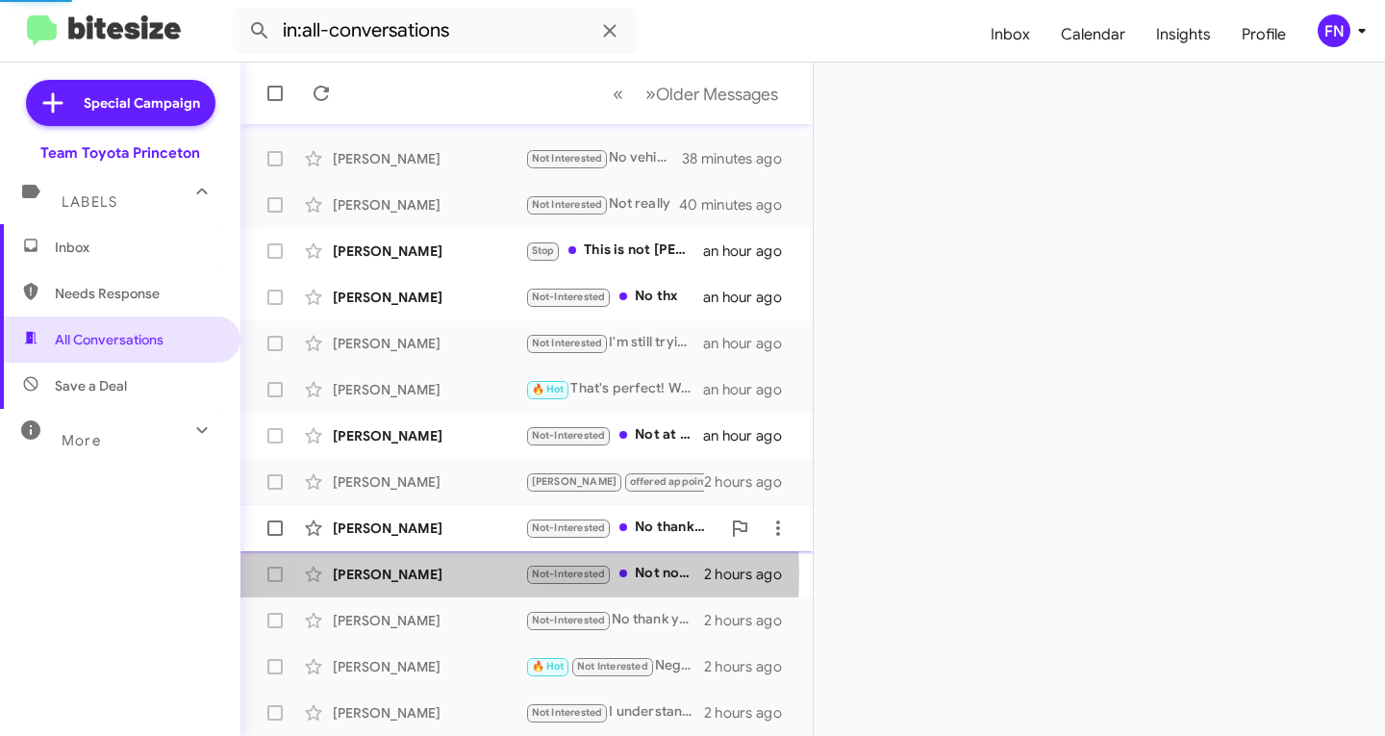
drag, startPoint x: 450, startPoint y: 515, endPoint x: 459, endPoint y: 492, distance: 24.7
click at [450, 514] on div "[PERSON_NAME] Not-Interested No thanks. I paid it off last year and it only gas…" at bounding box center [527, 528] width 542 height 38
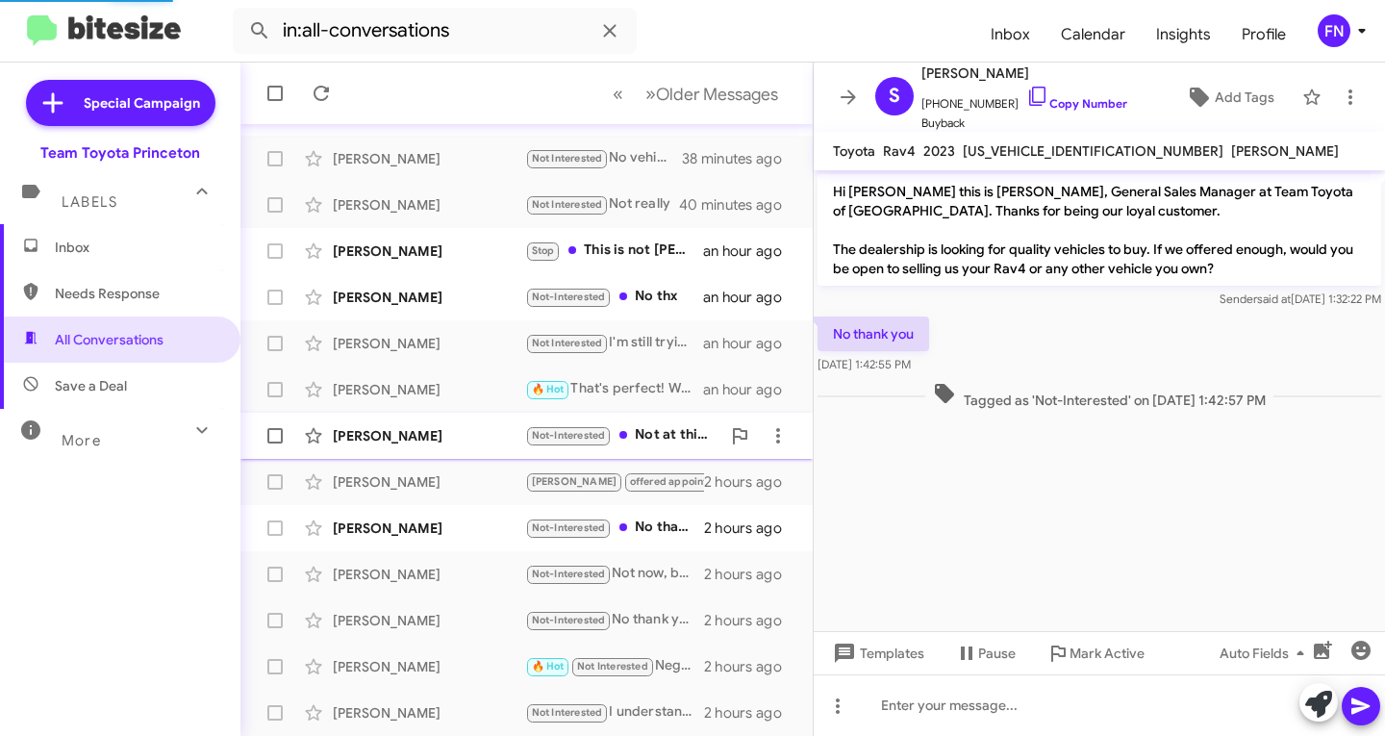
click at [470, 437] on div "[PERSON_NAME]" at bounding box center [429, 435] width 192 height 19
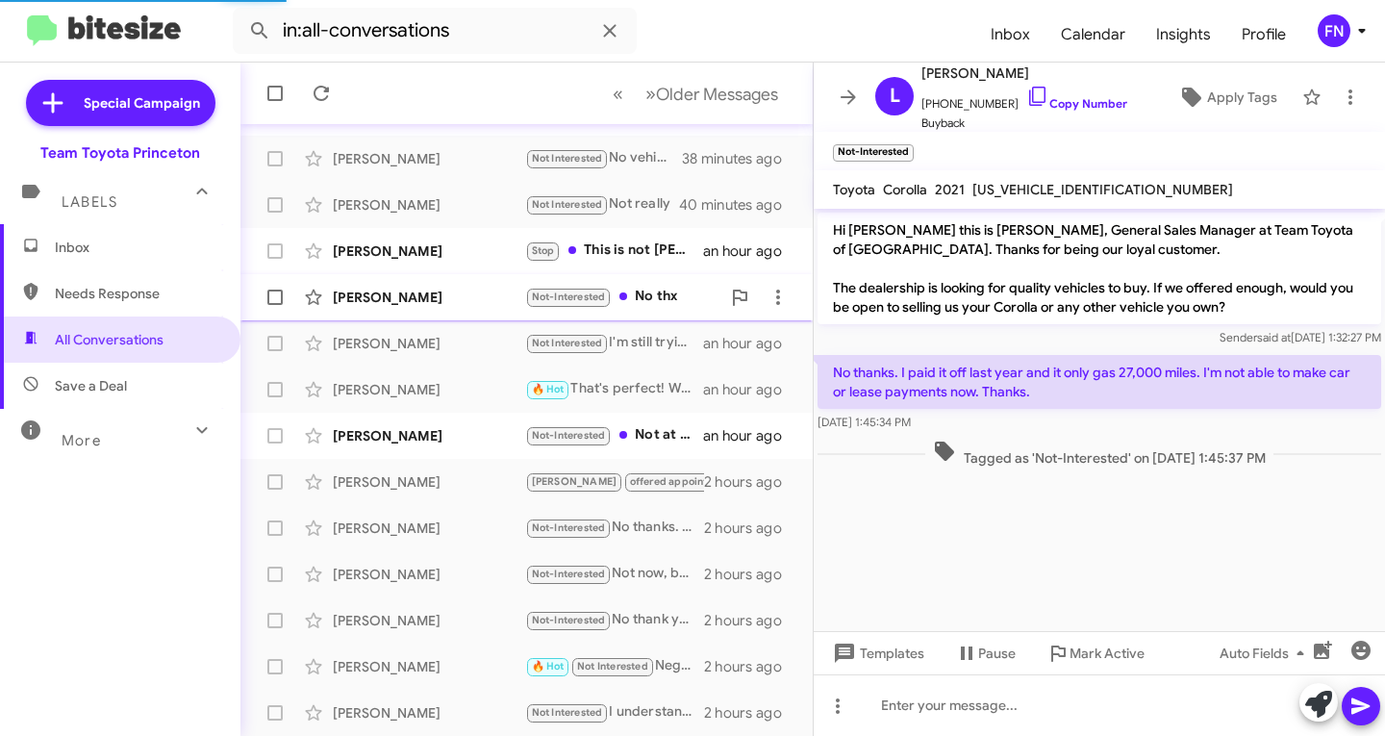
click at [492, 286] on div "[PERSON_NAME] Not-Interested No thx an hour ago" at bounding box center [527, 297] width 542 height 38
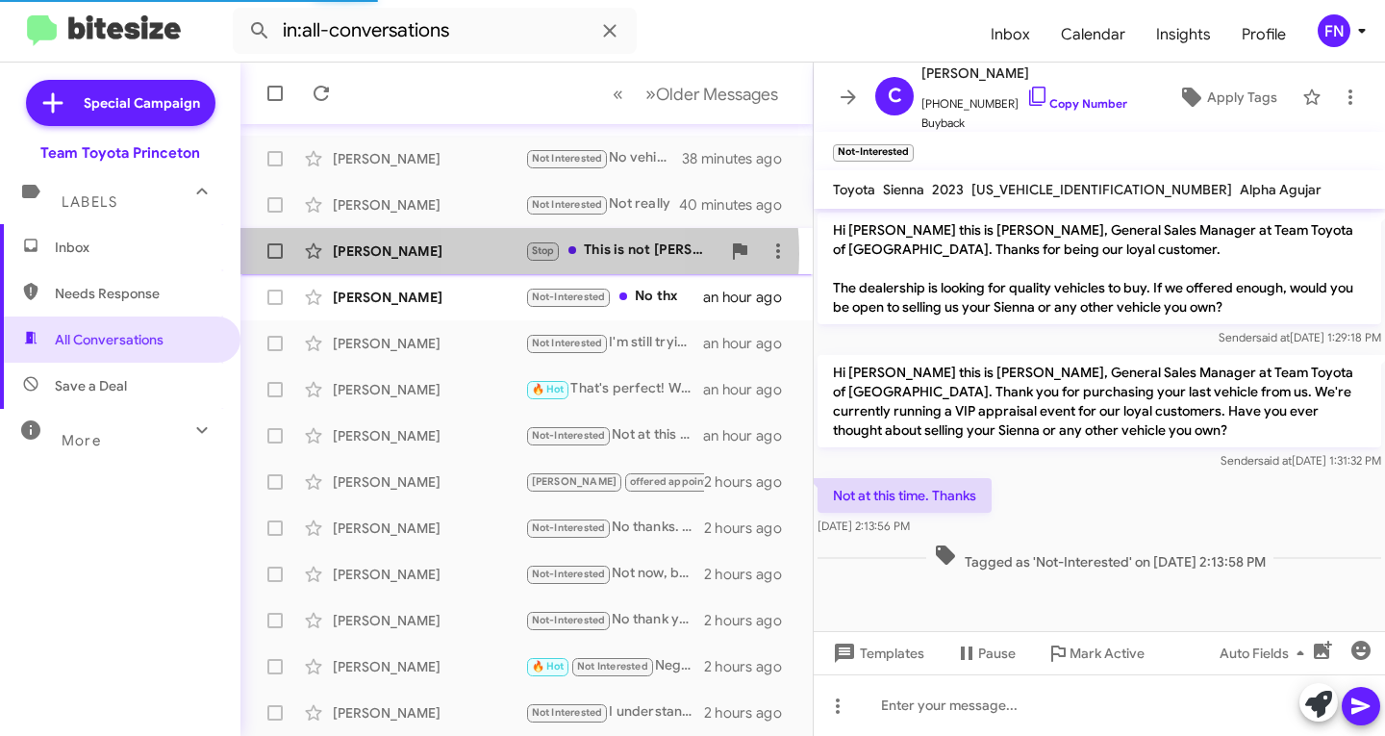
click at [497, 254] on div "[PERSON_NAME]" at bounding box center [429, 250] width 192 height 19
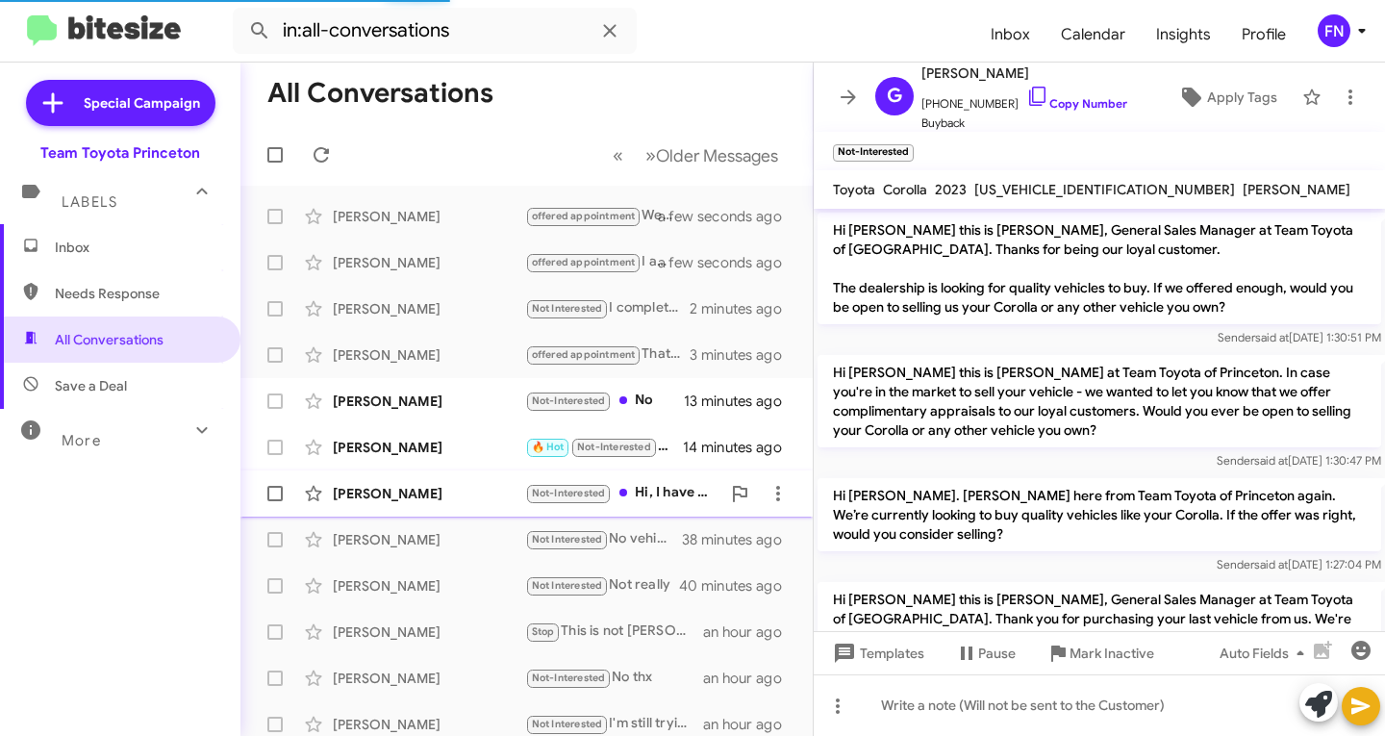
scroll to position [160, 0]
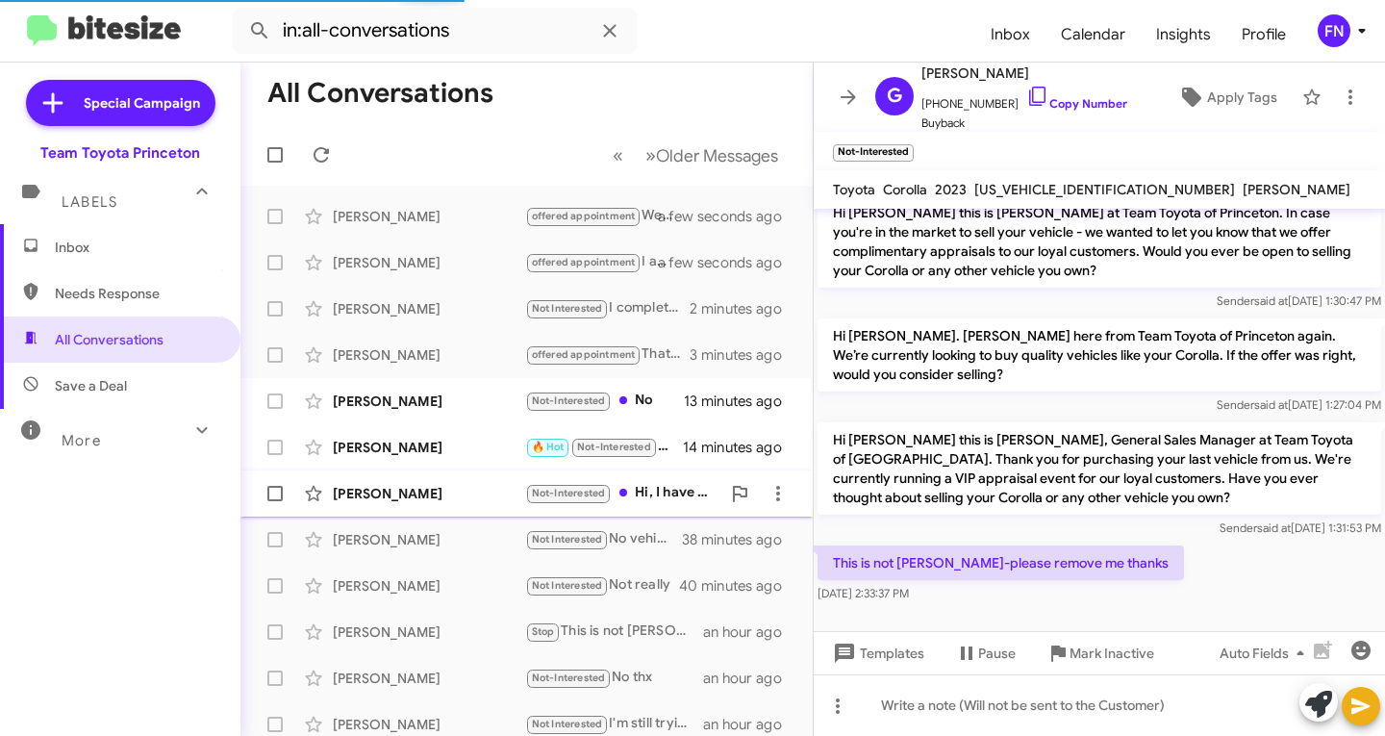
click at [434, 507] on div "[PERSON_NAME] Not-Interested Hi, I have no plans to sell my vehicle 30 minutes …" at bounding box center [527, 493] width 542 height 38
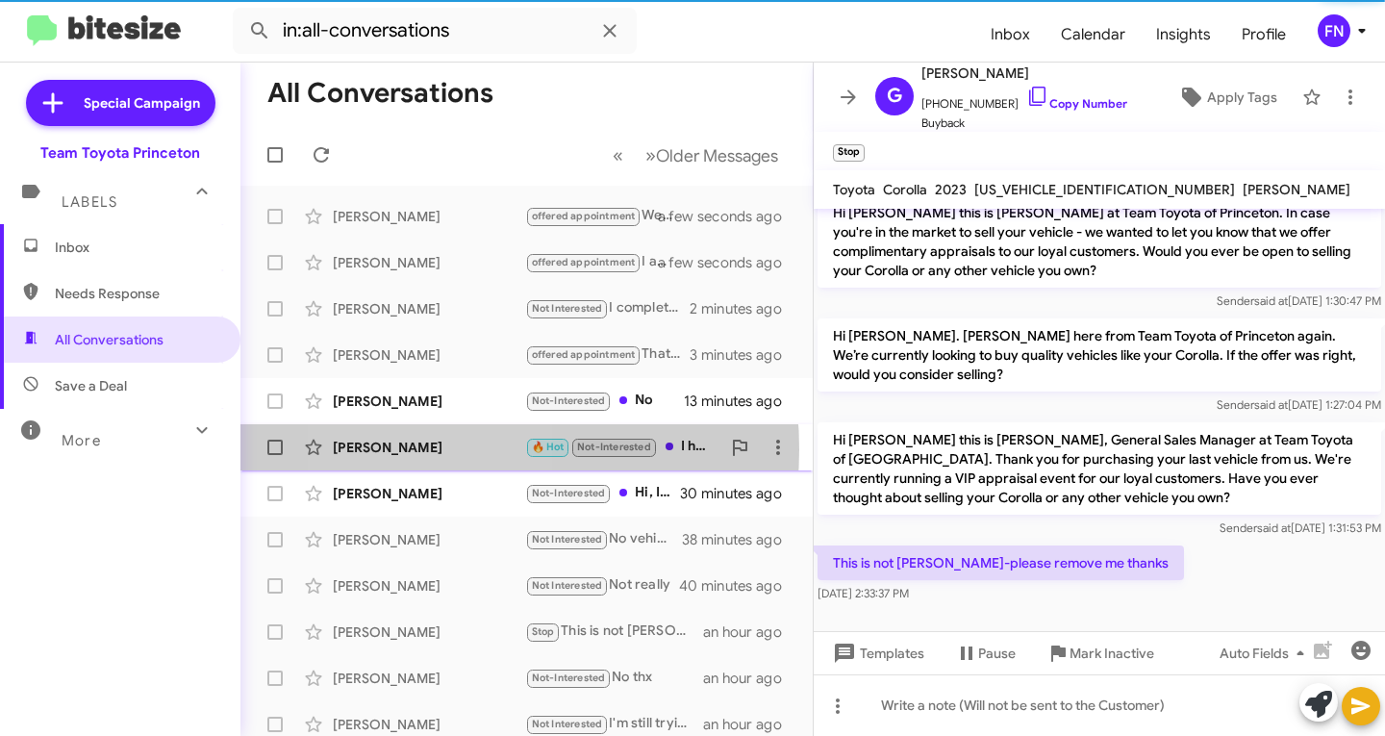
click at [431, 449] on div "[PERSON_NAME]" at bounding box center [429, 447] width 192 height 19
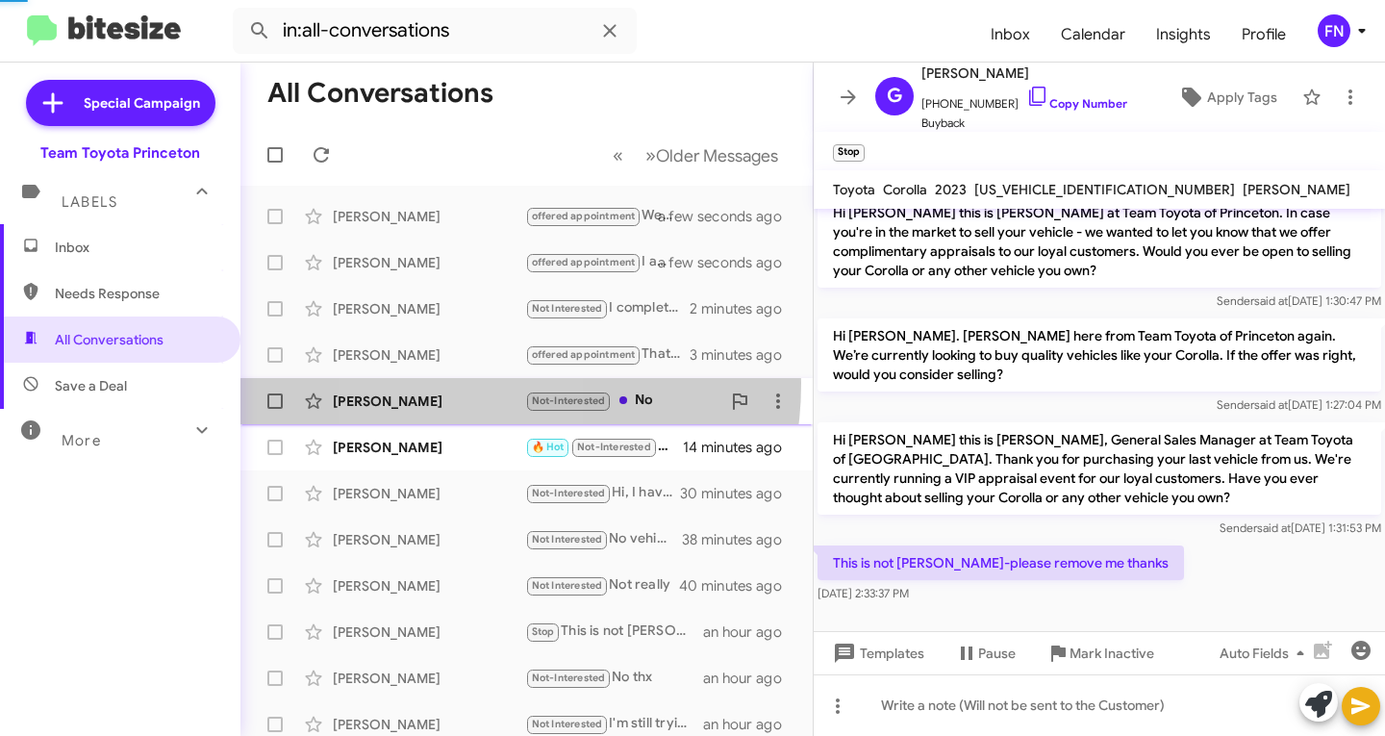
click at [447, 383] on div "[PERSON_NAME] Not-Interested No 13 minutes ago" at bounding box center [527, 401] width 542 height 38
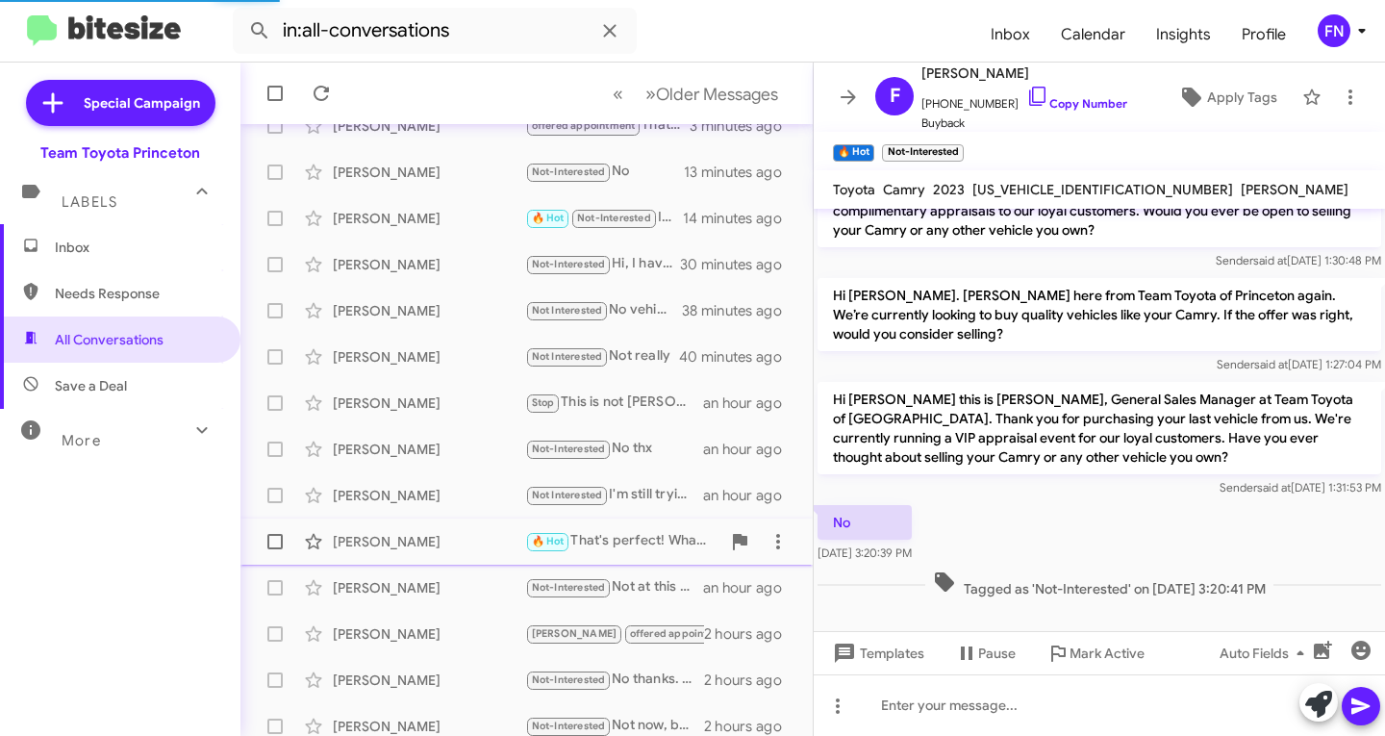
scroll to position [381, 0]
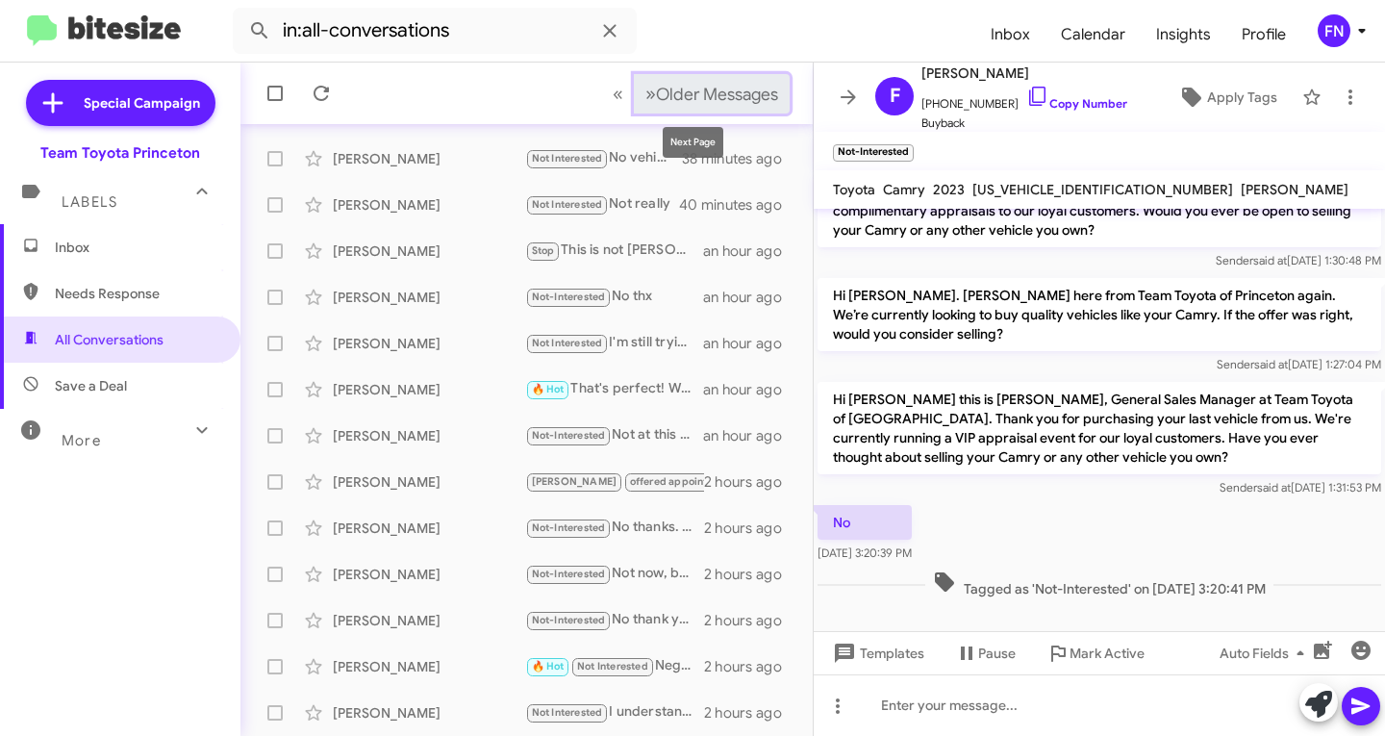
click at [734, 88] on span "Older Messages" at bounding box center [717, 94] width 122 height 21
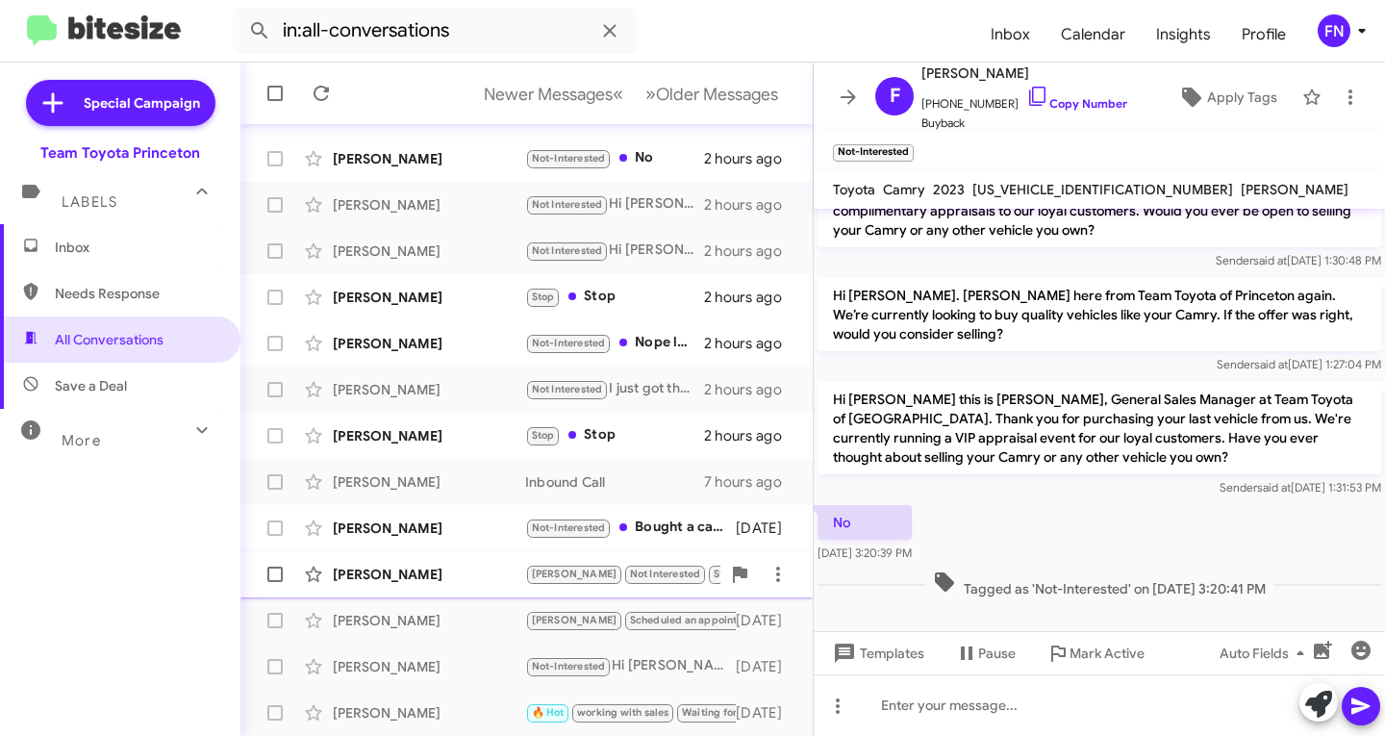
click at [415, 570] on div "[PERSON_NAME]" at bounding box center [429, 574] width 192 height 19
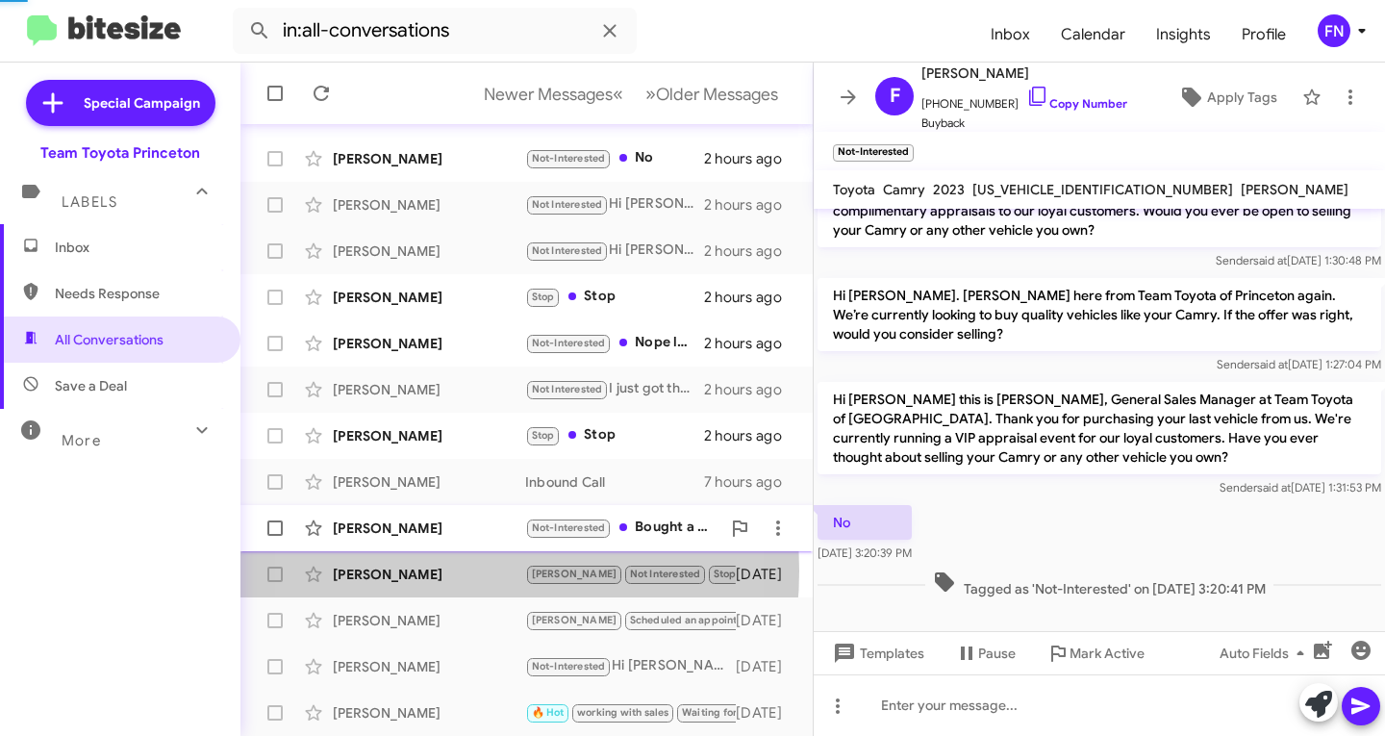
click at [426, 536] on div "[PERSON_NAME]" at bounding box center [429, 527] width 192 height 19
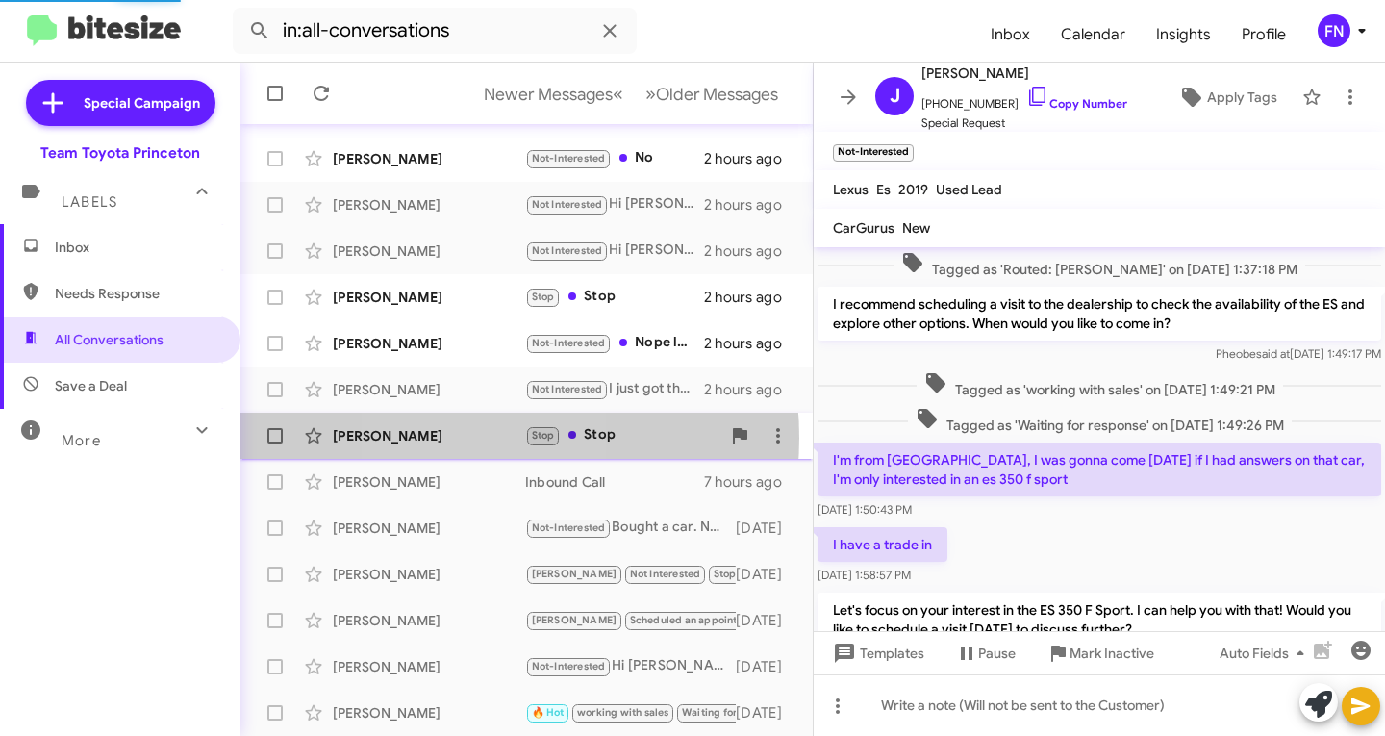
click at [458, 438] on div "[PERSON_NAME]" at bounding box center [429, 435] width 192 height 19
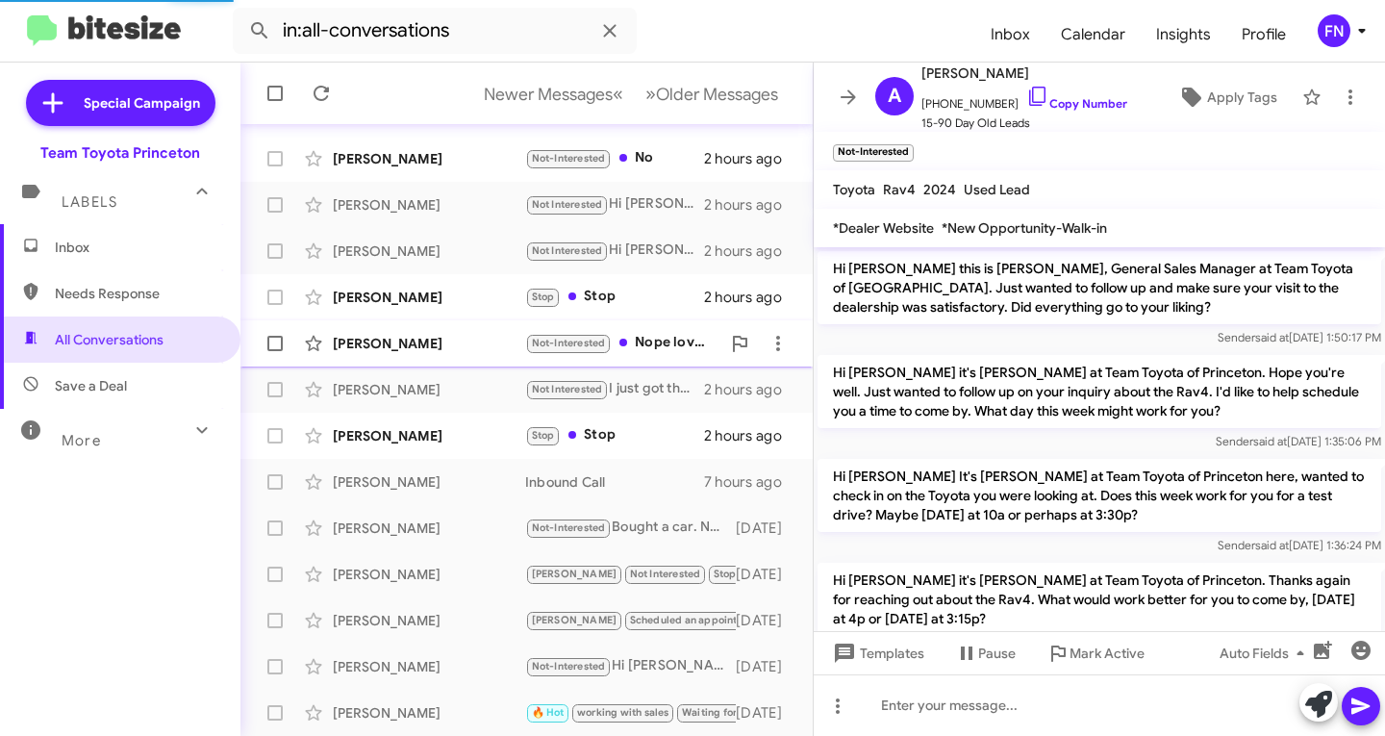
click at [475, 345] on div "[PERSON_NAME]" at bounding box center [429, 343] width 192 height 19
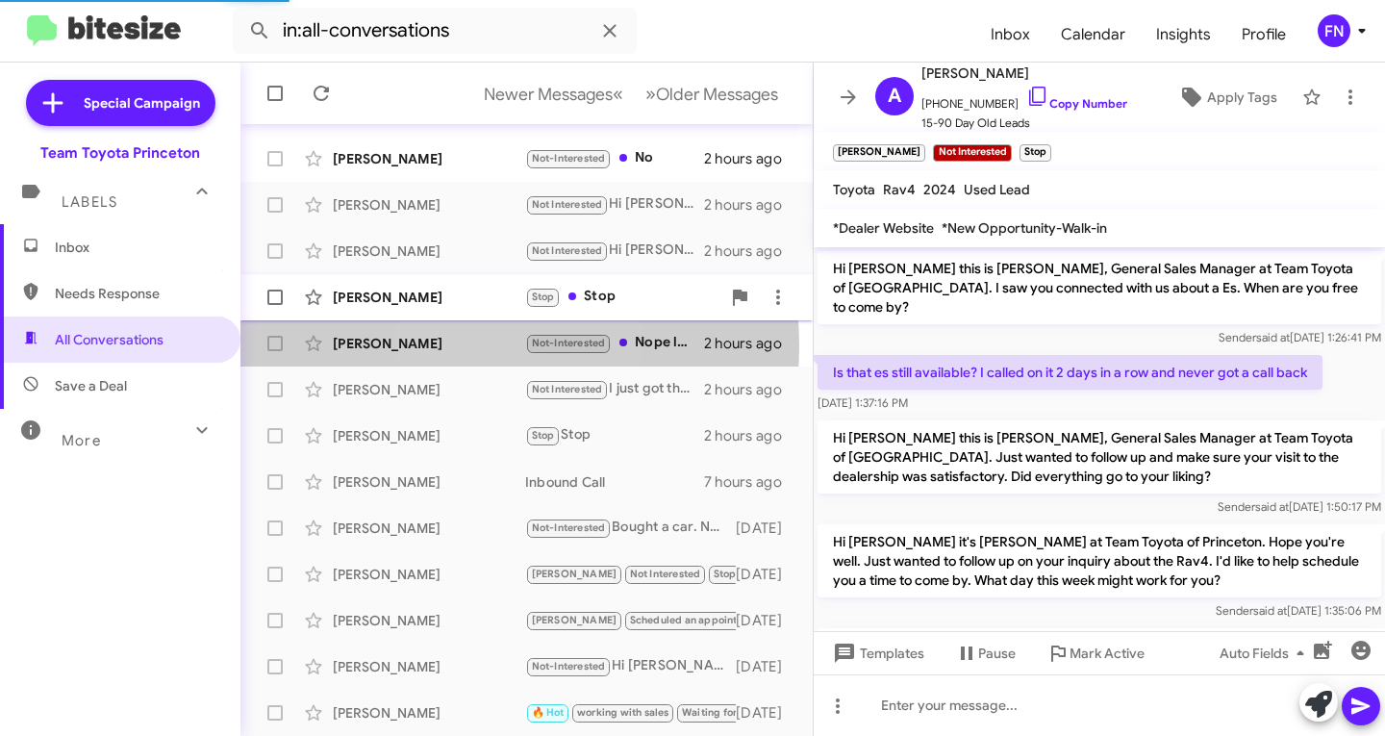
click at [477, 295] on div "[PERSON_NAME]" at bounding box center [429, 297] width 192 height 19
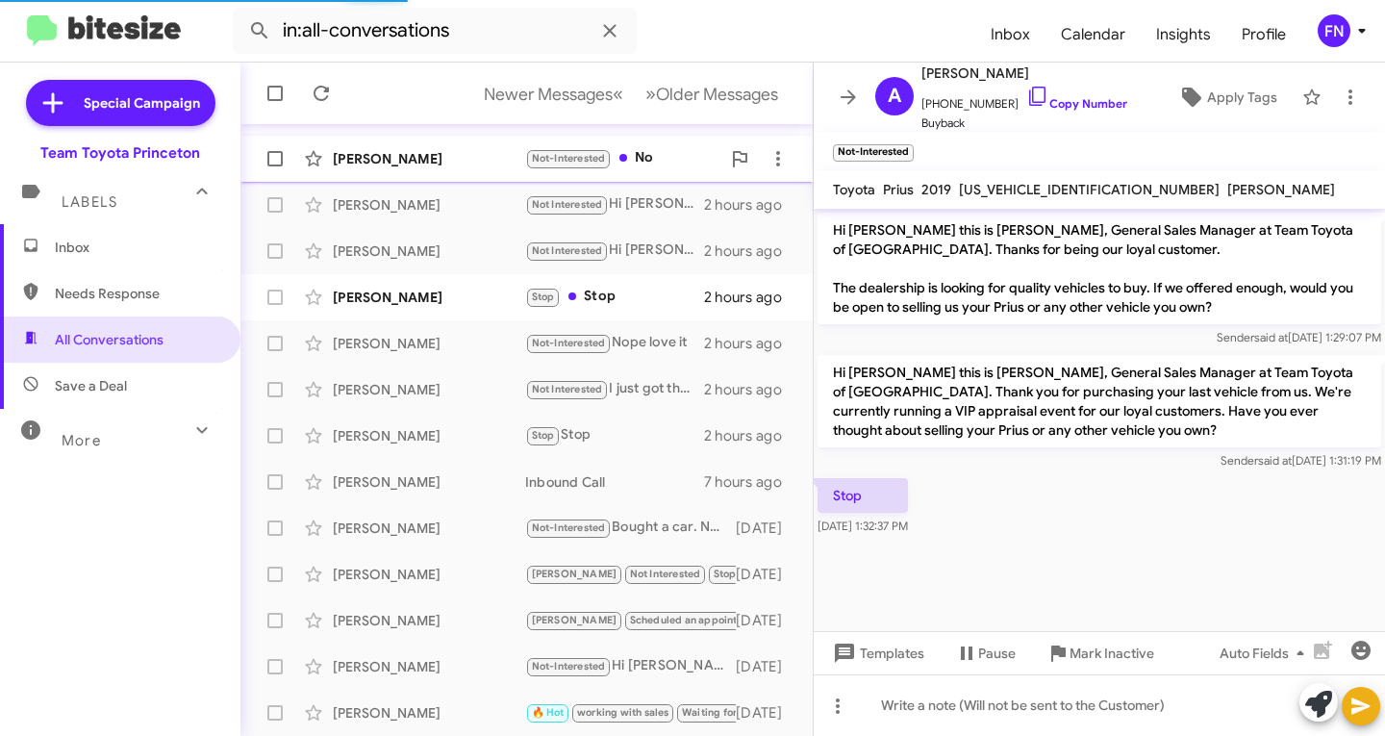
click at [487, 161] on div "[PERSON_NAME]" at bounding box center [429, 158] width 192 height 19
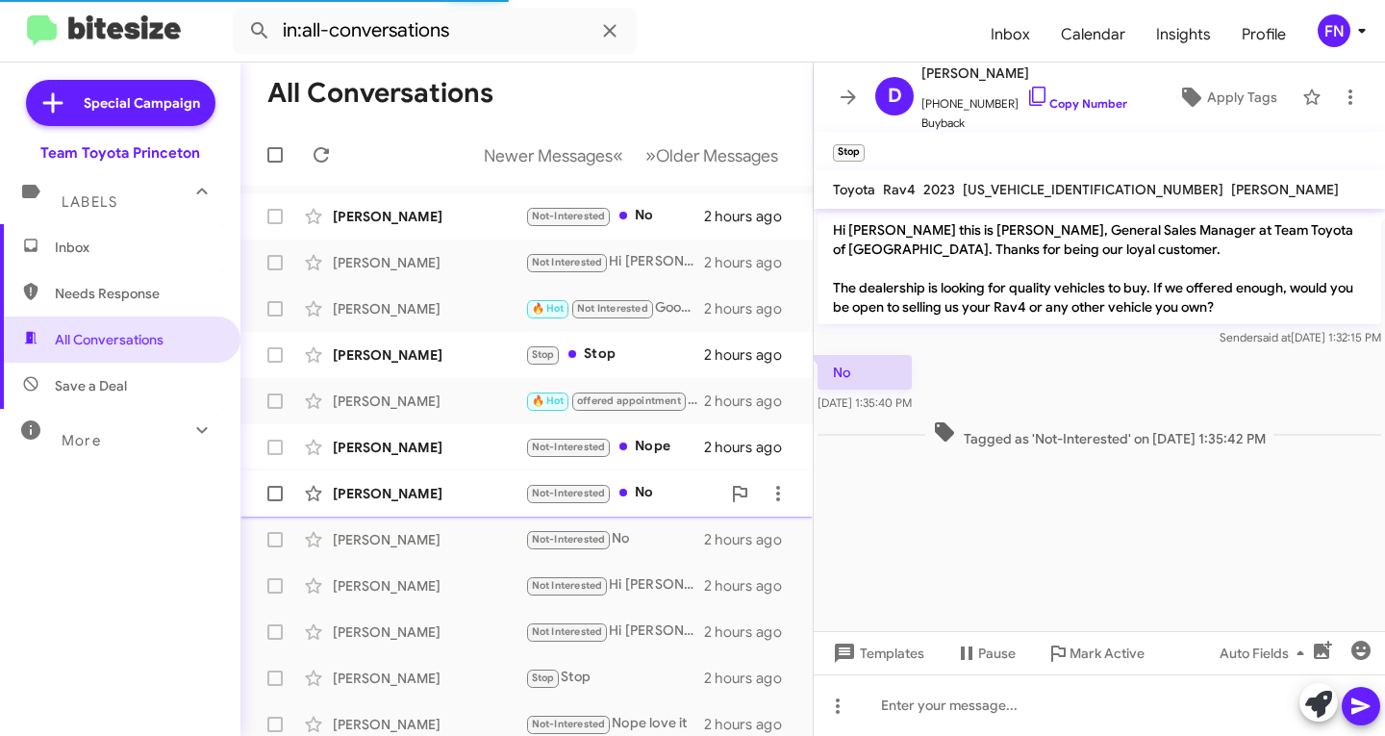
click at [400, 487] on div "[PERSON_NAME]" at bounding box center [429, 493] width 192 height 19
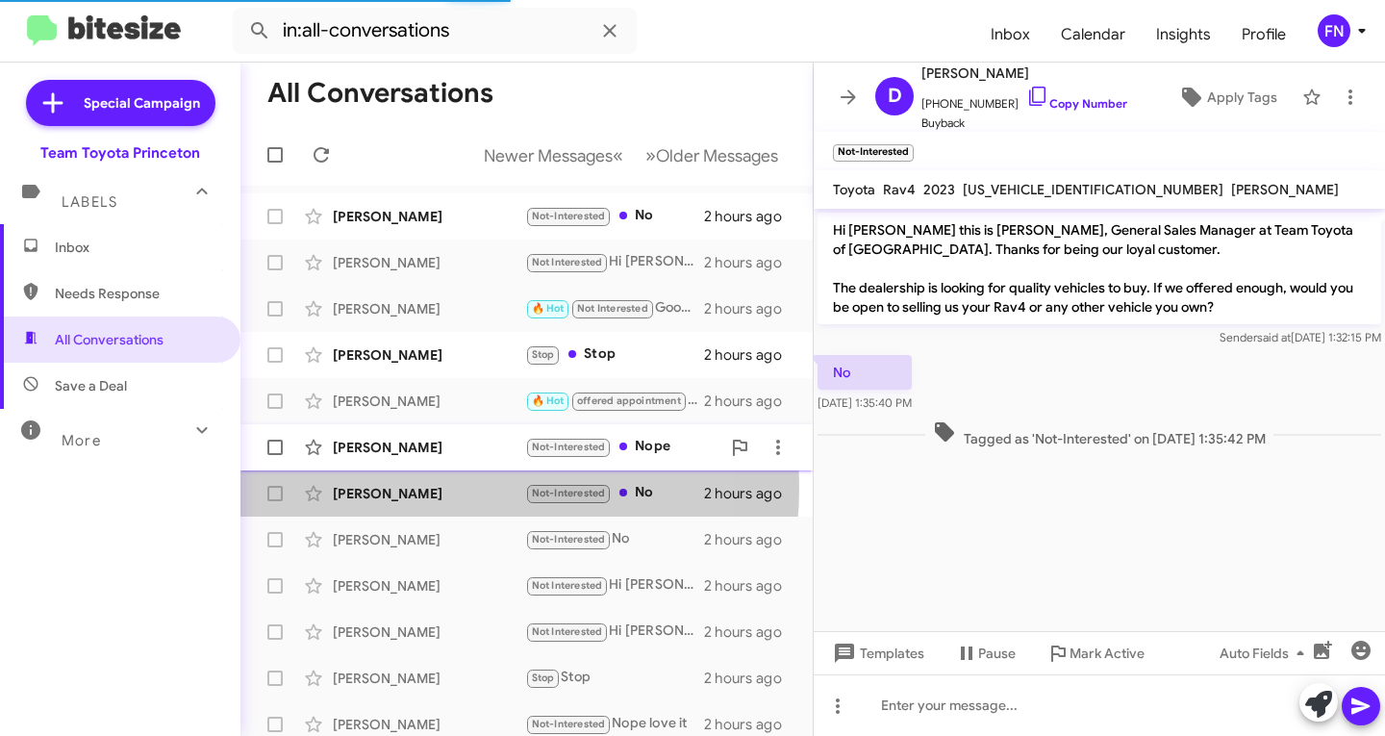
click at [414, 451] on div "[PERSON_NAME]" at bounding box center [429, 447] width 192 height 19
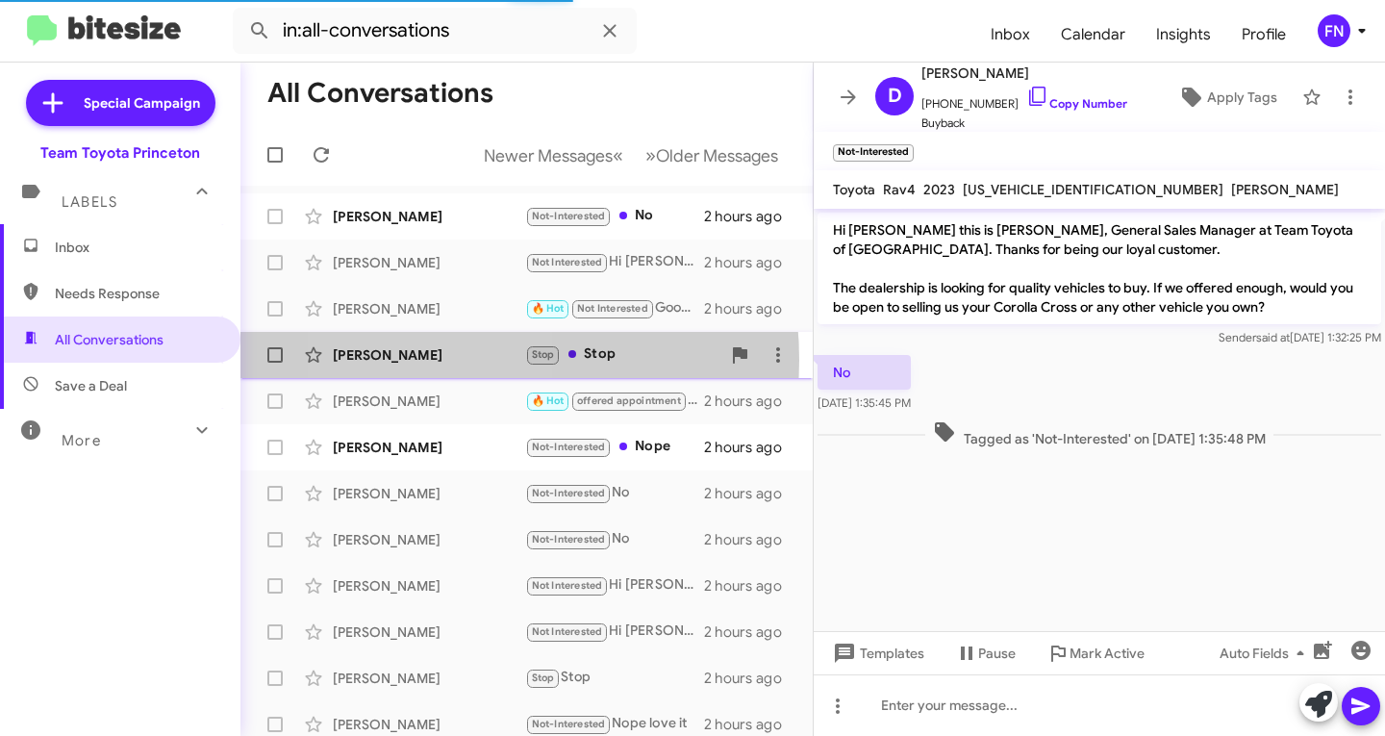
drag, startPoint x: 431, startPoint y: 360, endPoint x: 440, endPoint y: 270, distance: 89.9
click at [431, 359] on div "[PERSON_NAME]" at bounding box center [429, 354] width 192 height 19
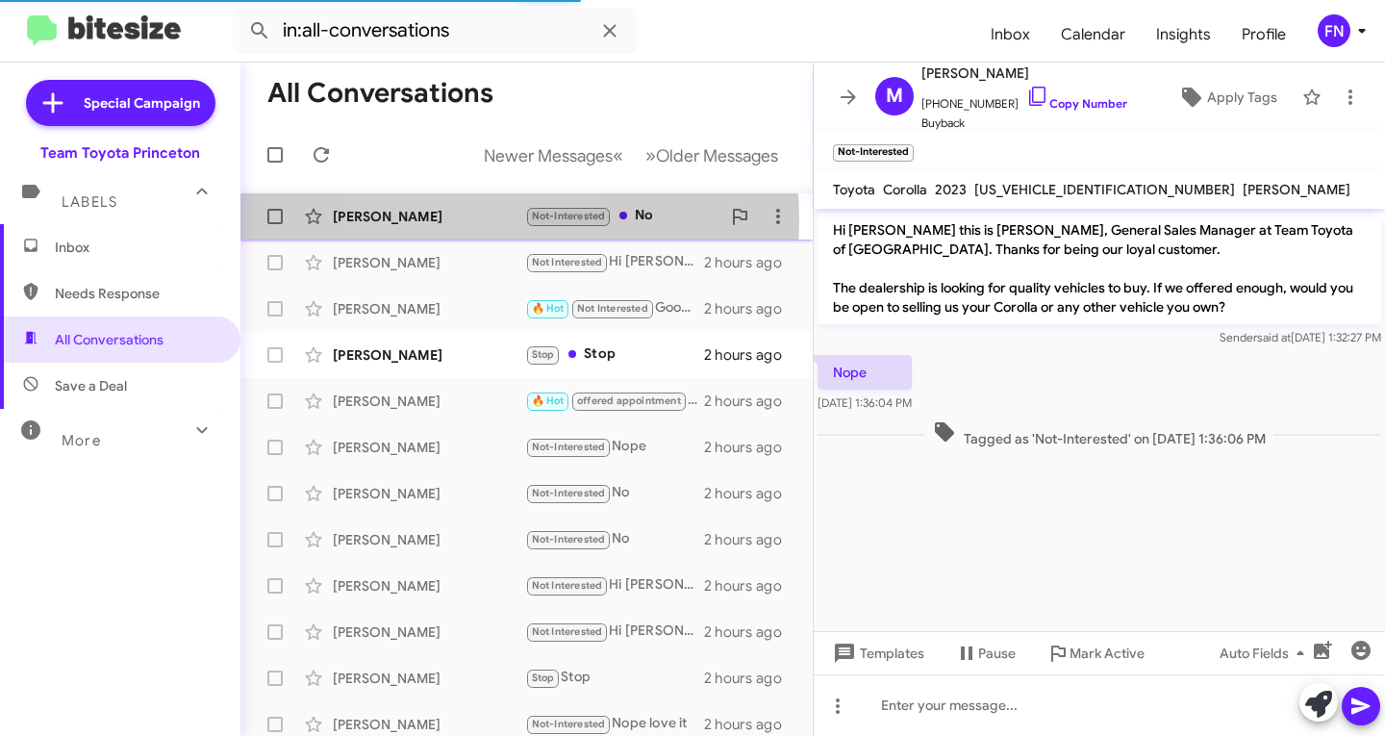
drag, startPoint x: 452, startPoint y: 219, endPoint x: 455, endPoint y: 303, distance: 83.7
click at [453, 218] on div "[PERSON_NAME]" at bounding box center [429, 216] width 192 height 19
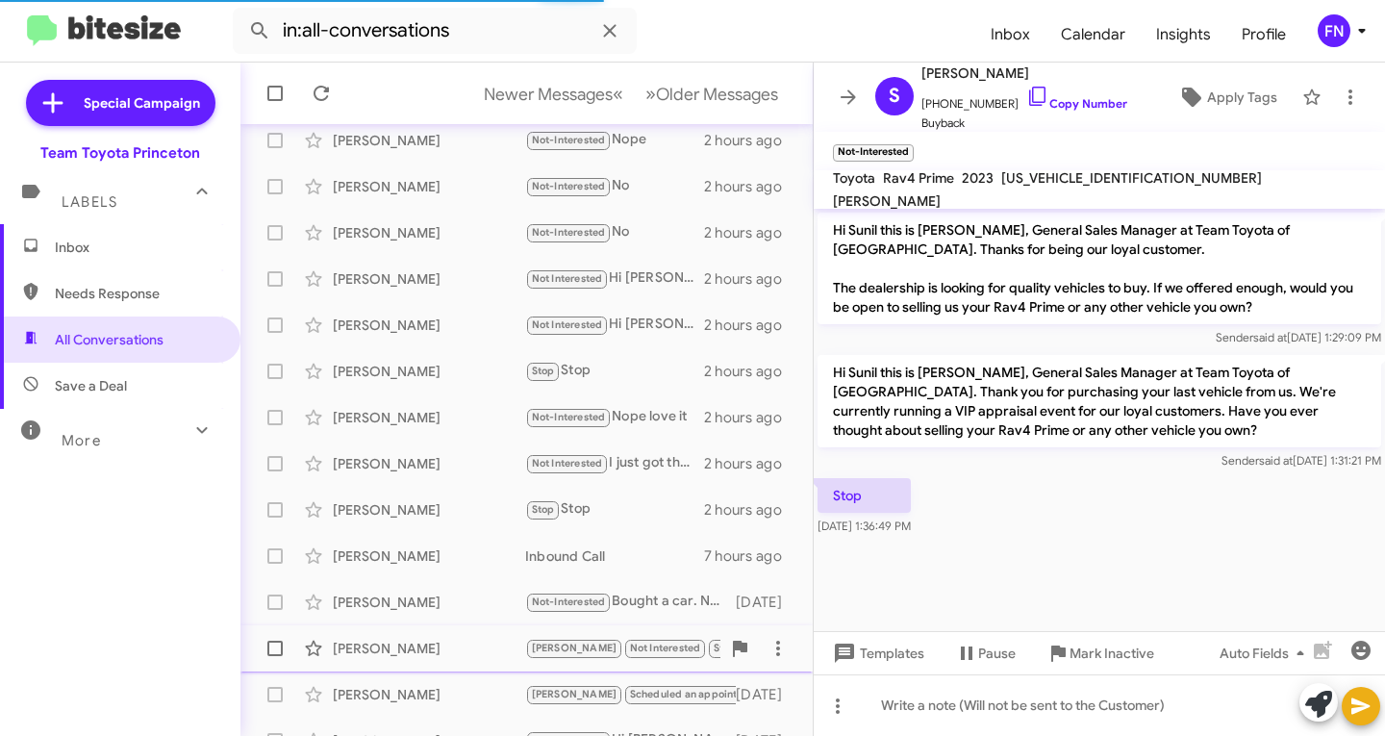
scroll to position [381, 0]
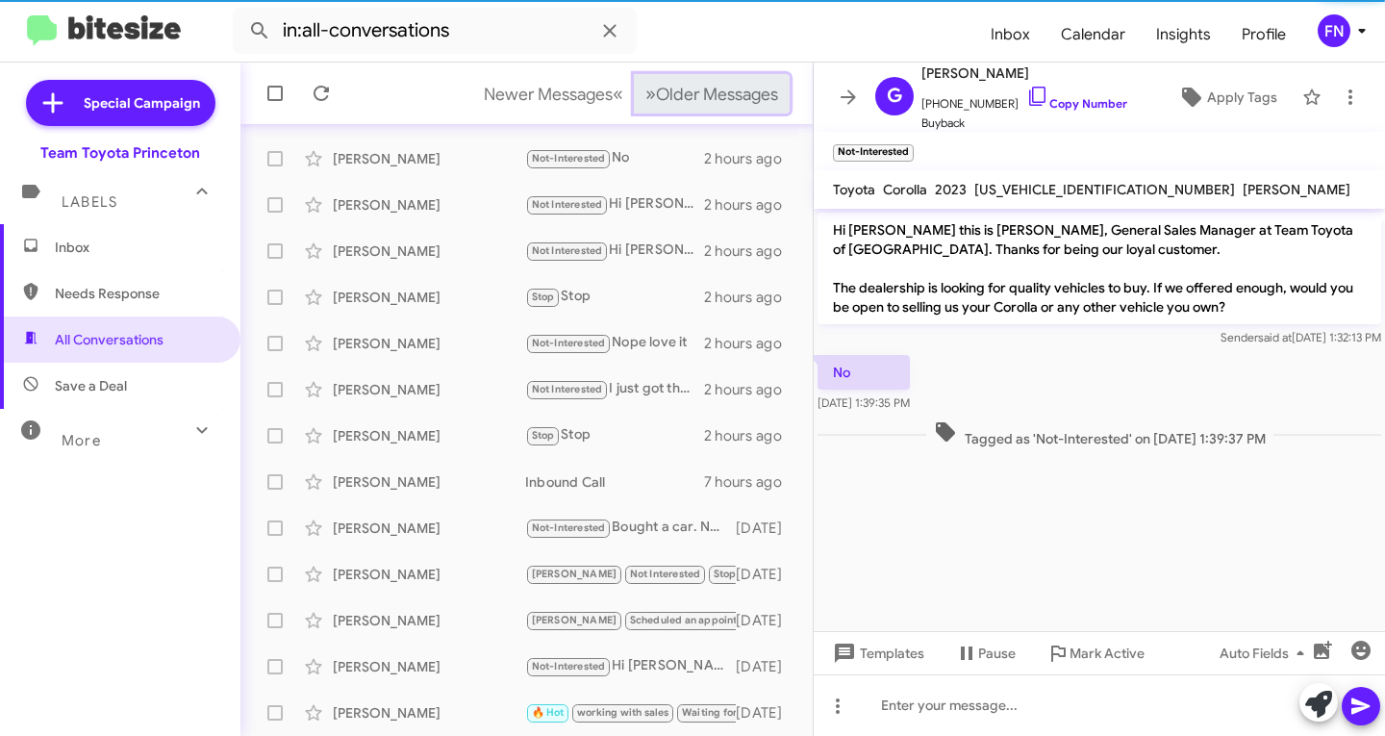
click at [678, 107] on button "» Next Older Messages" at bounding box center [712, 93] width 156 height 39
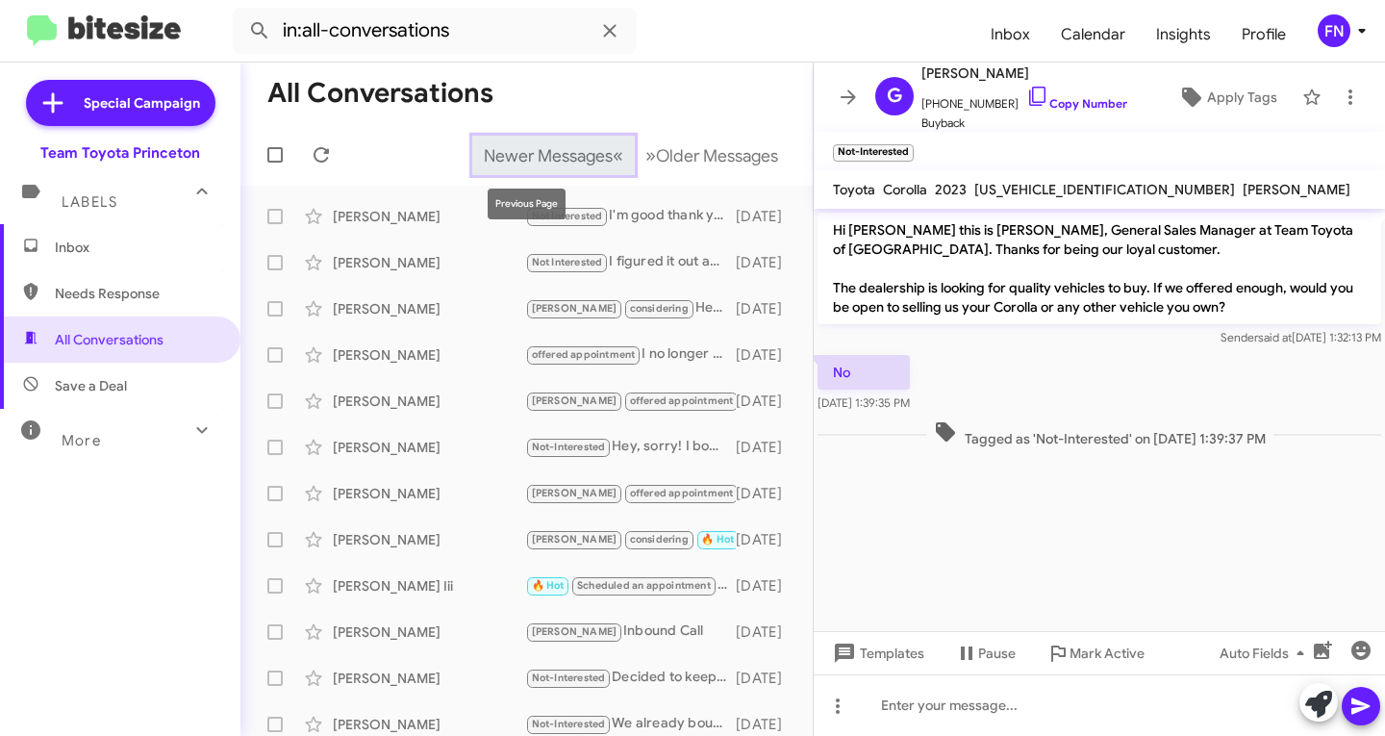
click at [484, 161] on span "Newer Messages" at bounding box center [548, 155] width 129 height 21
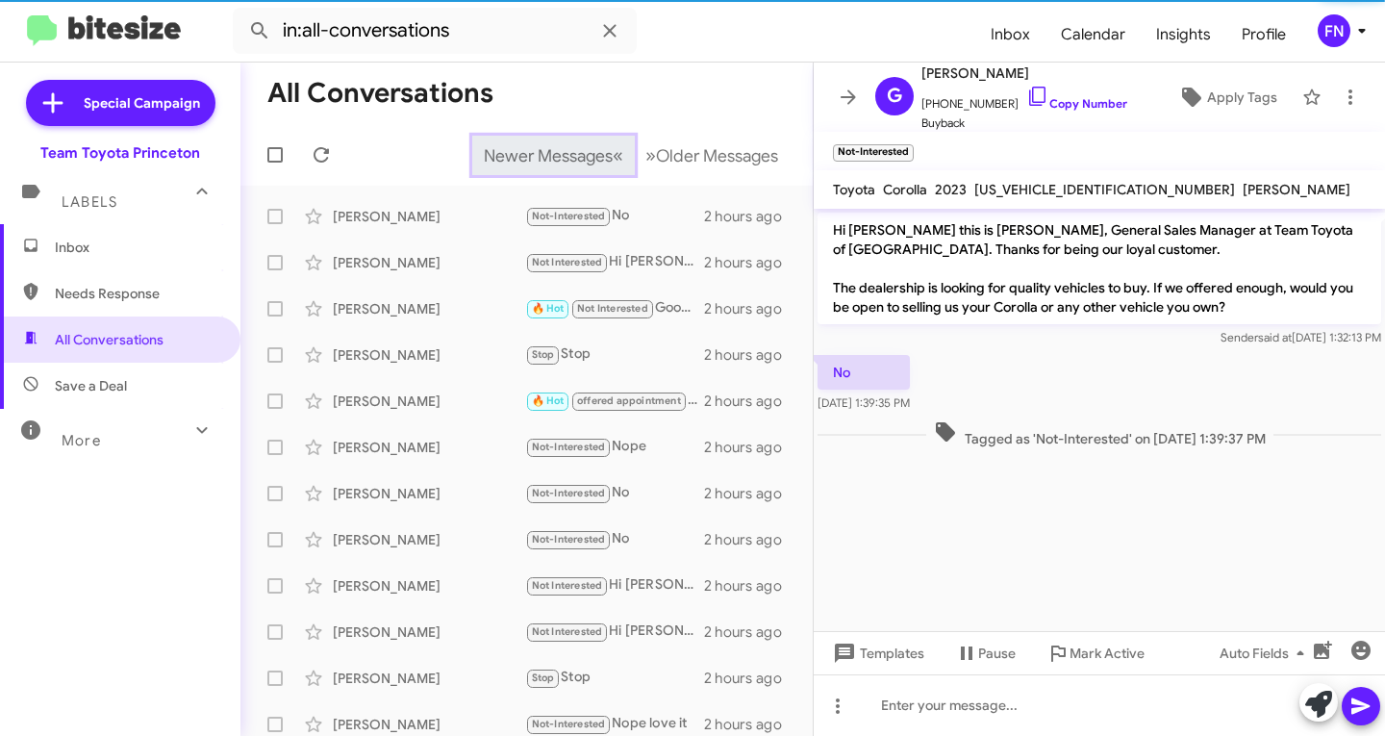
click at [484, 161] on span "Newer Messages" at bounding box center [548, 155] width 129 height 21
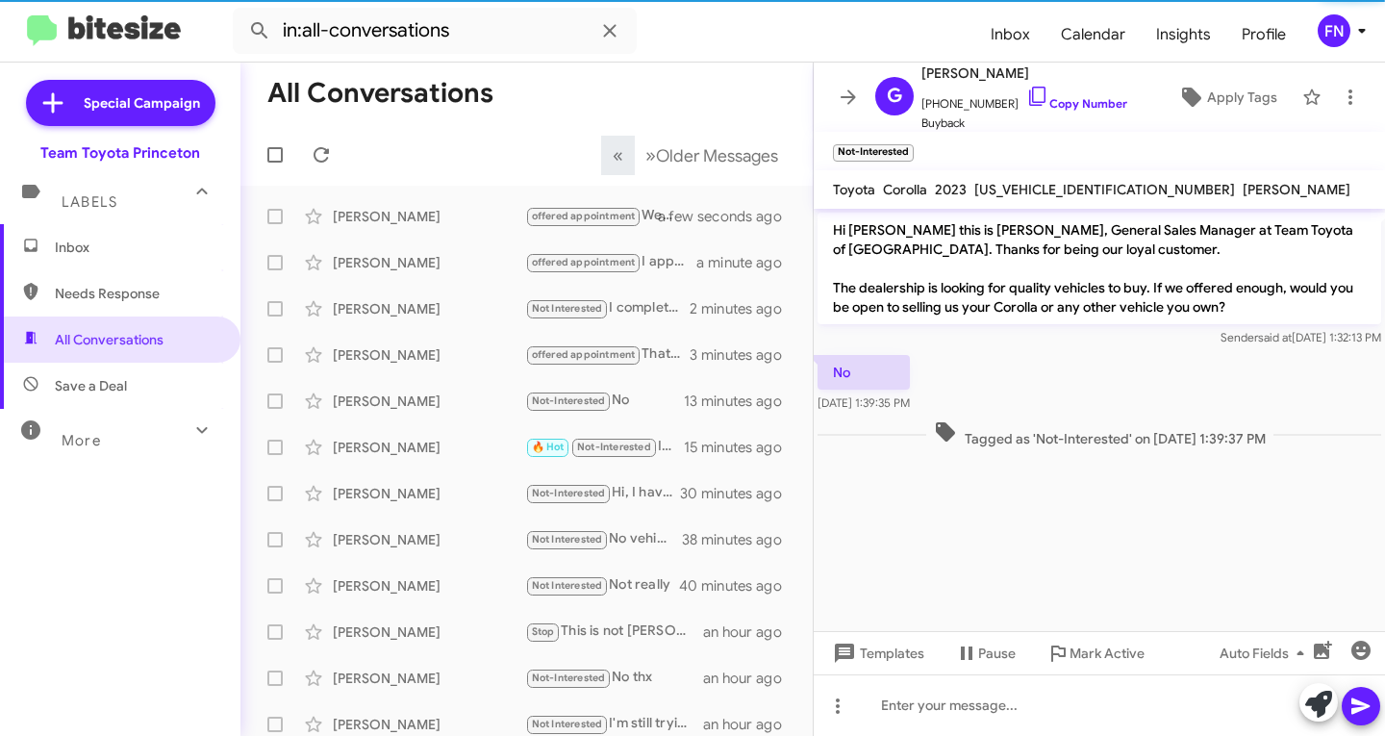
click at [1338, 28] on div "FN" at bounding box center [1334, 30] width 33 height 33
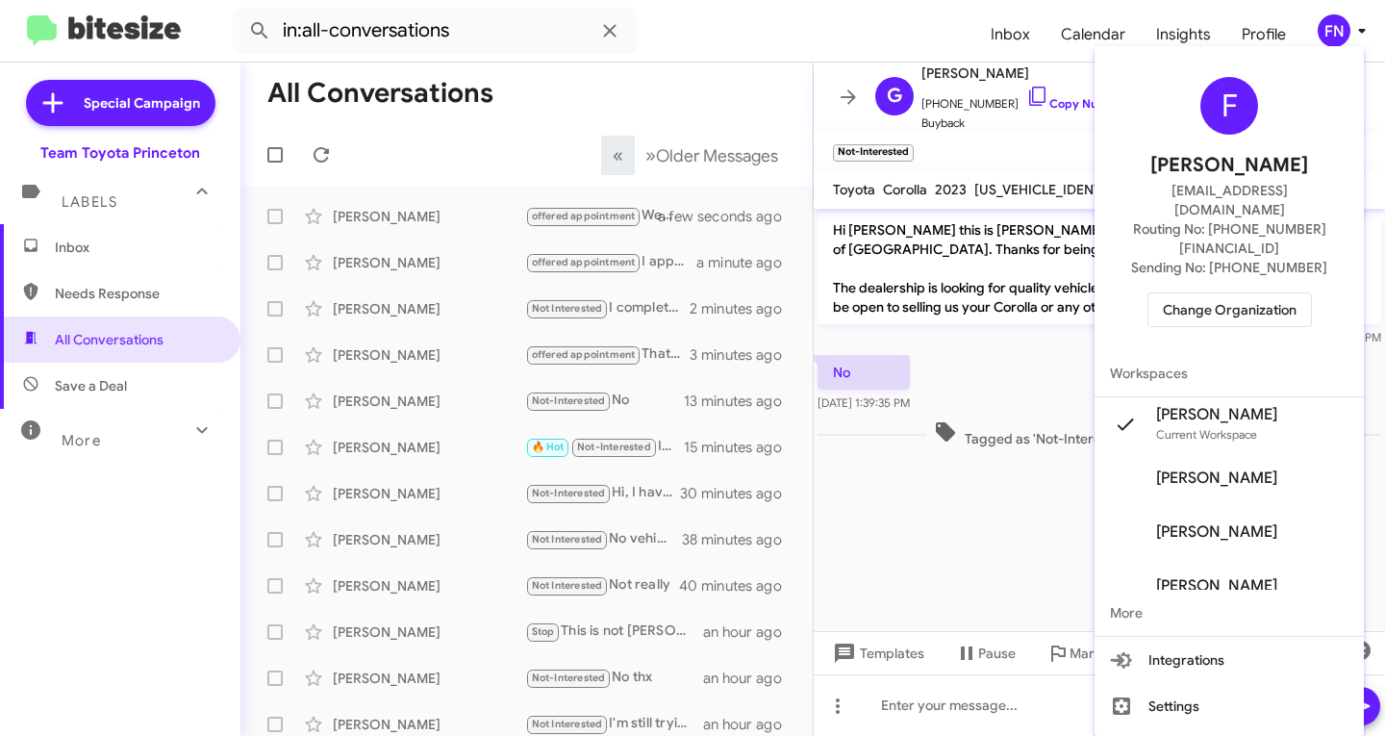
click at [131, 273] on div at bounding box center [692, 368] width 1385 height 736
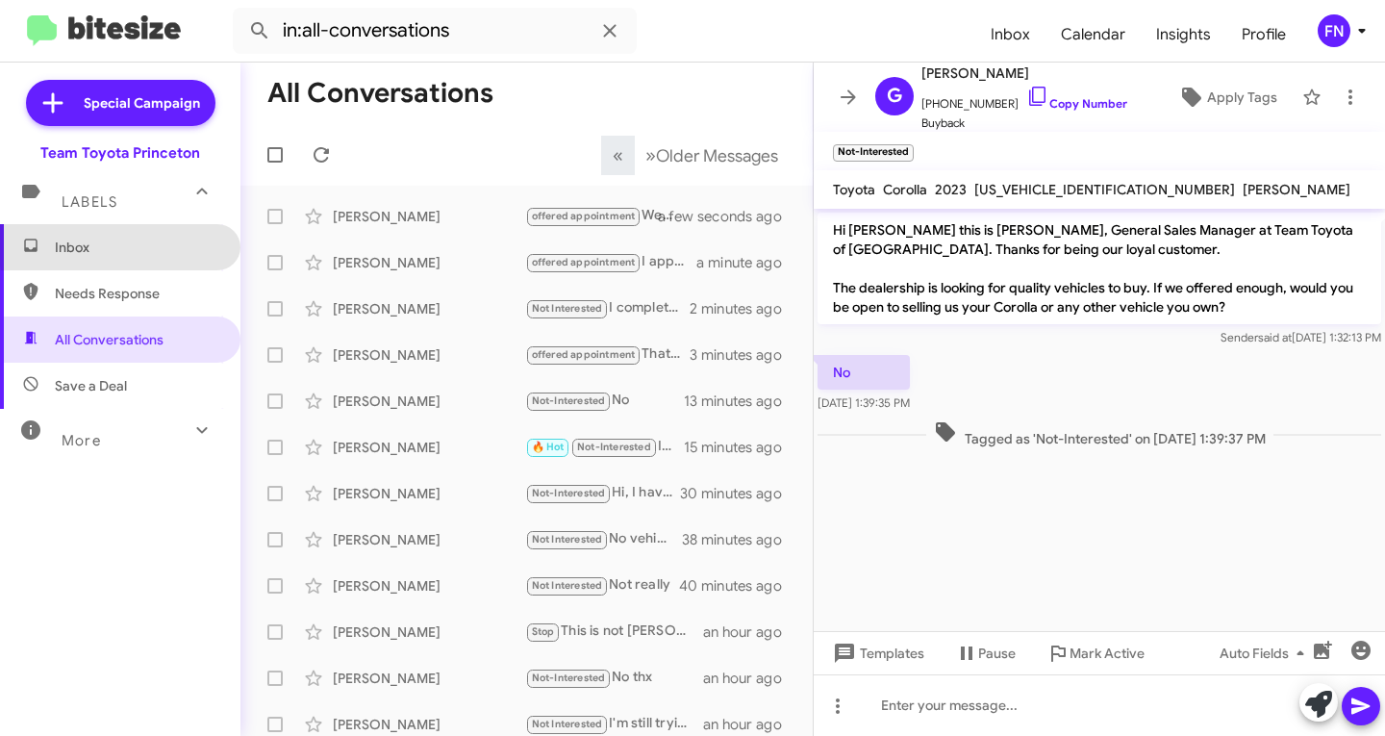
click at [132, 245] on span "Inbox" at bounding box center [137, 247] width 164 height 19
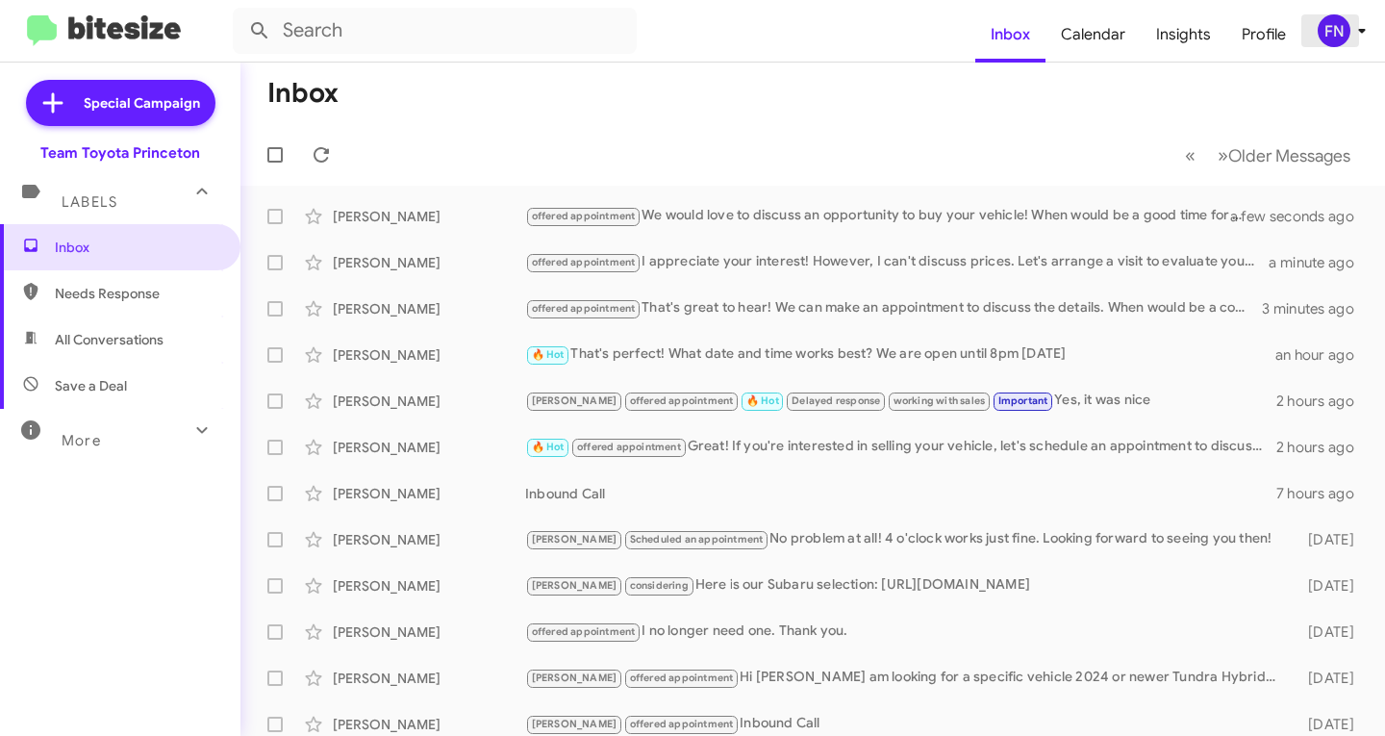
click at [1328, 37] on div "FN" at bounding box center [1334, 30] width 33 height 33
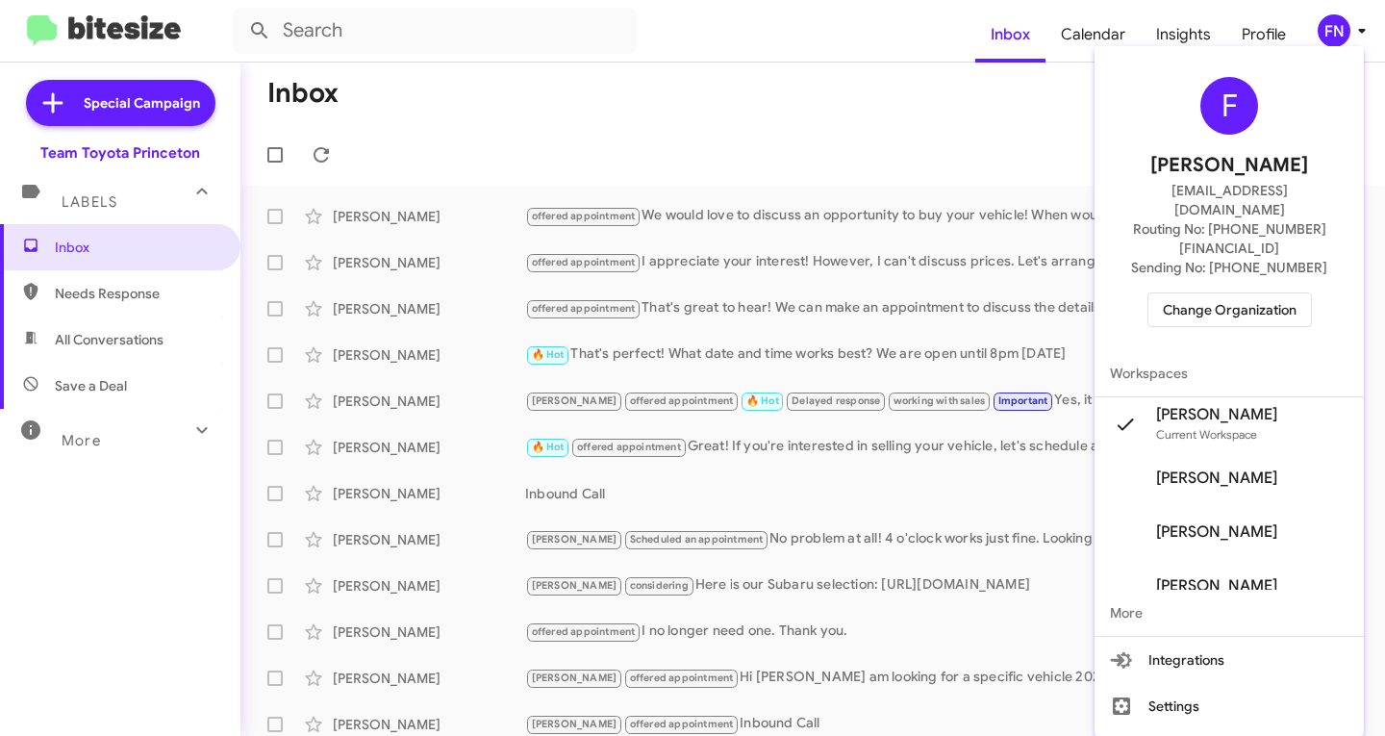
click at [1214, 311] on div "F [PERSON_NAME] [PERSON_NAME][EMAIL_ADDRESS][DOMAIN_NAME] Routing No: [PHONE_NU…" at bounding box center [1229, 202] width 269 height 296
click at [1231, 293] on span "Change Organization" at bounding box center [1230, 309] width 134 height 33
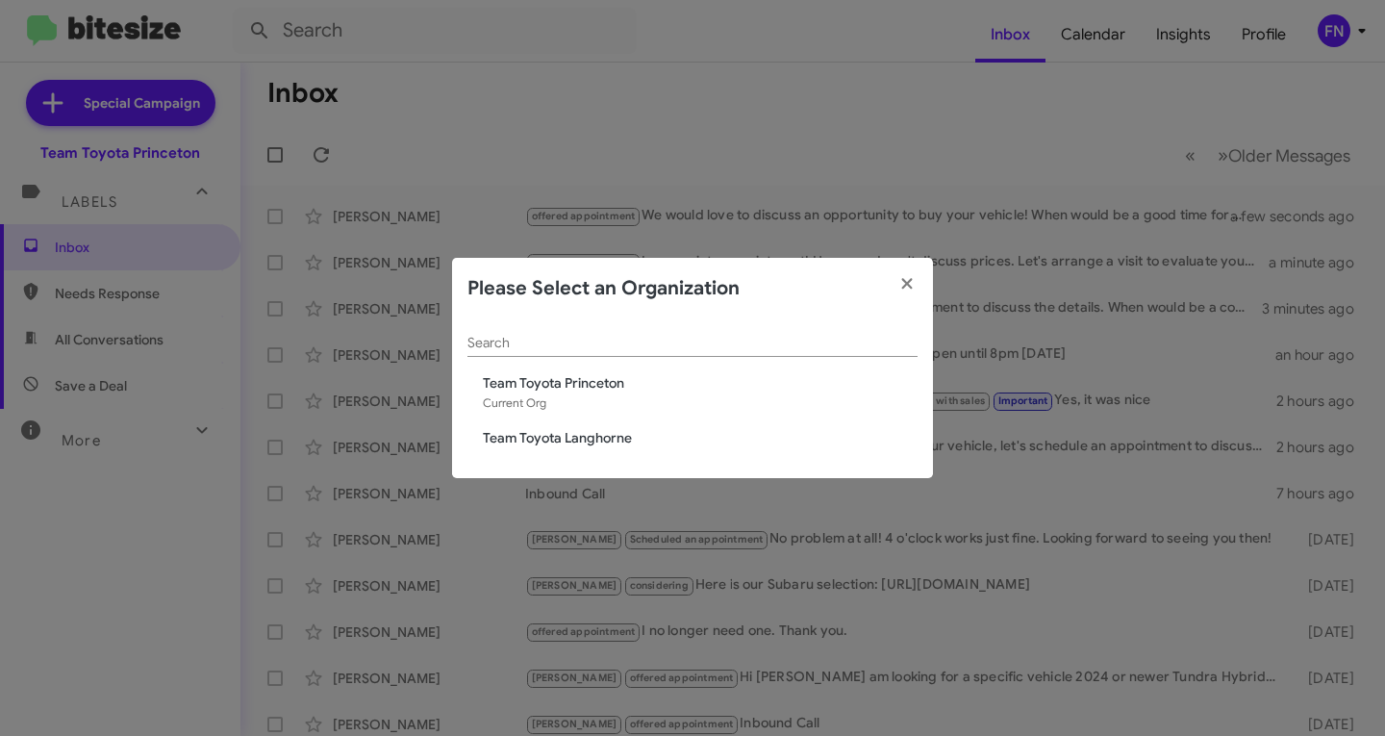
click at [599, 433] on span "Team Toyota Langhorne" at bounding box center [700, 437] width 435 height 19
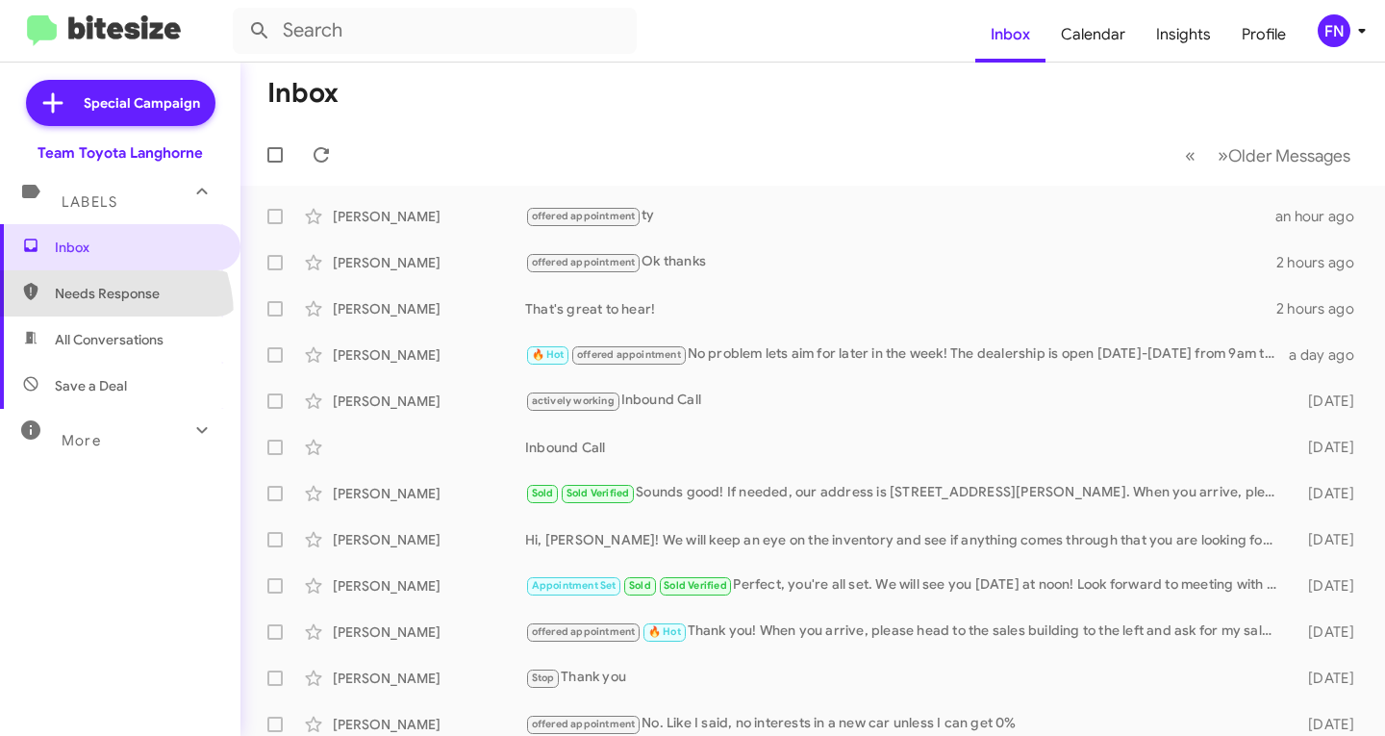
click at [90, 316] on span "Needs Response" at bounding box center [120, 293] width 240 height 46
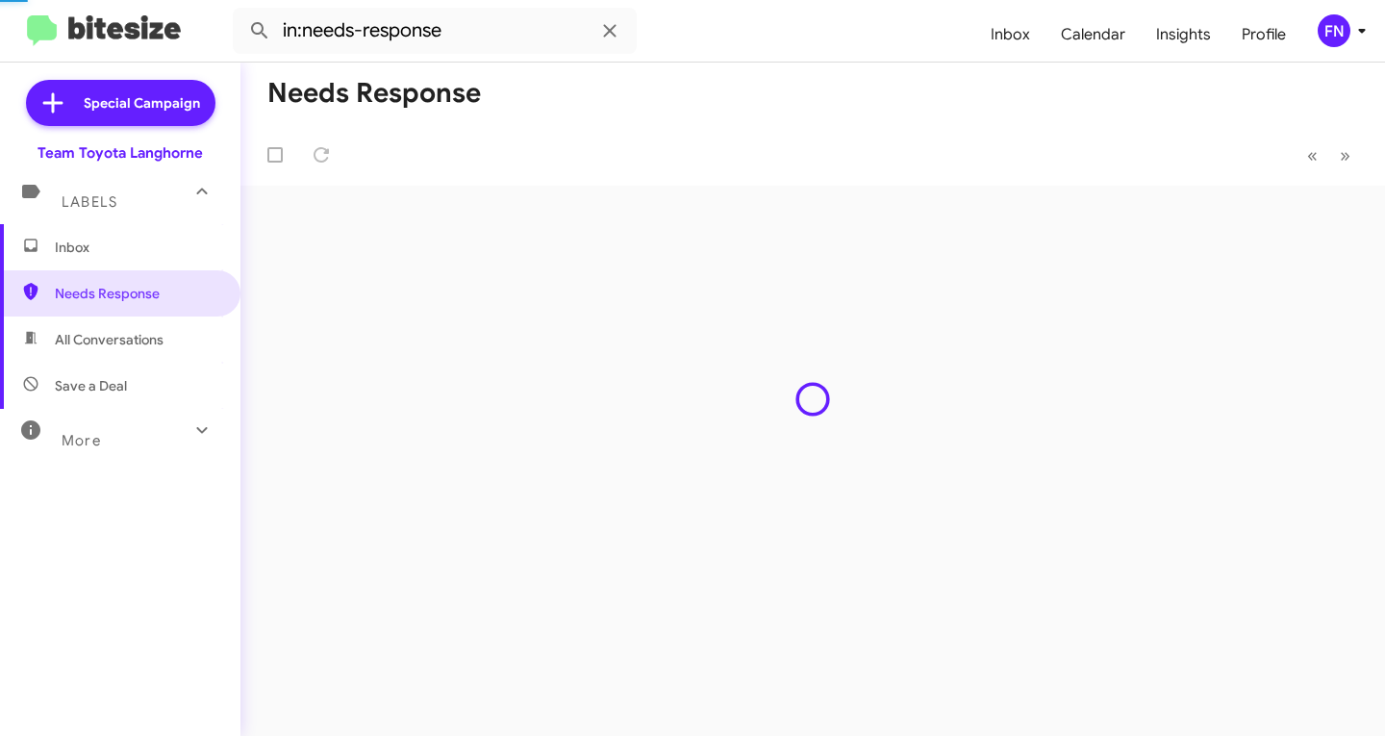
click at [88, 336] on span "All Conversations" at bounding box center [109, 339] width 109 height 19
type input "in:all-conversations"
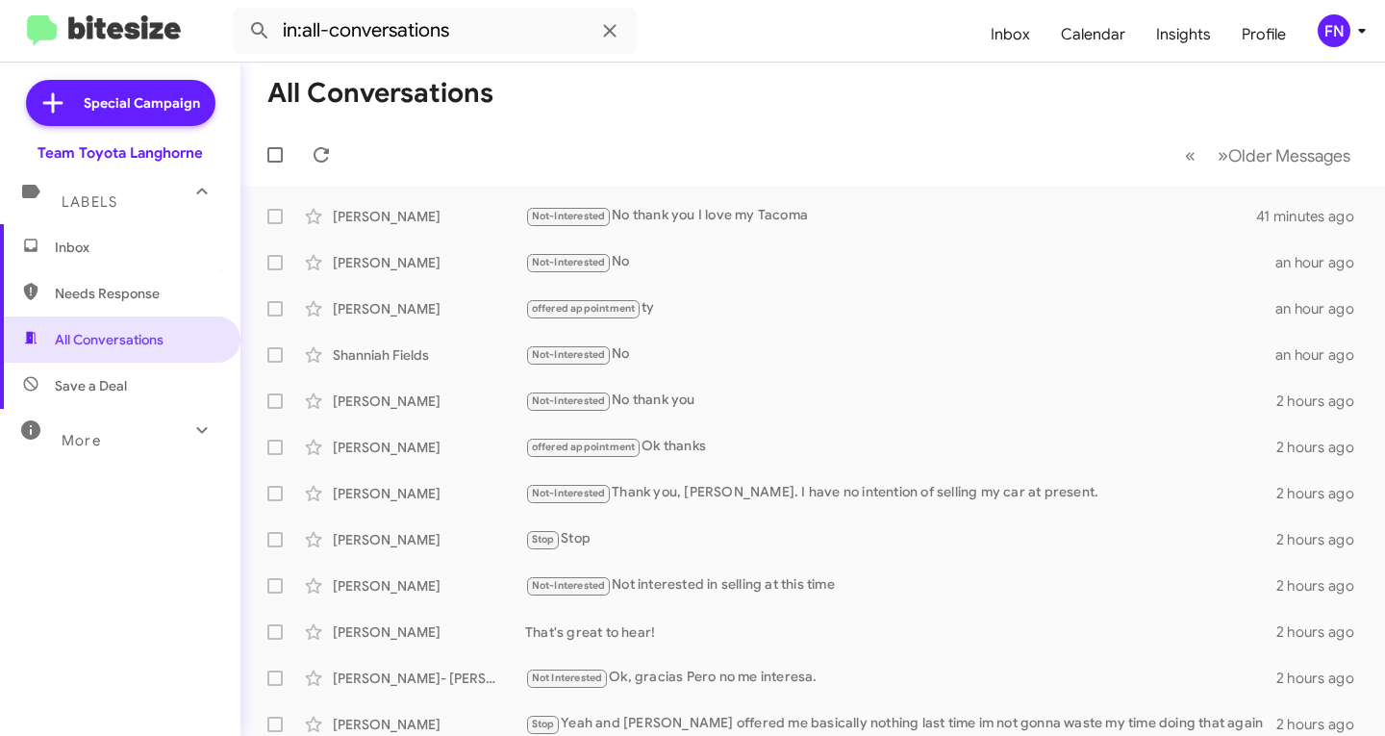
click at [130, 234] on span "Inbox" at bounding box center [120, 247] width 240 height 46
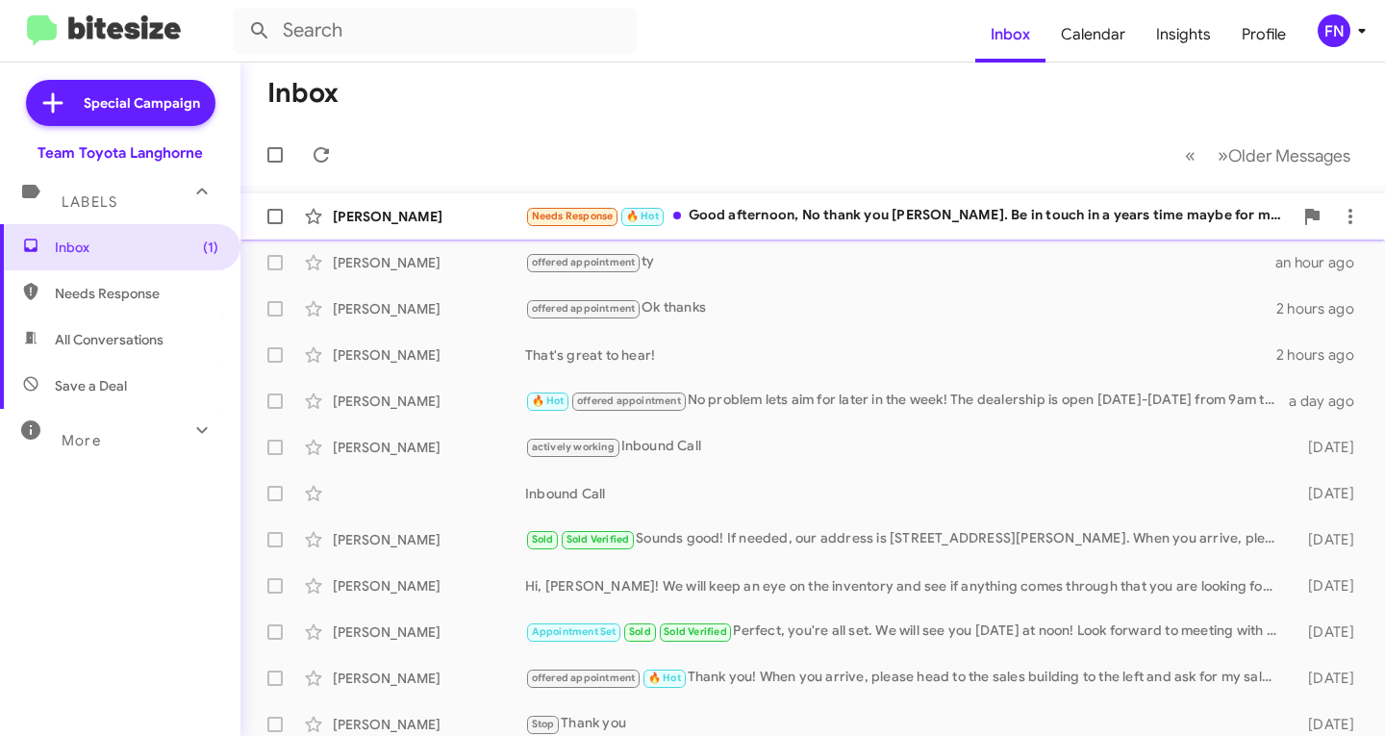
click at [943, 211] on div "Needs Response 🔥 Hot Good afternoon, No thank you Chris. Be in touch in a years…" at bounding box center [909, 216] width 768 height 22
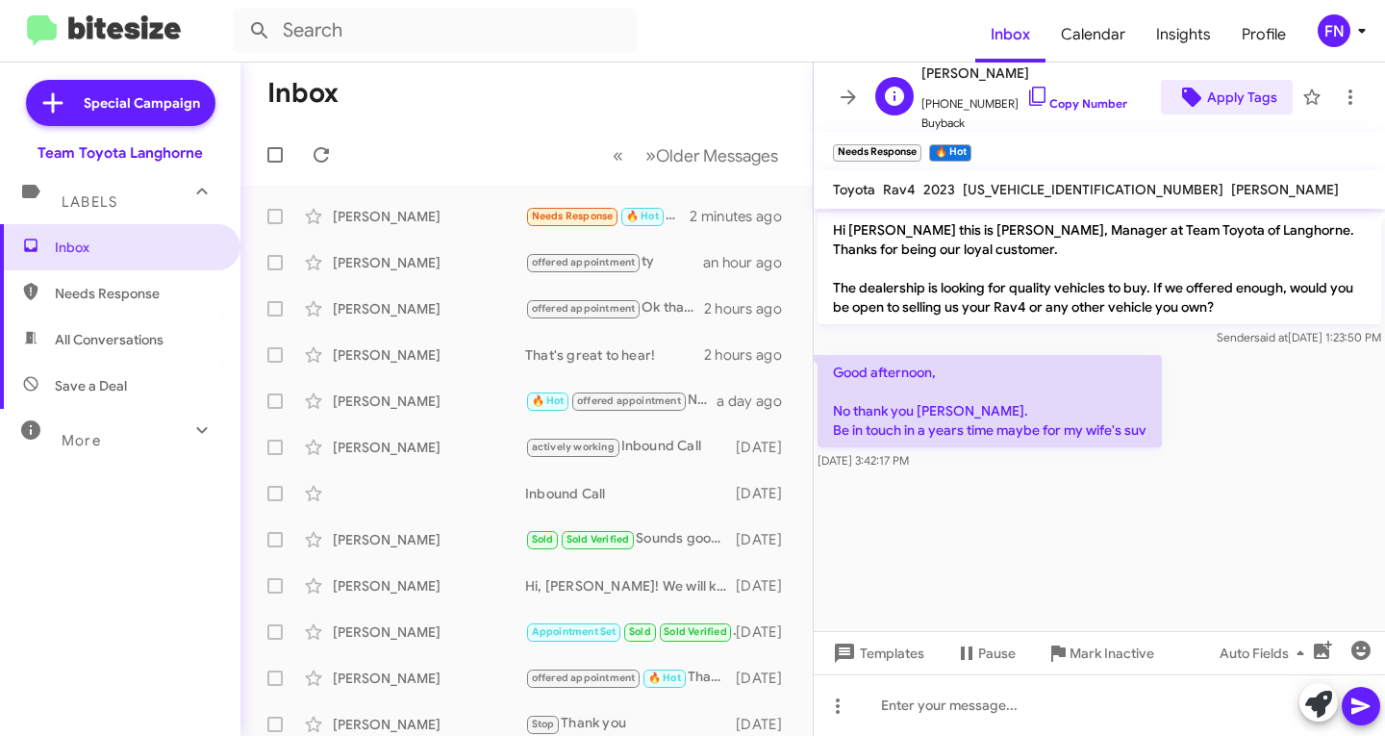
click at [1225, 87] on span "Apply Tags" at bounding box center [1242, 97] width 70 height 35
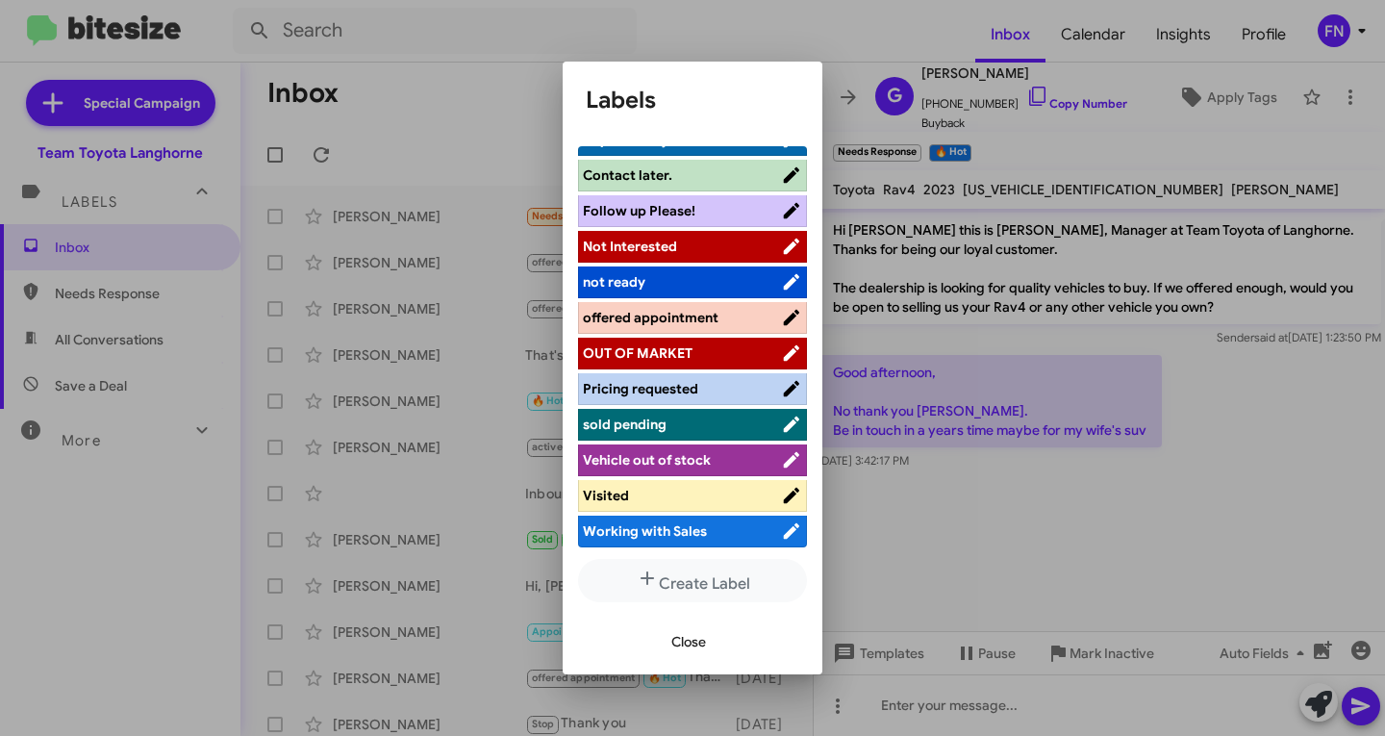
click at [709, 251] on span "Not Interested" at bounding box center [682, 246] width 198 height 19
click at [681, 641] on span "Close" at bounding box center [688, 641] width 35 height 35
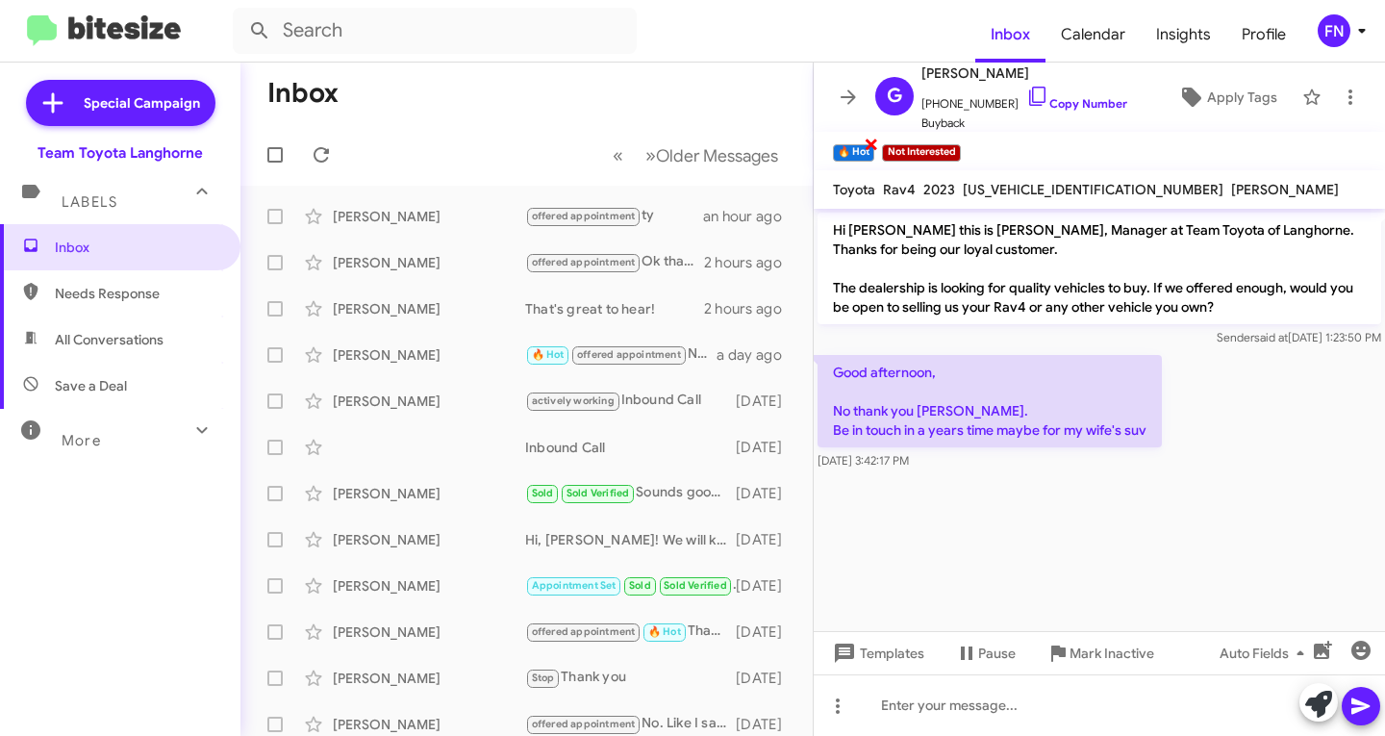
click at [871, 142] on span "×" at bounding box center [871, 143] width 15 height 23
click at [164, 344] on span "All Conversations" at bounding box center [120, 339] width 240 height 46
type input "in:all-conversations"
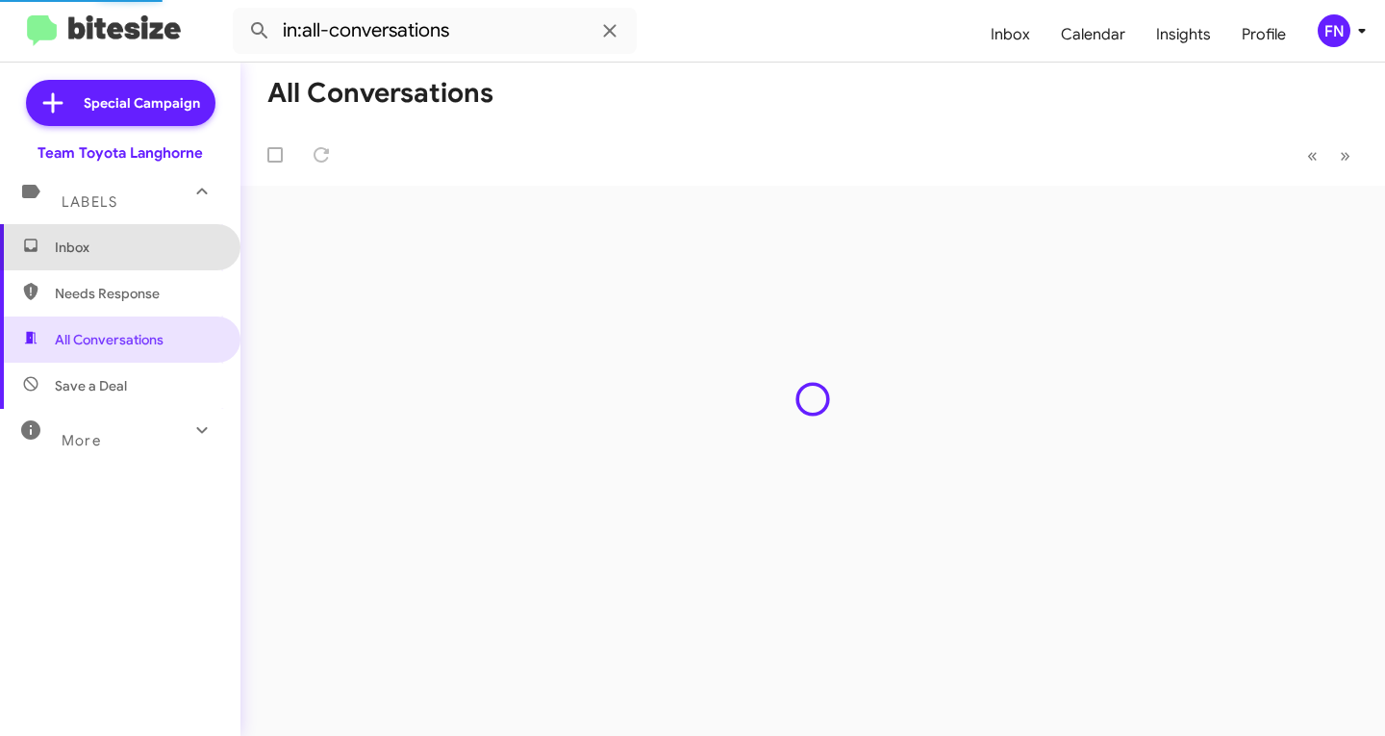
click at [172, 228] on span "Inbox" at bounding box center [120, 247] width 240 height 46
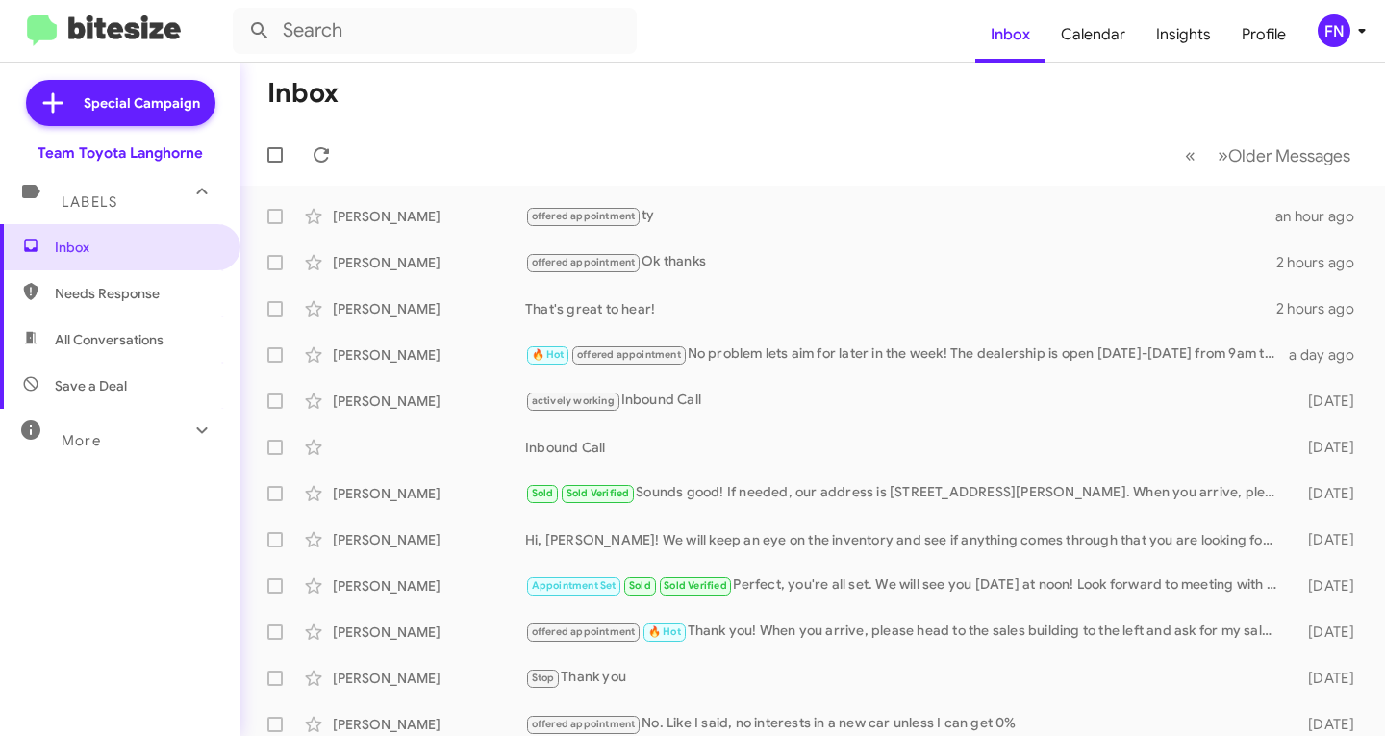
click at [185, 322] on span "All Conversations" at bounding box center [120, 339] width 240 height 46
type input "in:all-conversations"
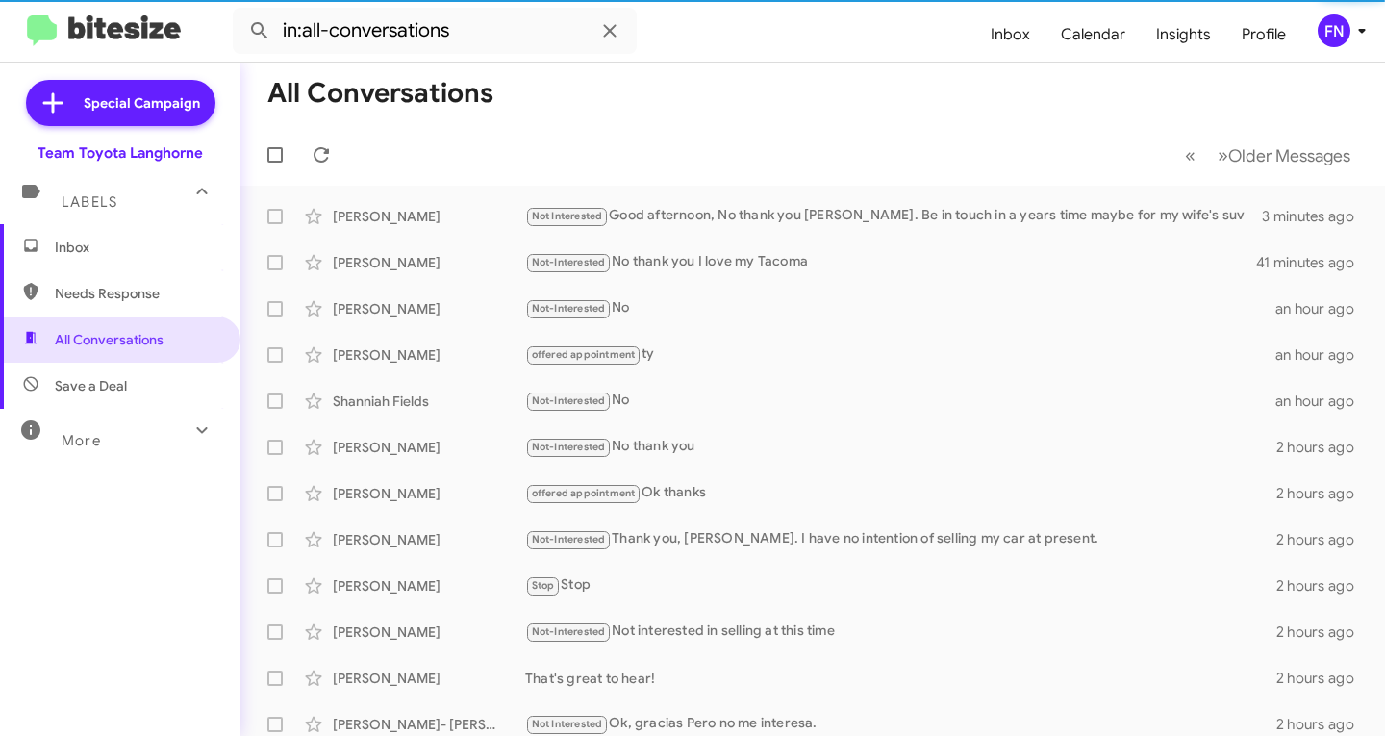
click at [738, 211] on div "Not Interested Good afternoon, No thank you Chris. Be in touch in a years time …" at bounding box center [893, 216] width 737 height 22
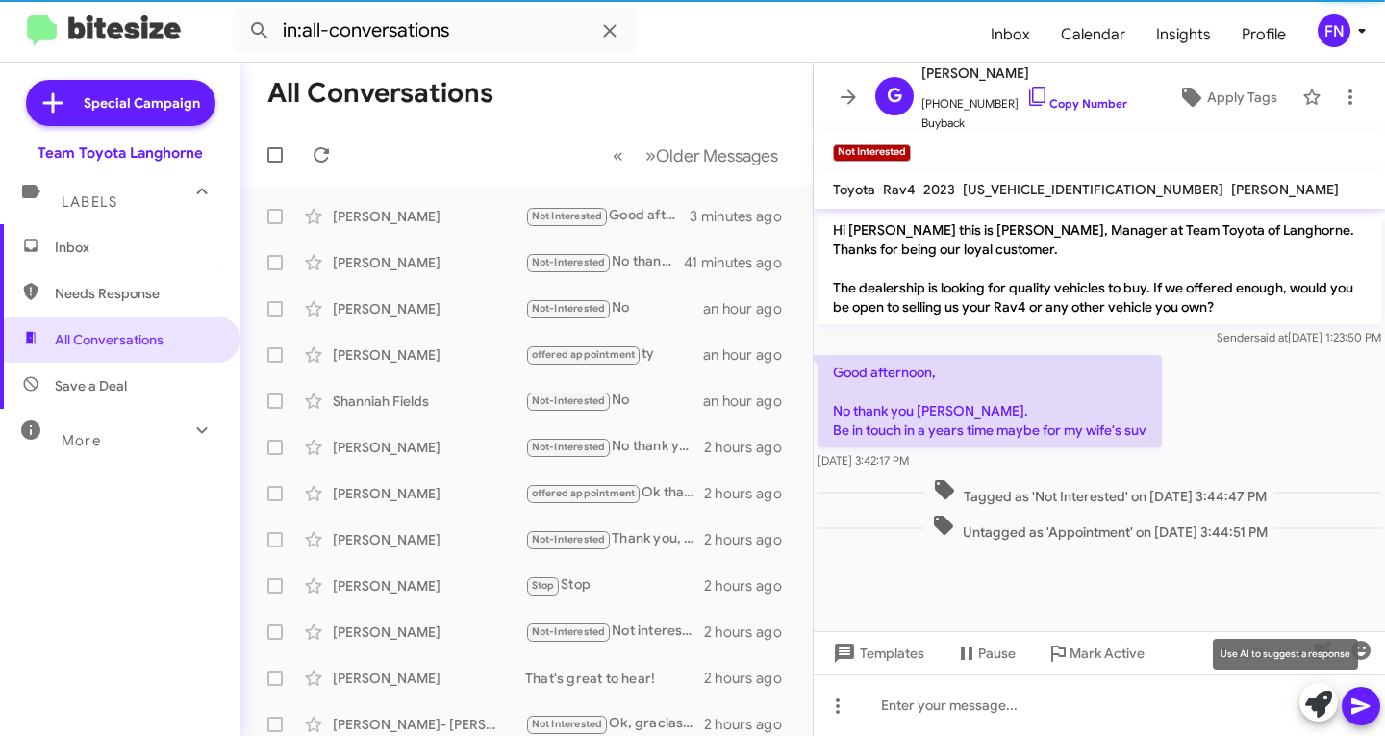
click at [1330, 698] on icon at bounding box center [1318, 704] width 27 height 27
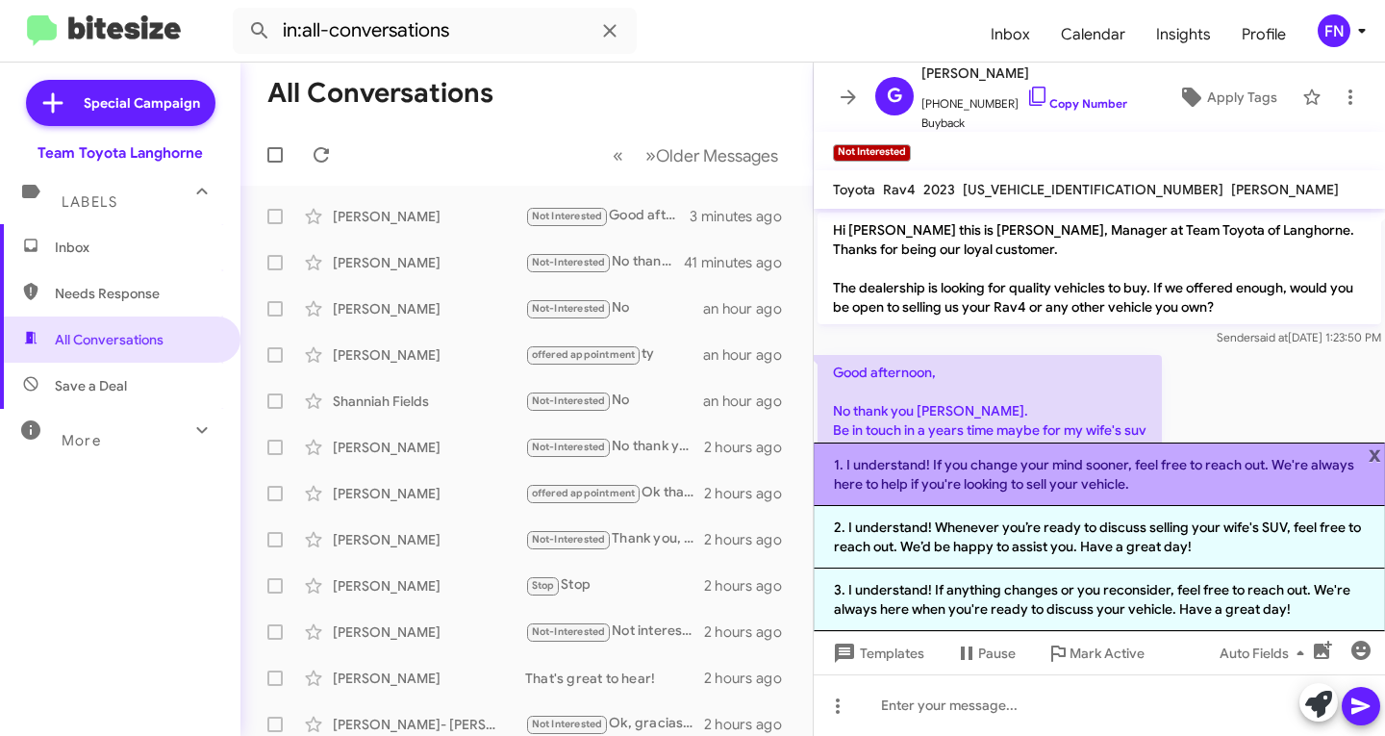
click at [976, 487] on li "1. I understand! If you change your mind sooner, feel free to reach out. We're …" at bounding box center [1099, 473] width 571 height 63
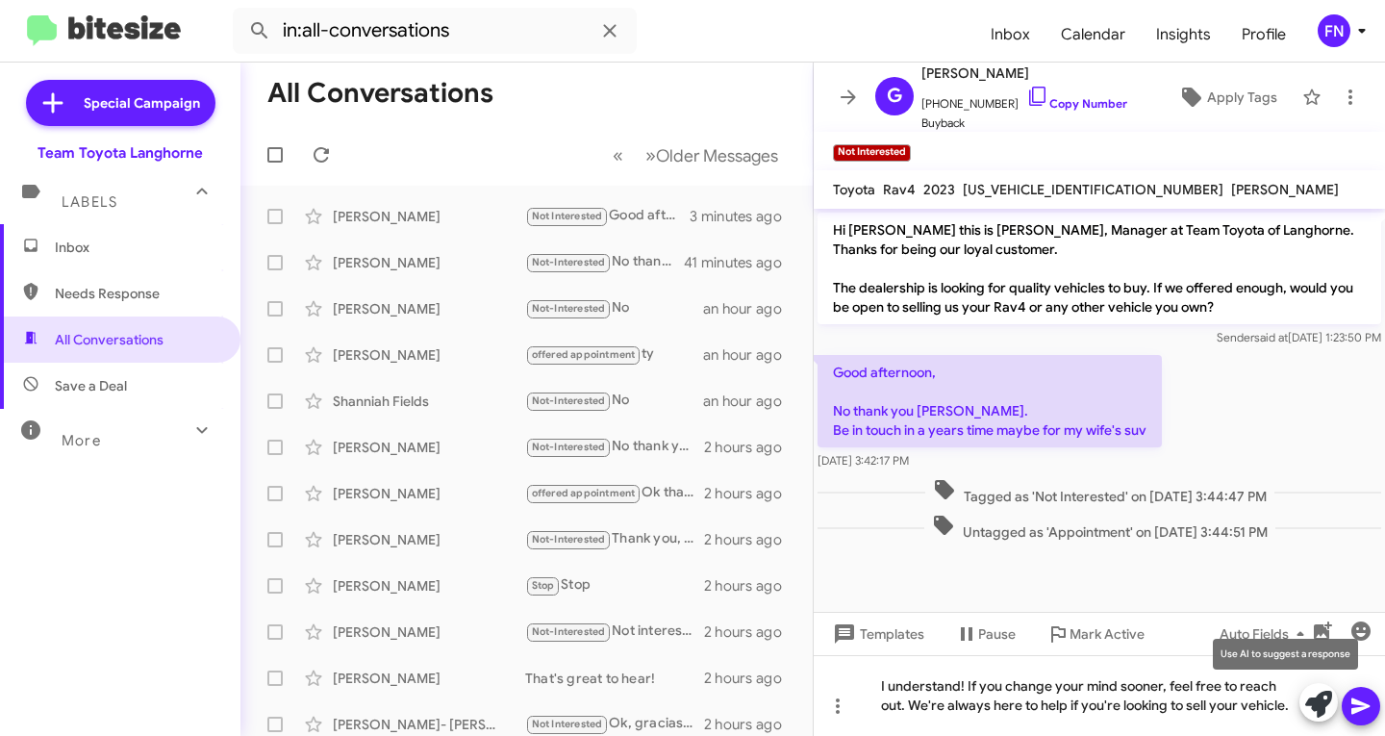
click at [1330, 692] on icon at bounding box center [1318, 704] width 27 height 27
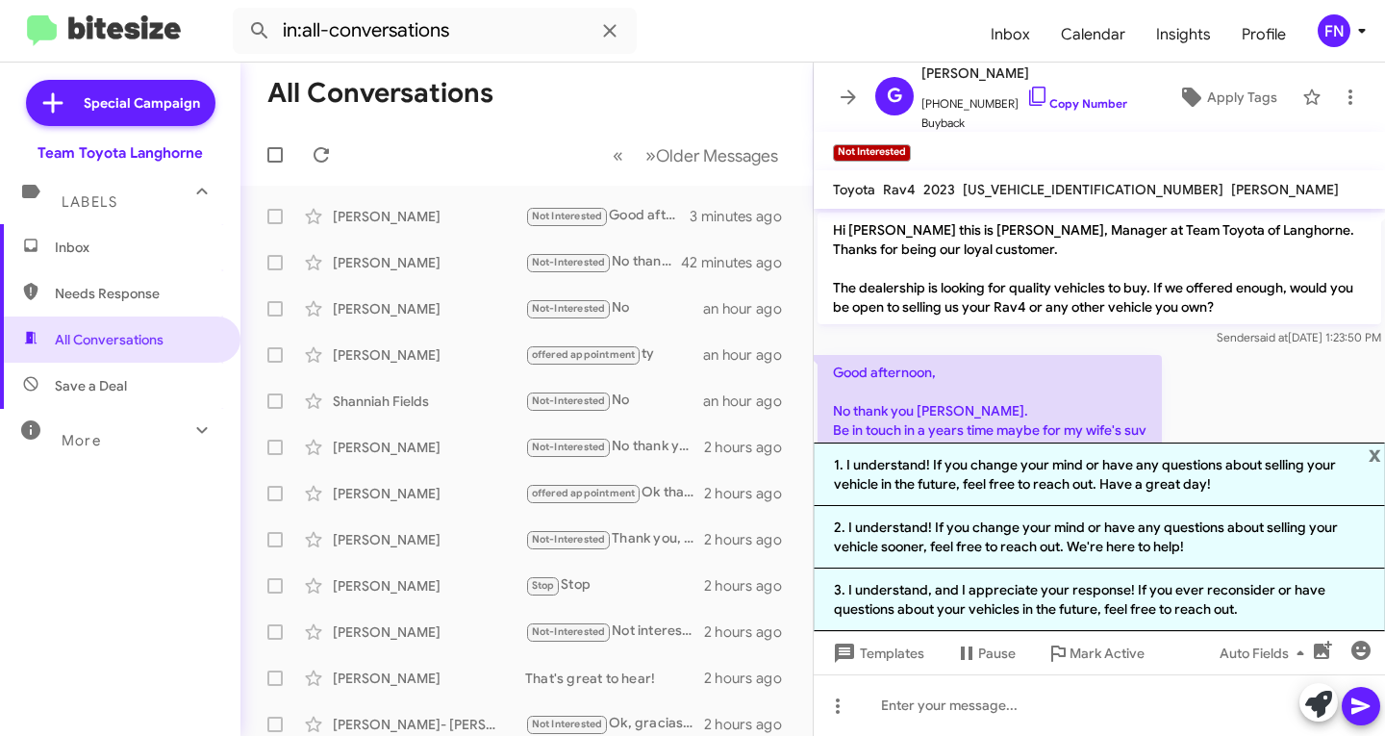
click at [1150, 351] on div "Good afternoon, No thank you Chris. Be in touch in a years time maybe for my wi…" at bounding box center [1099, 412] width 571 height 123
click at [125, 241] on span "Inbox" at bounding box center [137, 247] width 164 height 19
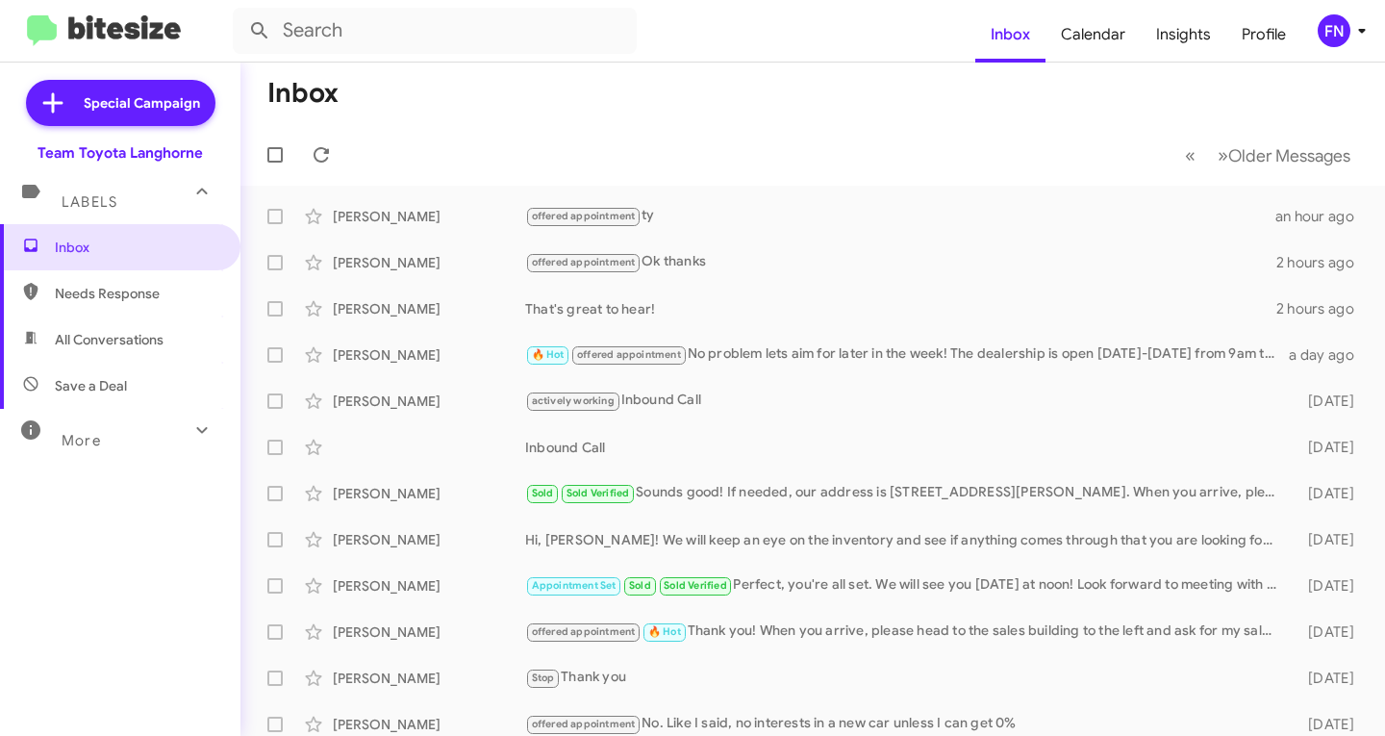
click at [189, 328] on span "All Conversations" at bounding box center [120, 339] width 240 height 46
type input "in:all-conversations"
